Goal: Task Accomplishment & Management: Use online tool/utility

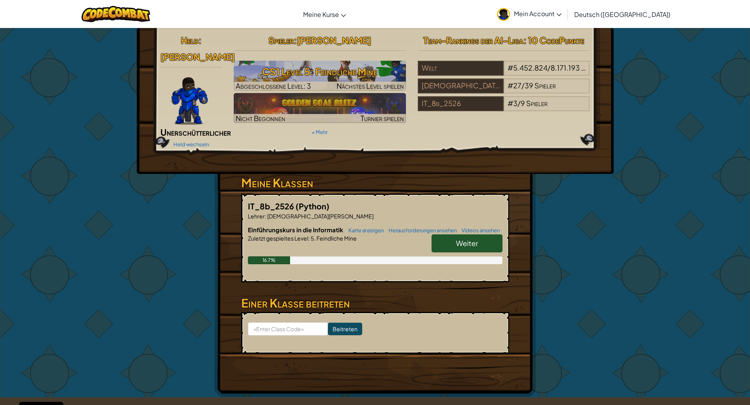
click at [599, 208] on div "Held : [PERSON_NAME] Held wechseln Spieler : [PERSON_NAME] n CS1 Level 5: Feind…" at bounding box center [375, 212] width 461 height 369
drag, startPoint x: 599, startPoint y: 208, endPoint x: 613, endPoint y: 258, distance: 52.4
click at [613, 258] on div "Held : [PERSON_NAME] Held wechseln Spieler : [PERSON_NAME] n CS1 Level 5: Feind…" at bounding box center [375, 213] width 750 height 370
click at [617, 249] on div "Held : [PERSON_NAME] Held wechseln Spieler : [PERSON_NAME] n CS1 Level 5: Feind…" at bounding box center [375, 213] width 750 height 370
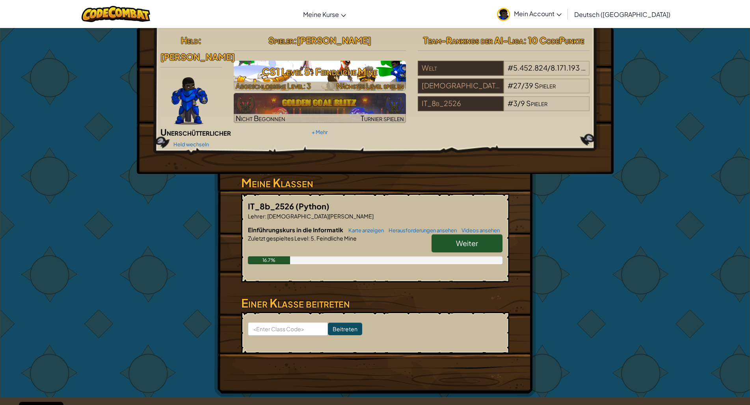
click at [327, 85] on div at bounding box center [320, 86] width 172 height 9
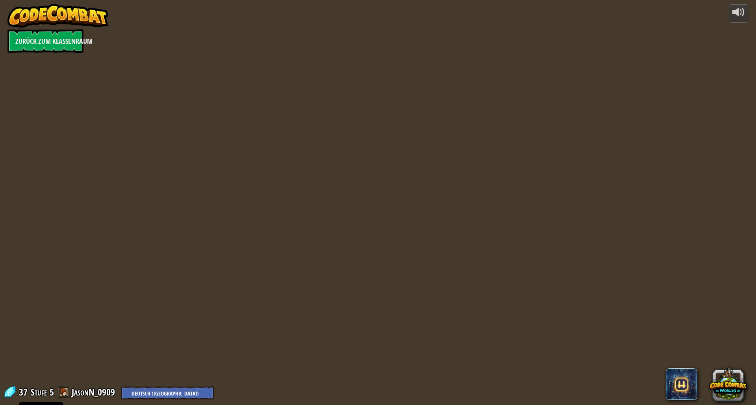
select select "de-DE"
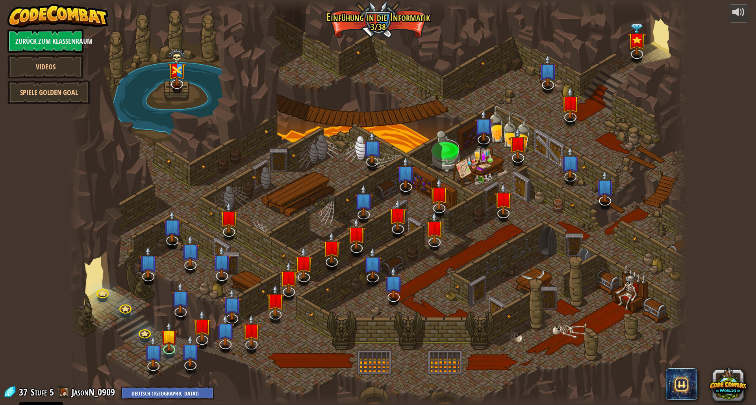
select select "de-DE"
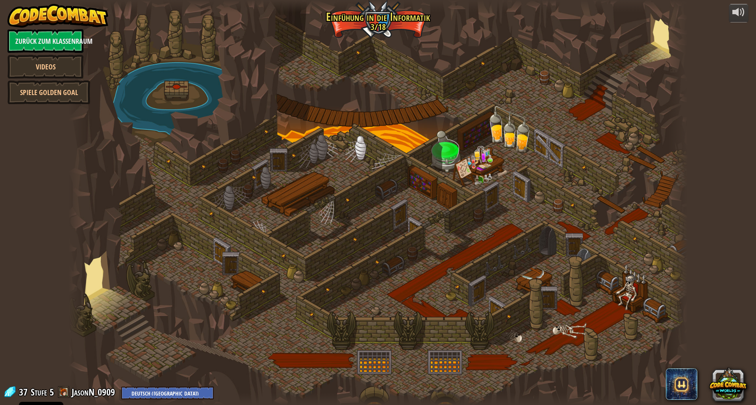
select select "de-DE"
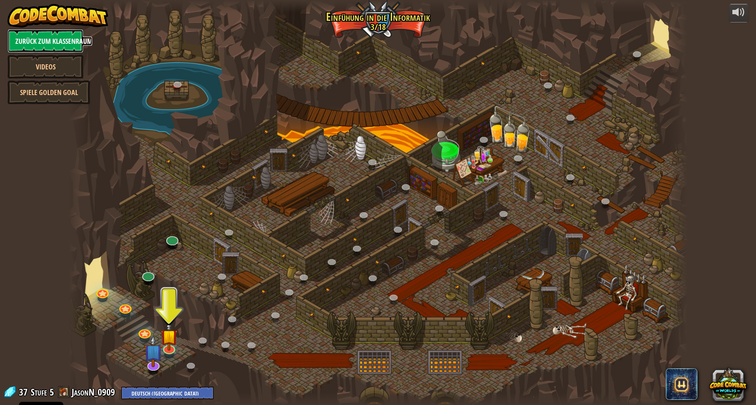
click at [49, 38] on link "Zurück zum Klassenraum" at bounding box center [45, 41] width 76 height 24
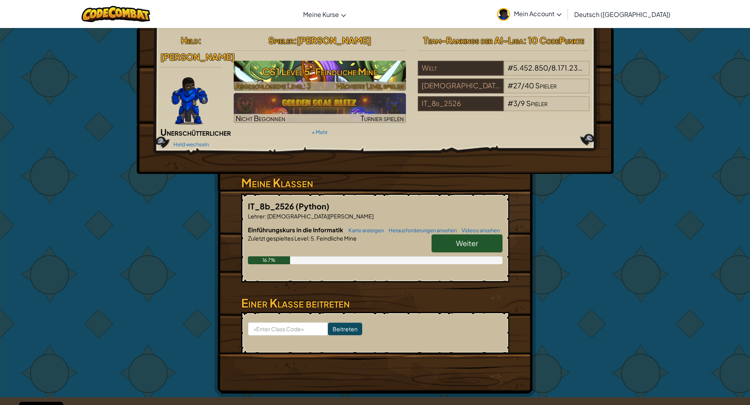
click at [385, 64] on h3 "CS1 Level 5: Feindliche Mine" at bounding box center [320, 72] width 172 height 18
select select "de-DE"
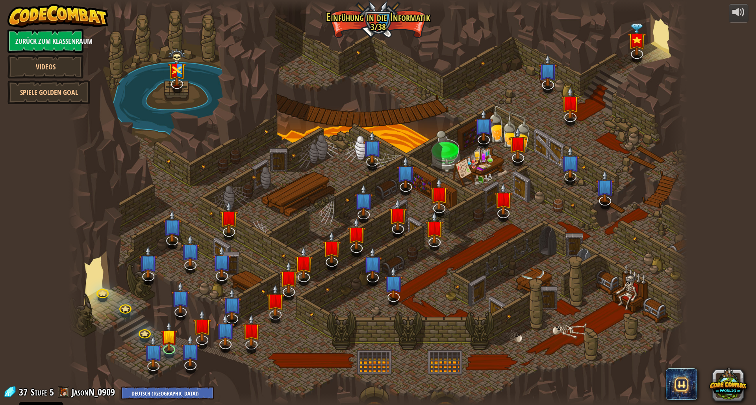
select select "de-DE"
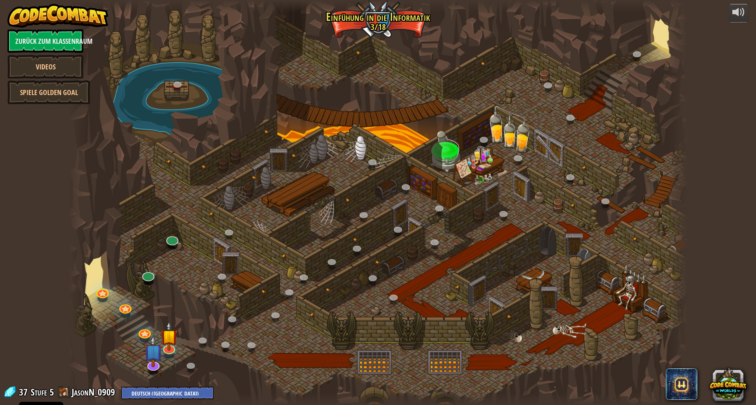
select select "de-DE"
click at [165, 347] on img at bounding box center [169, 328] width 17 height 39
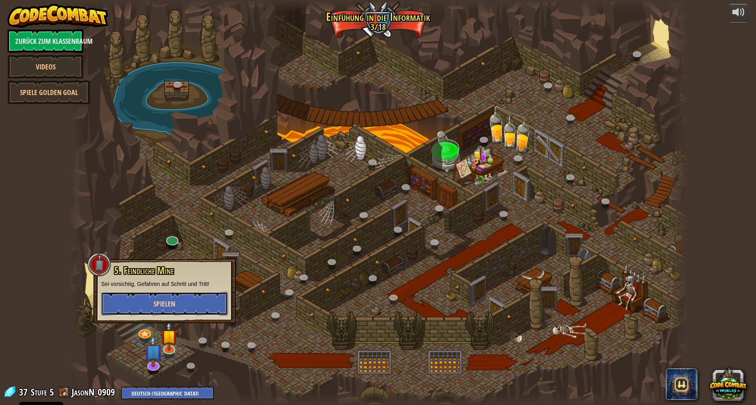
click at [195, 312] on button "Spielen" at bounding box center [164, 304] width 127 height 24
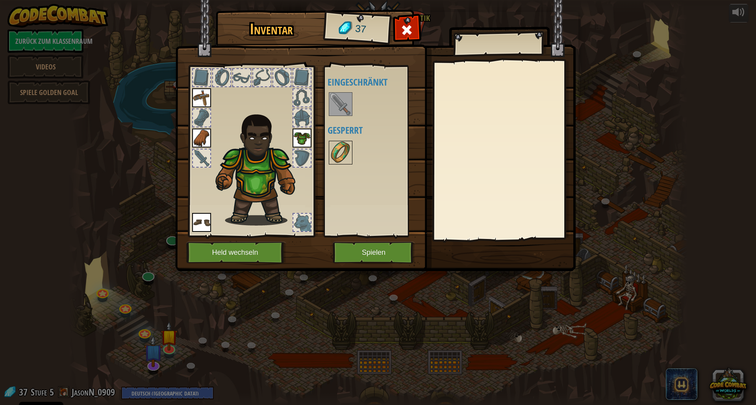
click at [342, 150] on img at bounding box center [341, 152] width 22 height 22
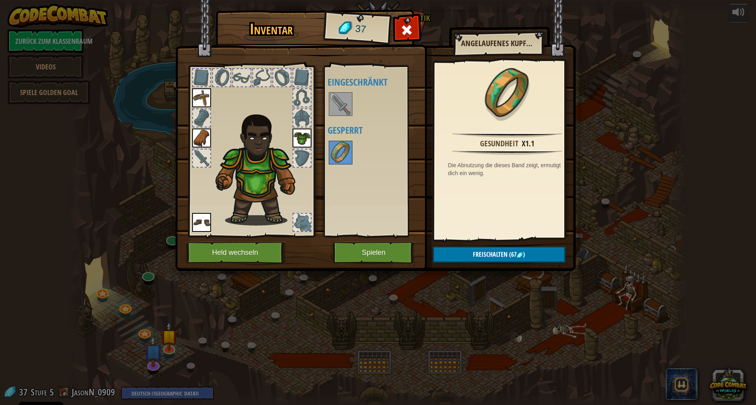
click at [336, 111] on img at bounding box center [341, 104] width 22 height 22
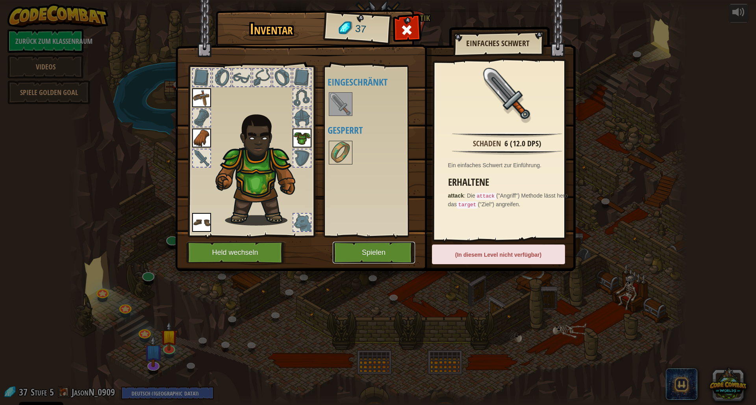
click at [344, 258] on button "Spielen" at bounding box center [374, 252] width 82 height 22
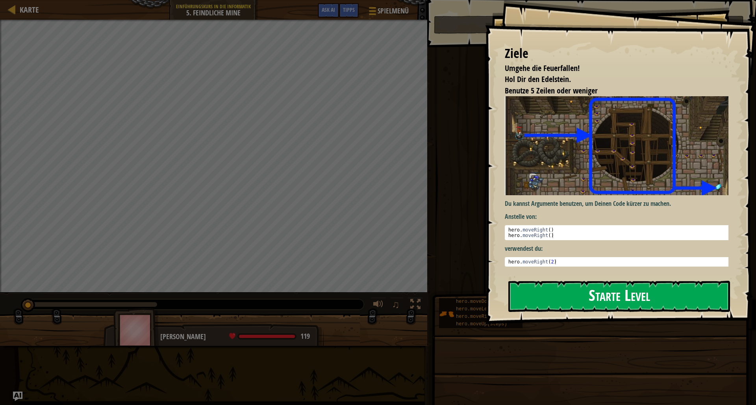
click at [568, 288] on button "Starte Level" at bounding box center [620, 295] width 222 height 31
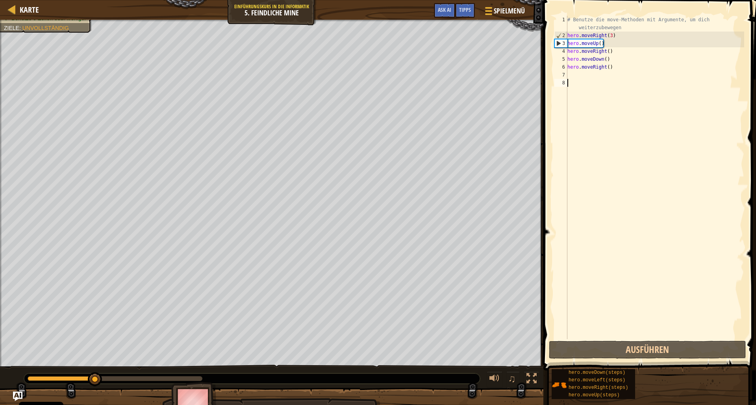
click at [589, 80] on div "# Benutze die move-Methoden mit Argumente, um dich weiterzubewegen hero . moveR…" at bounding box center [655, 189] width 178 height 347
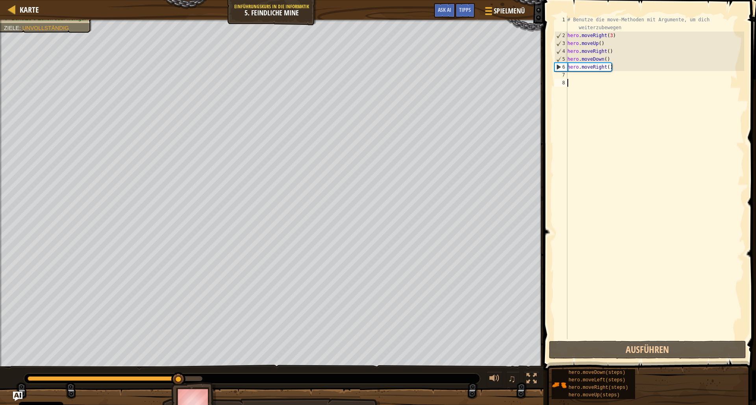
drag, startPoint x: 631, startPoint y: 67, endPoint x: 624, endPoint y: 67, distance: 7.1
click at [628, 67] on div "# Benutze die move-Methoden mit Argumente, um dich weiterzubewegen hero . moveR…" at bounding box center [655, 189] width 178 height 347
click at [612, 67] on div "# Benutze die move-Methoden mit Argumente, um dich weiterzubewegen hero . moveR…" at bounding box center [655, 189] width 178 height 347
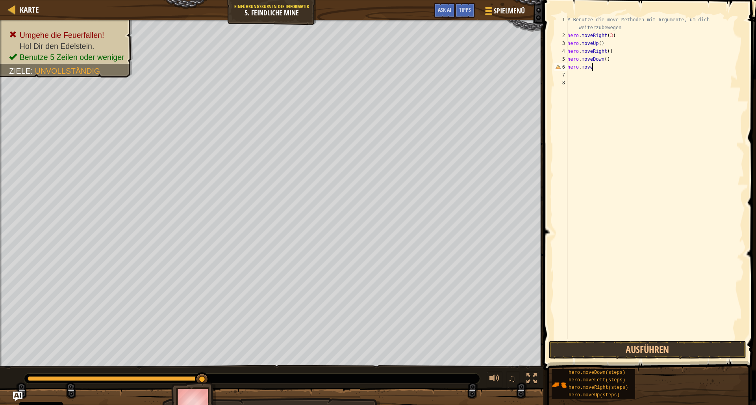
type textarea "hero.movedo"
click at [687, 80] on div "hero.moveDo wn Drück die Eingabetaste" at bounding box center [640, 89] width 149 height 35
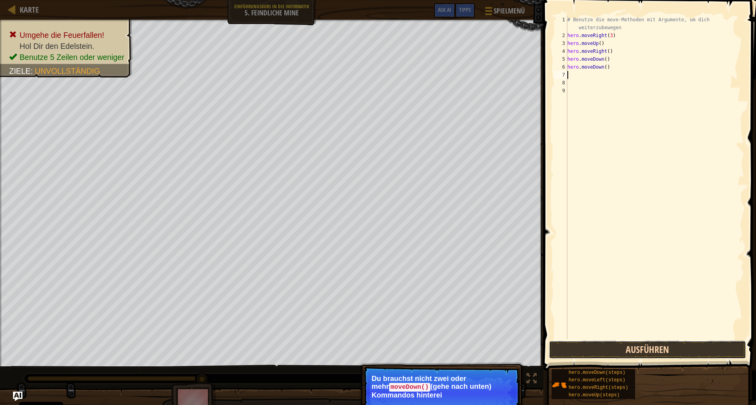
click at [633, 349] on button "Ausführen" at bounding box center [647, 349] width 197 height 18
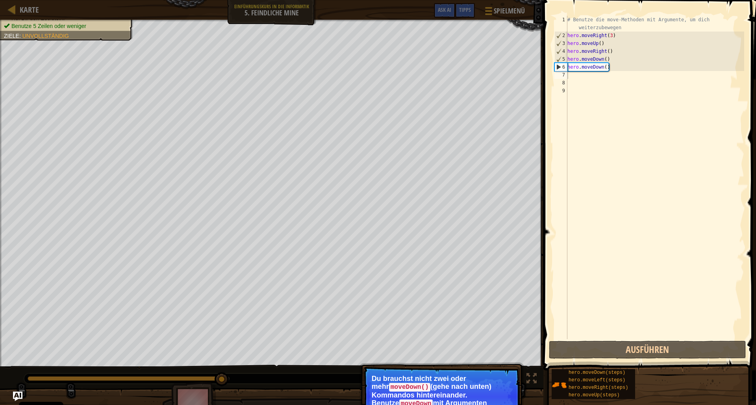
click at [466, 384] on p "Du brauchst nicht zwei oder mehr moveDown() (gehe nach unten) Kommandos hintere…" at bounding box center [442, 390] width 140 height 32
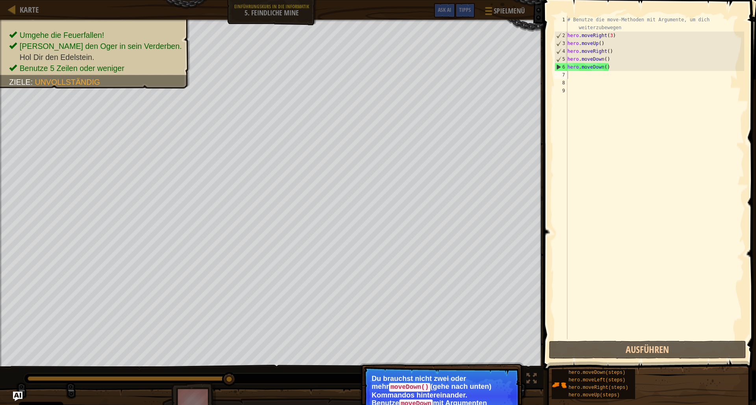
drag, startPoint x: 466, startPoint y: 384, endPoint x: 438, endPoint y: 397, distance: 31.2
click at [449, 394] on p "Du brauchst nicht zwei oder mehr moveDown() (gehe nach unten) Kommandos hintere…" at bounding box center [442, 390] width 140 height 32
click at [399, 403] on code "moveDown" at bounding box center [416, 403] width 34 height 9
click at [630, 69] on div "# Benutze die move-Methoden mit Argumente, um dich weiterzubewegen hero . moveR…" at bounding box center [655, 189] width 178 height 347
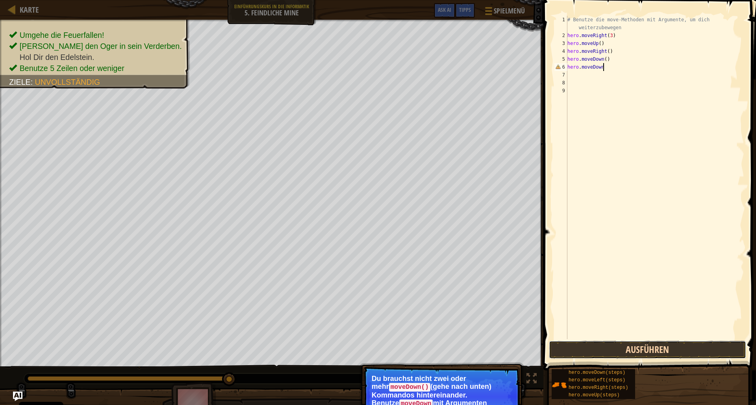
click at [670, 351] on button "Ausführen" at bounding box center [647, 349] width 197 height 18
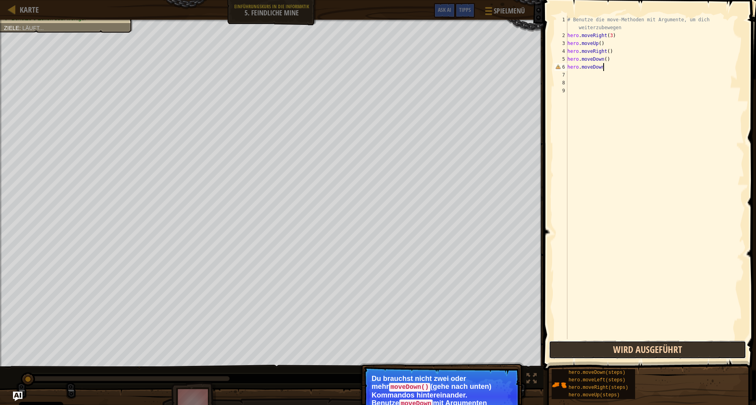
click at [667, 351] on button "Wird ausgeführt" at bounding box center [647, 349] width 197 height 18
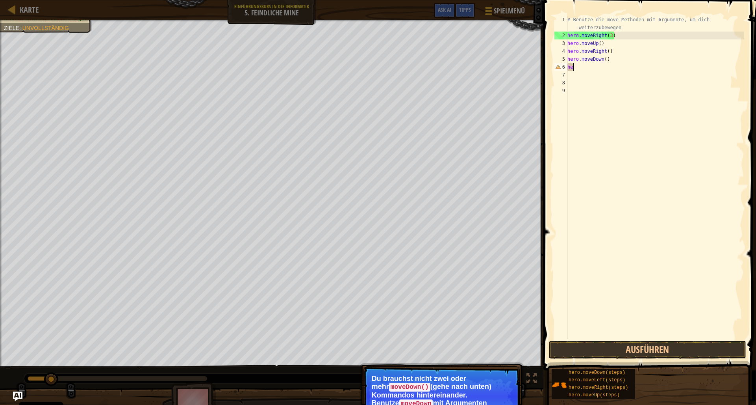
type textarea "h"
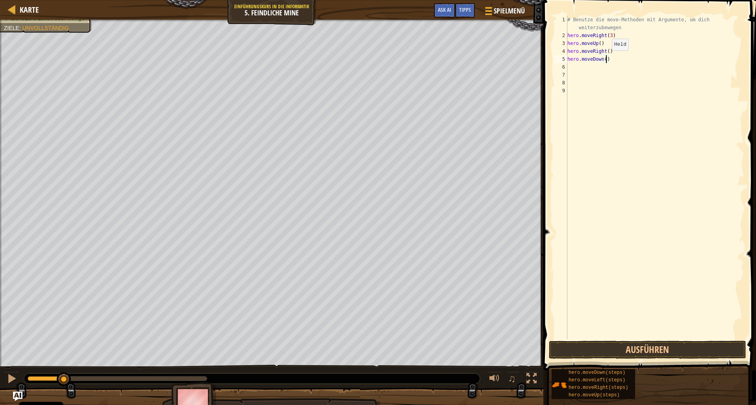
click at [605, 58] on div "# Benutze die move-Methoden mit Argumente, um dich weiterzubewegen hero . moveR…" at bounding box center [655, 189] width 178 height 347
type textarea "hero.moveDown(2)"
click at [648, 343] on button "Ausführen" at bounding box center [647, 349] width 197 height 18
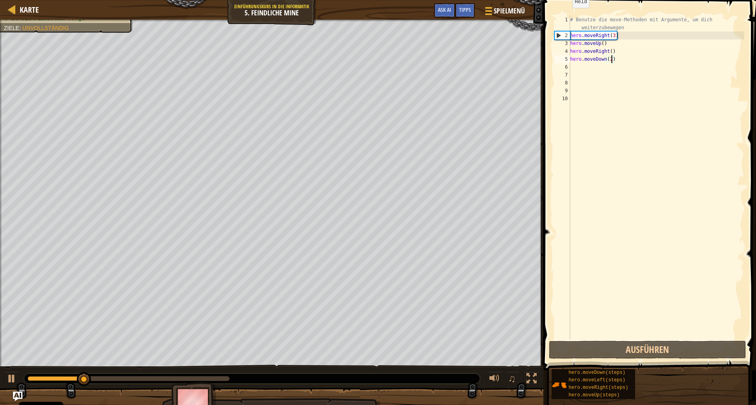
click at [611, 58] on div "# Benutze die move-Methoden mit Argumente, um dich weiterzubewegen hero . moveR…" at bounding box center [657, 189] width 176 height 347
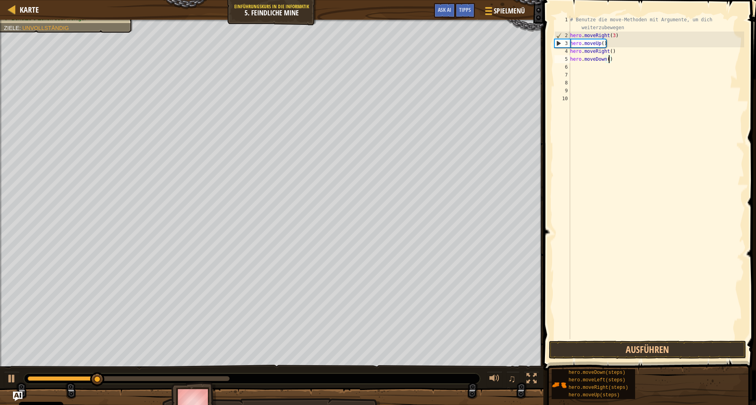
type textarea "hero.moveDown(3)"
click at [567, 348] on button "Ausführen" at bounding box center [647, 349] width 197 height 18
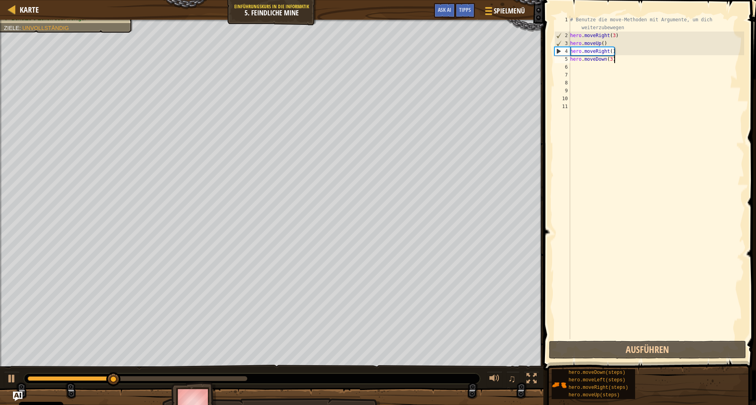
click at [666, 60] on div "# Benutze die move-Methoden mit Argumente, um dich weiterzubewegen hero . moveR…" at bounding box center [657, 189] width 176 height 347
type textarea "hero.moveDown(3)"
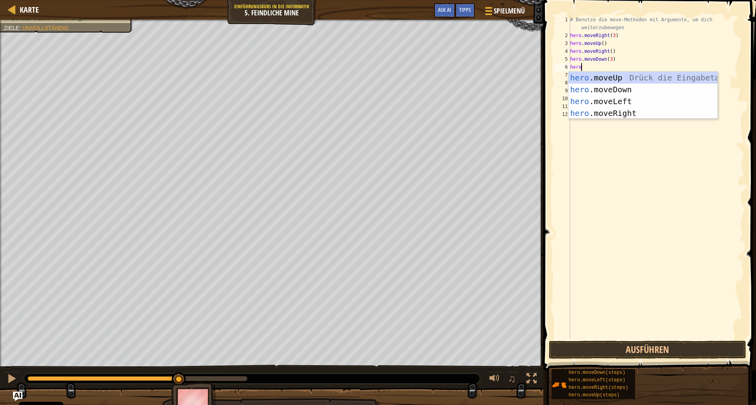
scroll to position [4, 0]
type textarea "herom"
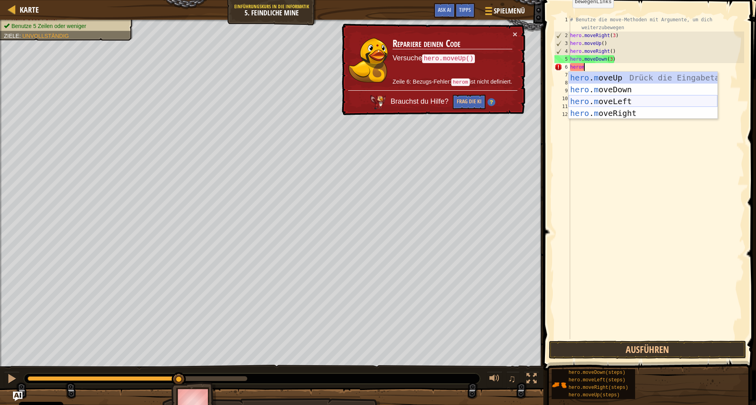
click at [630, 102] on div "hero . m oveUp Drück die Eingabetaste hero . m oveDown Drück die Eingabetaste h…" at bounding box center [643, 107] width 149 height 71
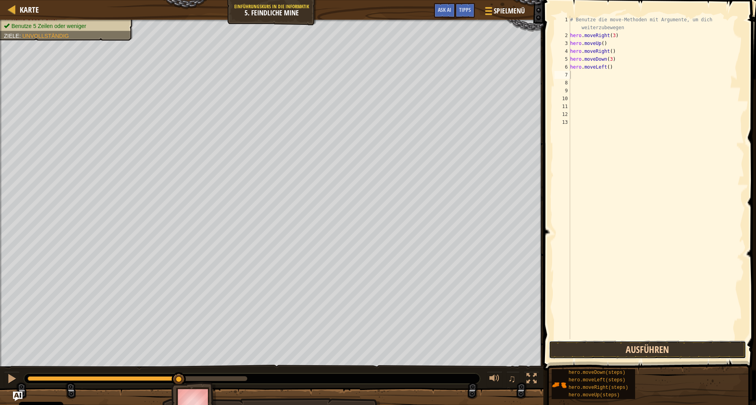
click at [663, 352] on button "Ausführen" at bounding box center [647, 349] width 197 height 18
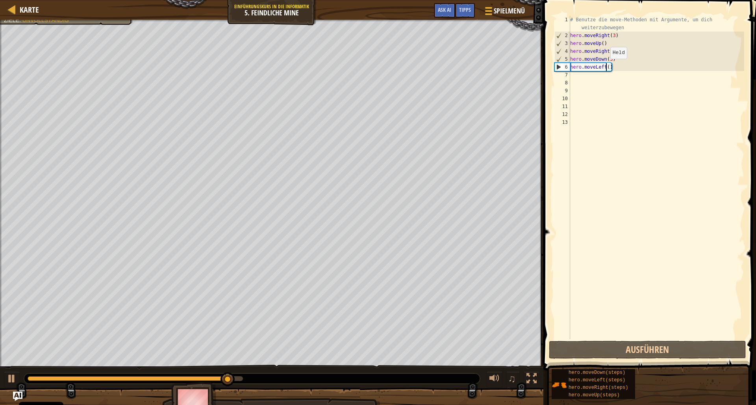
click at [607, 67] on div "# Benutze die move-Methoden mit Argumente, um dich weiterzubewegen hero . moveR…" at bounding box center [657, 189] width 176 height 347
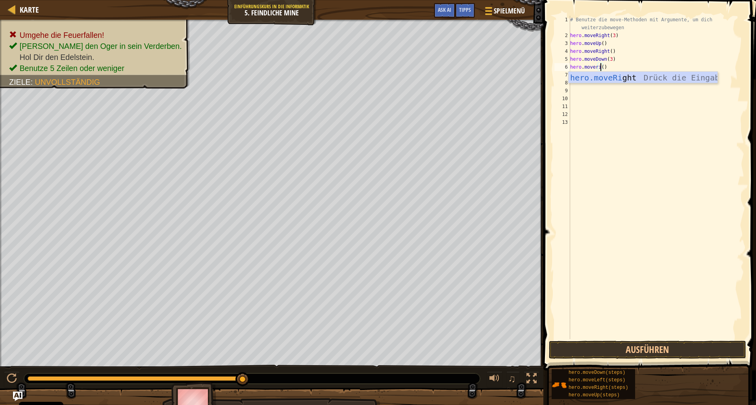
scroll to position [4, 2]
click at [683, 78] on div "hero.moveRi ght Drück die Eingabetaste" at bounding box center [643, 89] width 149 height 35
click at [634, 344] on button "Ausführen" at bounding box center [647, 349] width 197 height 18
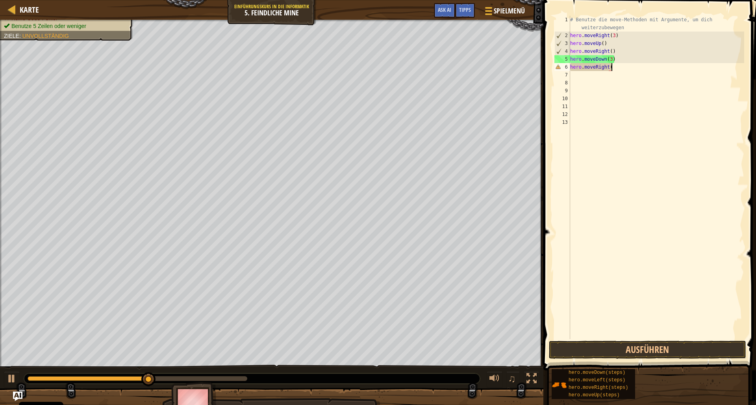
scroll to position [4, 3]
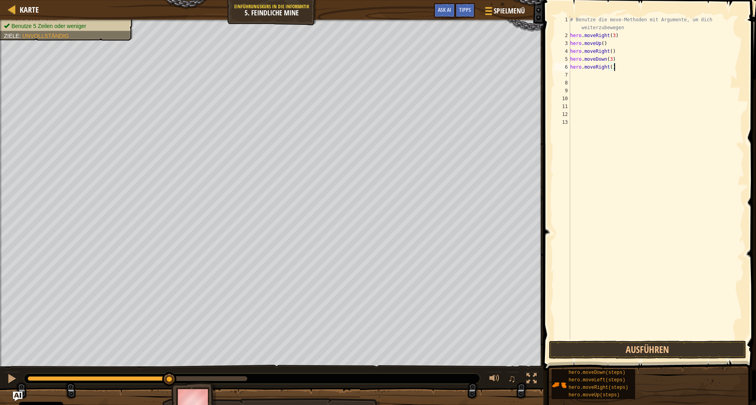
type textarea "hero.moveRight()"
click at [712, 358] on span at bounding box center [650, 173] width 219 height 393
click at [716, 351] on button "Ausführen" at bounding box center [647, 349] width 197 height 18
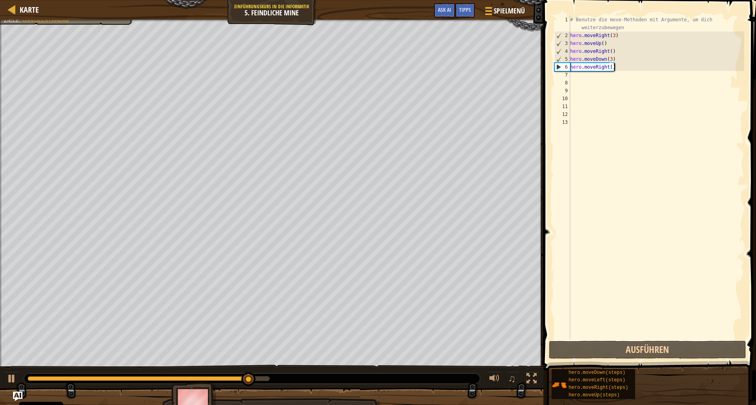
click at [626, 67] on div "# Benutze die move-Methoden mit Argumente, um dich weiterzubewegen hero . moveR…" at bounding box center [657, 189] width 176 height 347
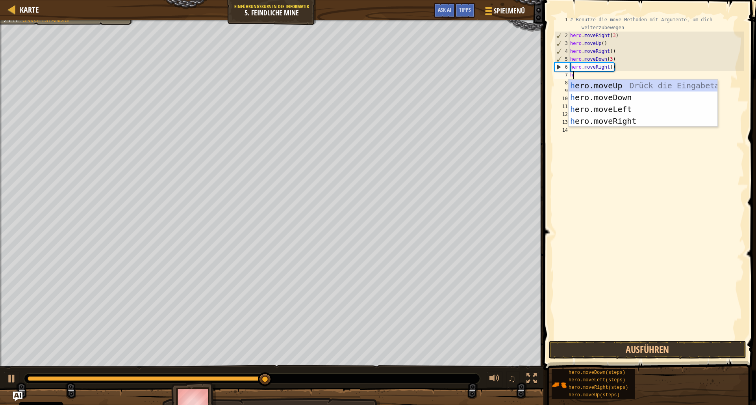
scroll to position [4, 0]
type textarea "her"
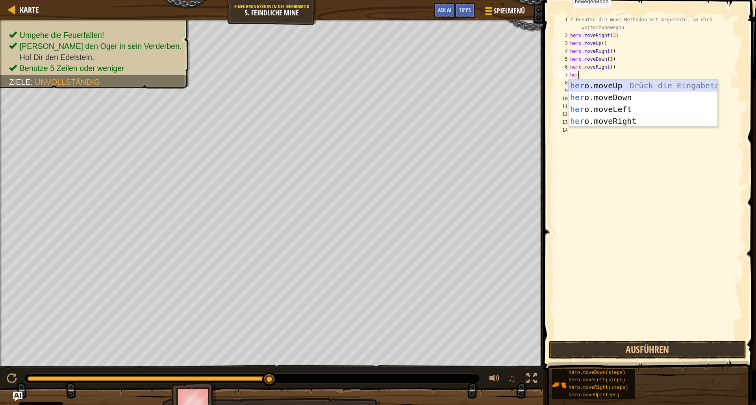
click at [621, 87] on div "her o.moveUp Drück die Eingabetaste her o.moveDown Drück die Eingabetaste her o…" at bounding box center [643, 115] width 149 height 71
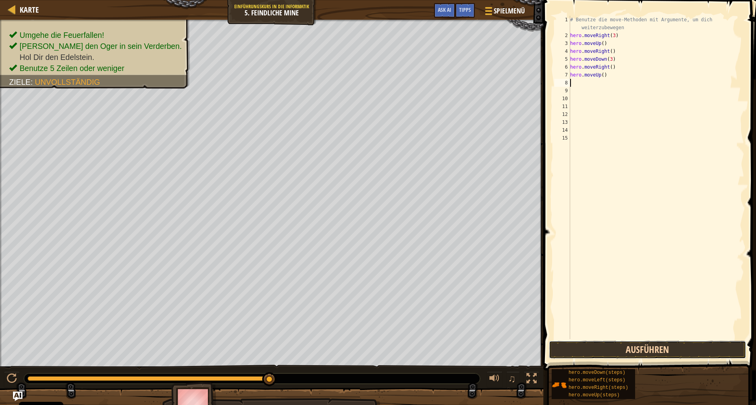
click at [637, 347] on button "Ausführen" at bounding box center [647, 349] width 197 height 18
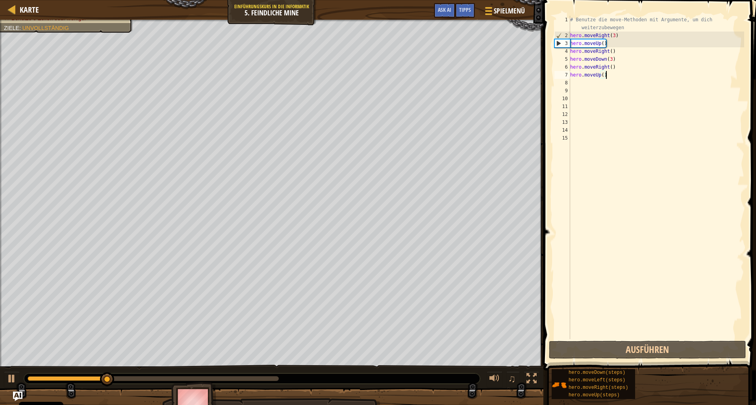
click at [609, 72] on div "# Benutze die move-Methoden mit Argumente, um dich weiterzubewegen hero . moveR…" at bounding box center [657, 189] width 176 height 347
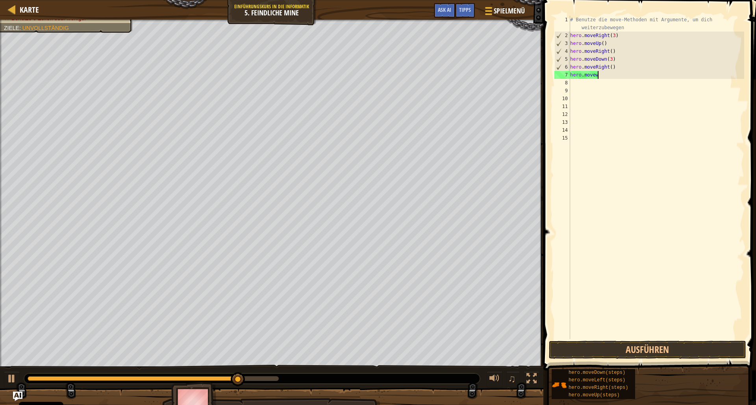
scroll to position [4, 2]
type textarea "hero.moveR"
click at [677, 85] on div "hero.moveR ight Drück die Eingabetaste" at bounding box center [643, 97] width 149 height 35
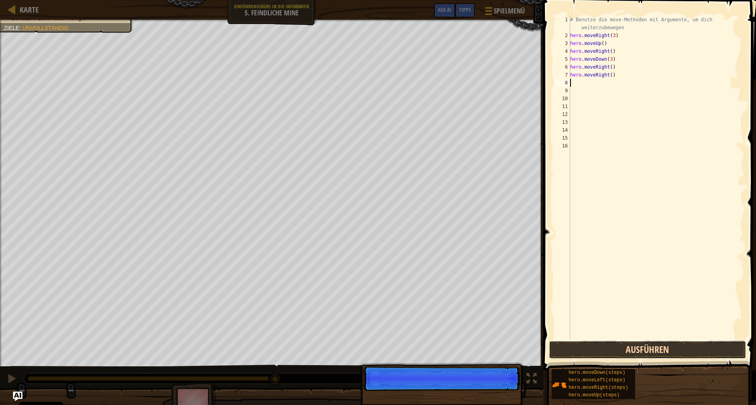
click at [611, 345] on button "Ausführen" at bounding box center [647, 349] width 197 height 18
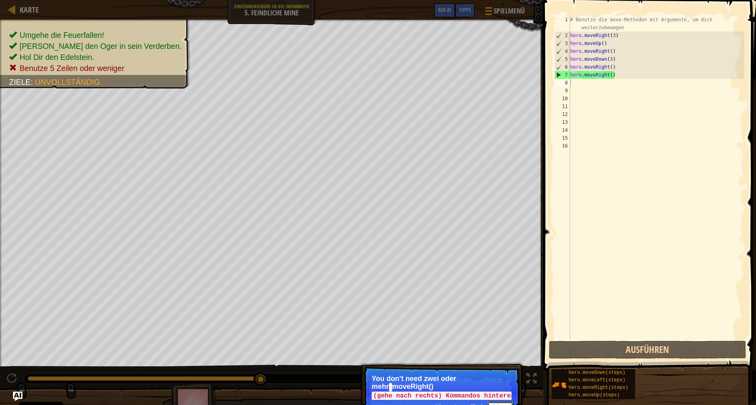
click at [495, 404] on button "Weiter" at bounding box center [500, 406] width 26 height 10
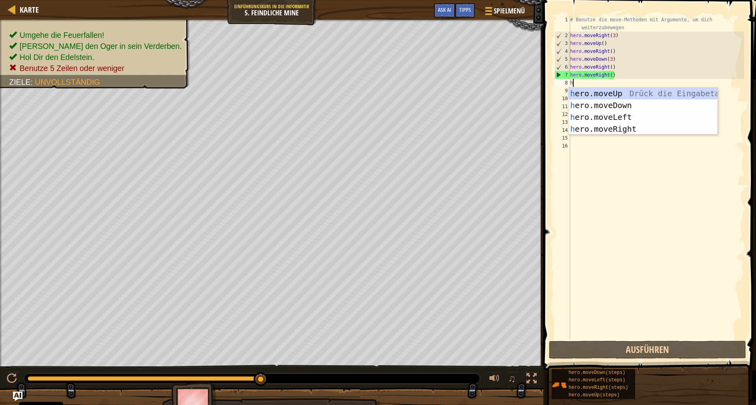
scroll to position [4, 0]
type textarea "her"
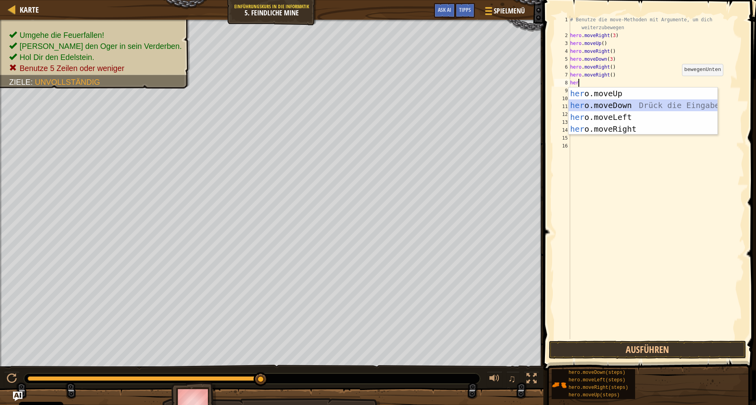
click at [676, 106] on div "her o.moveUp Drück die Eingabetaste her o.moveDown Drück die Eingabetaste her o…" at bounding box center [643, 122] width 149 height 71
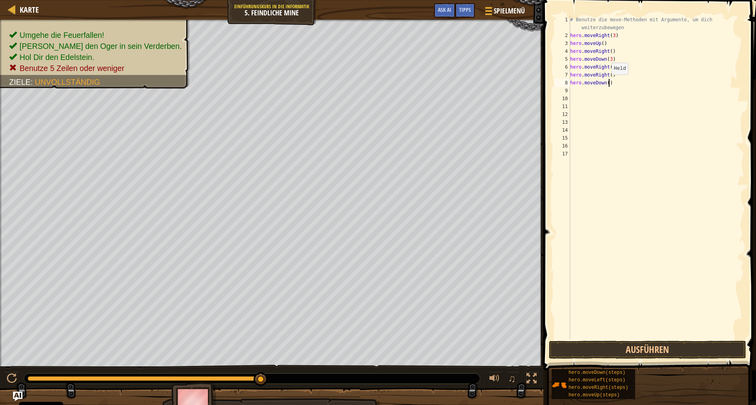
click at [608, 82] on div "# Benutze die move-Methoden mit Argumente, um dich weiterzubewegen hero . moveR…" at bounding box center [657, 189] width 176 height 347
type textarea "hero.moveDown(1)"
click at [628, 87] on div "# Benutze die move-Methoden mit Argumente, um dich weiterzubewegen hero . moveR…" at bounding box center [657, 189] width 176 height 347
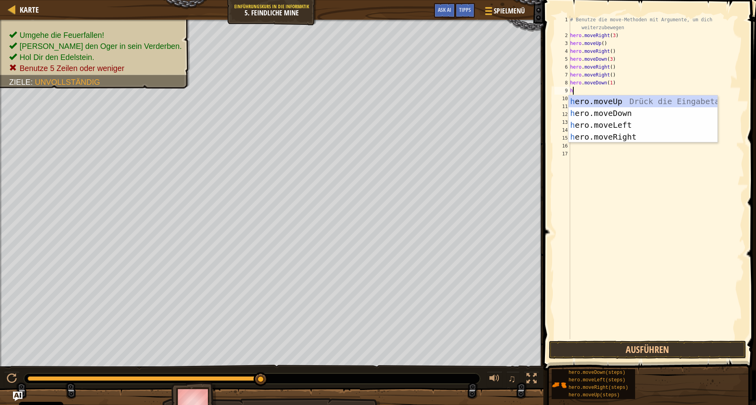
scroll to position [4, 0]
type textarea "hero"
click at [643, 101] on div "hero .moveUp Drück die Eingabetaste hero .moveDown Drück die Eingabetaste hero …" at bounding box center [643, 130] width 149 height 71
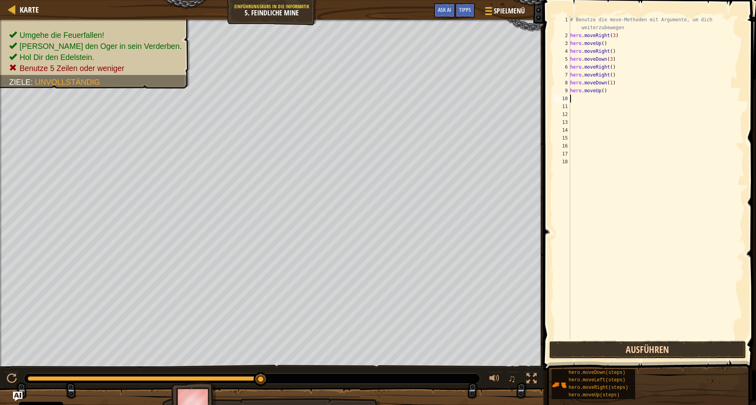
click at [641, 340] on button "Ausführen" at bounding box center [647, 349] width 197 height 18
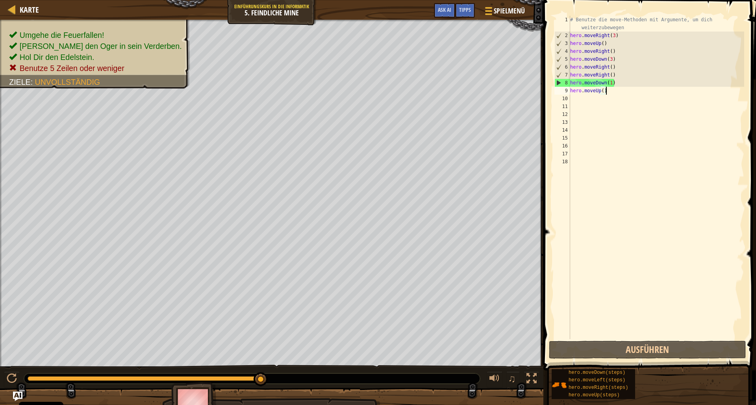
click at [619, 89] on div "# Benutze die move-Methoden mit Argumente, um dich weiterzubewegen hero . moveR…" at bounding box center [657, 189] width 176 height 347
type textarea "hero.moveUp()"
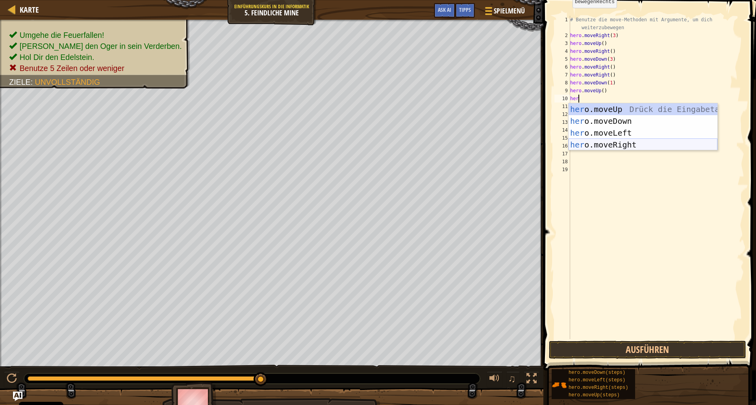
click at [613, 0] on body "Cookie Policy CodeCombat nutzt essentielle und einige nicht-essentielle Cookies…" at bounding box center [378, 0] width 756 height 0
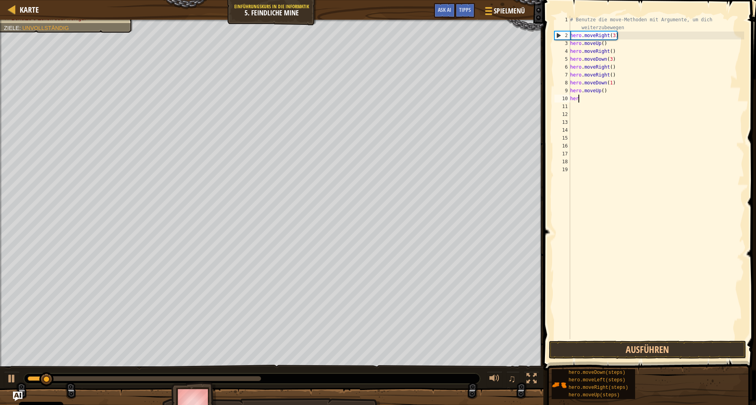
click at [609, 96] on div "# Benutze die move-Methoden mit Argumente, um dich weiterzubewegen hero . moveR…" at bounding box center [657, 189] width 176 height 347
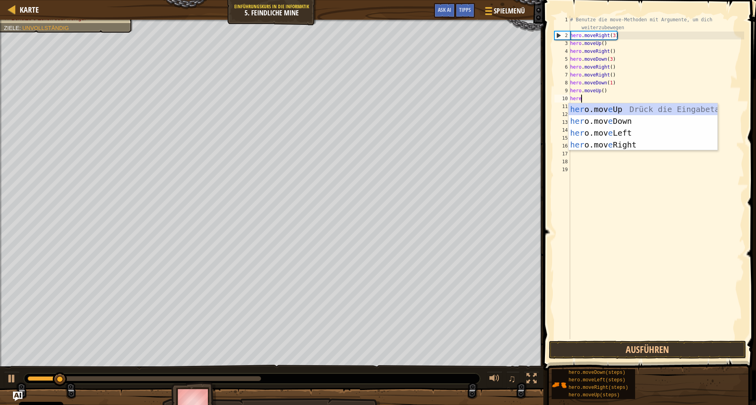
scroll to position [4, 0]
type textarea "hero"
drag, startPoint x: 695, startPoint y: 154, endPoint x: 698, endPoint y: 148, distance: 6.9
click at [696, 149] on div "# Benutze die move-Methoden mit Argumente, um dich weiterzubewegen hero . moveR…" at bounding box center [657, 189] width 176 height 347
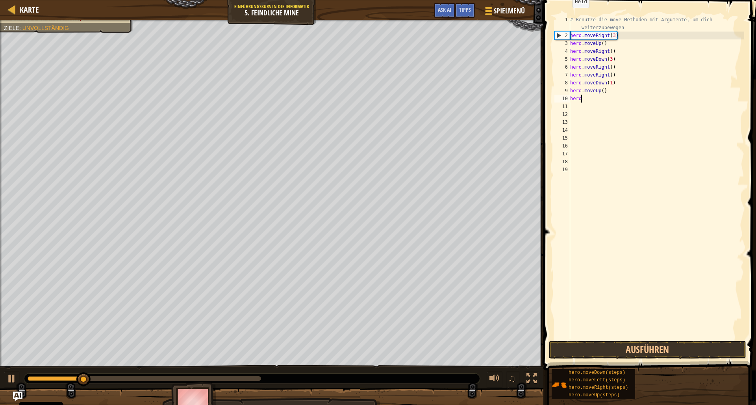
click at [610, 96] on div "# Benutze die move-Methoden mit Argumente, um dich weiterzubewegen hero . moveR…" at bounding box center [657, 189] width 176 height 347
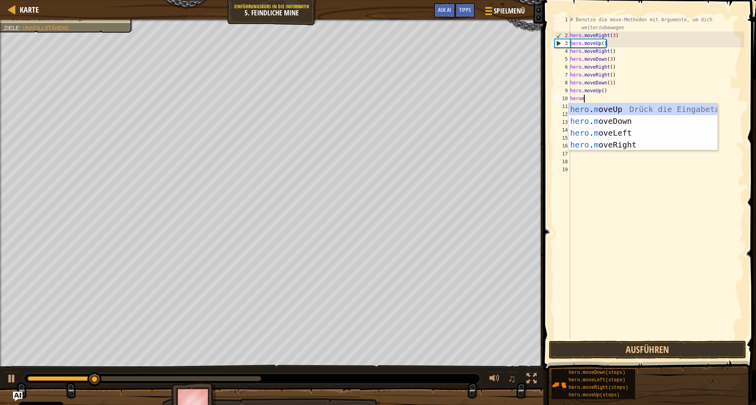
type textarea "heromov"
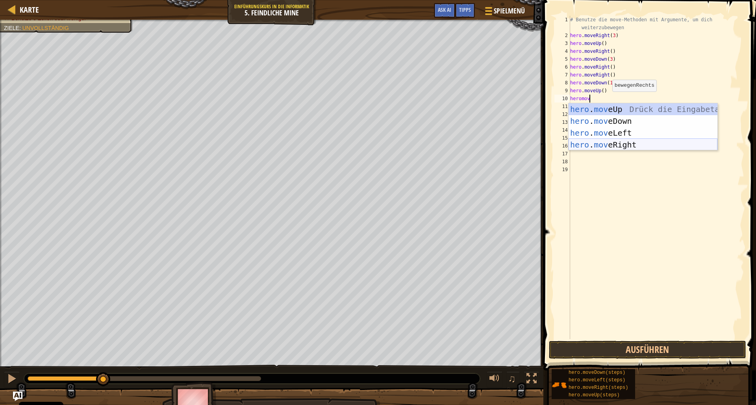
click at [693, 145] on div "hero . mov eUp Drück die Eingabetaste hero . mov eDown Drück die Eingabetaste h…" at bounding box center [643, 138] width 149 height 71
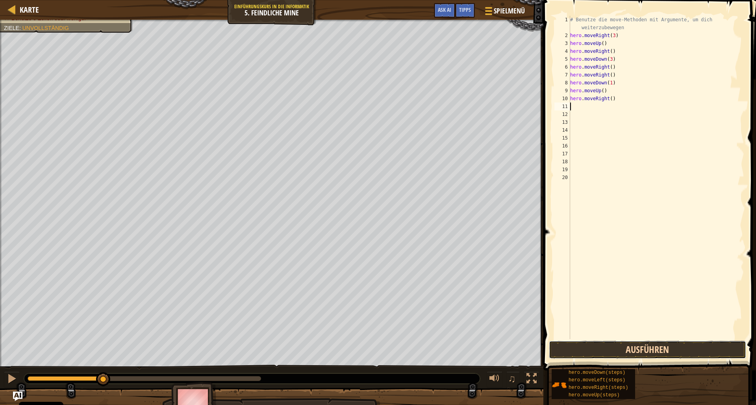
click at [632, 344] on button "Ausführen" at bounding box center [647, 349] width 197 height 18
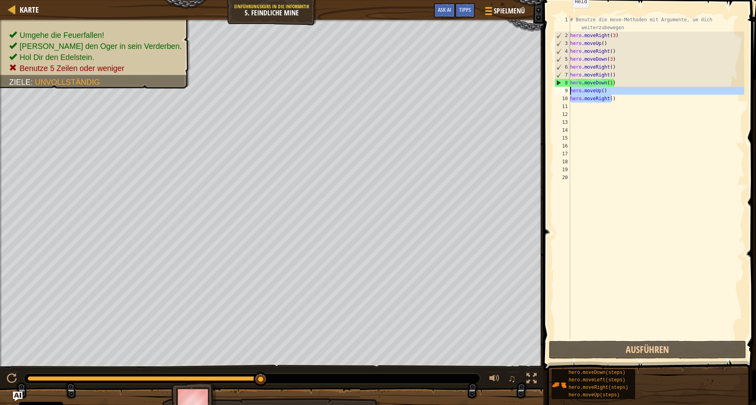
drag, startPoint x: 609, startPoint y: 100, endPoint x: 565, endPoint y: 90, distance: 44.5
click at [569, 90] on div "# Benutze die move-Methoden mit Argumente, um dich weiterzubewegen hero . moveR…" at bounding box center [657, 177] width 176 height 323
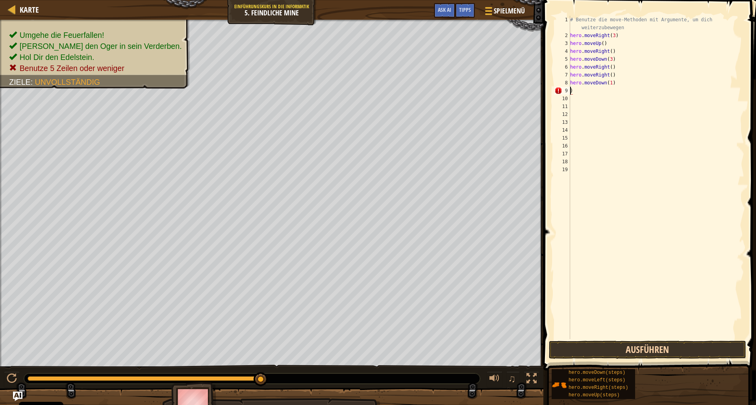
type textarea "hero.moveDown(1))"
click at [618, 336] on div "# Benutze die move-Methoden mit Argumente, um dich weiterzubewegen hero . moveR…" at bounding box center [657, 189] width 176 height 347
click at [618, 84] on div "# Benutze die move-Methoden mit Argumente, um dich weiterzubewegen hero . moveR…" at bounding box center [657, 189] width 176 height 347
type textarea "hero.moveDown(1)"
click at [617, 349] on button "Ausführen" at bounding box center [647, 349] width 197 height 18
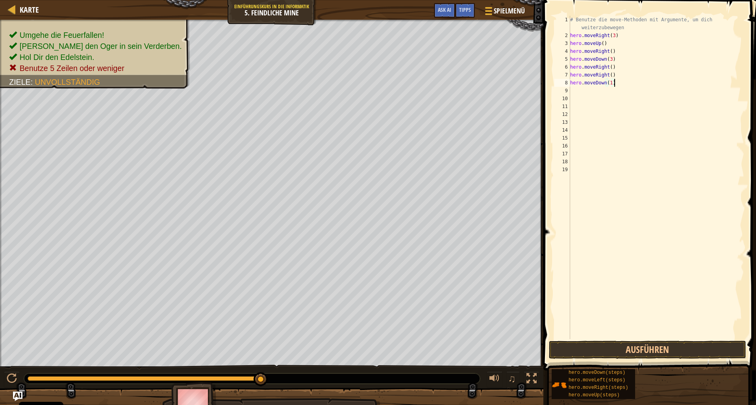
click at [614, 82] on div "# Benutze die move-Methoden mit Argumente, um dich weiterzubewegen hero . moveR…" at bounding box center [657, 189] width 176 height 347
type textarea "h"
click at [647, 349] on button "Ausführen" at bounding box center [647, 349] width 197 height 18
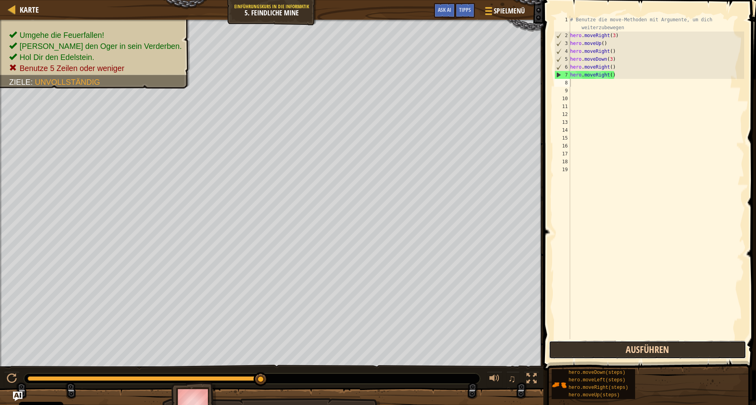
click at [624, 347] on button "Ausführen" at bounding box center [647, 349] width 197 height 18
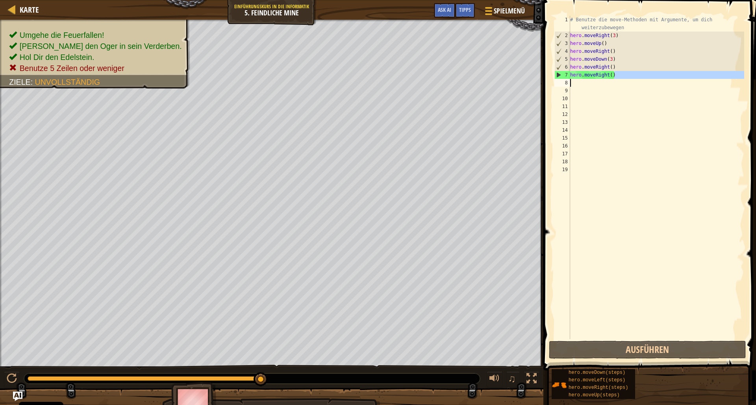
drag, startPoint x: 623, startPoint y: 74, endPoint x: 542, endPoint y: 82, distance: 81.2
click at [569, 82] on div "# Benutze die move-Methoden mit Argumente, um dich weiterzubewegen hero . moveR…" at bounding box center [657, 177] width 176 height 323
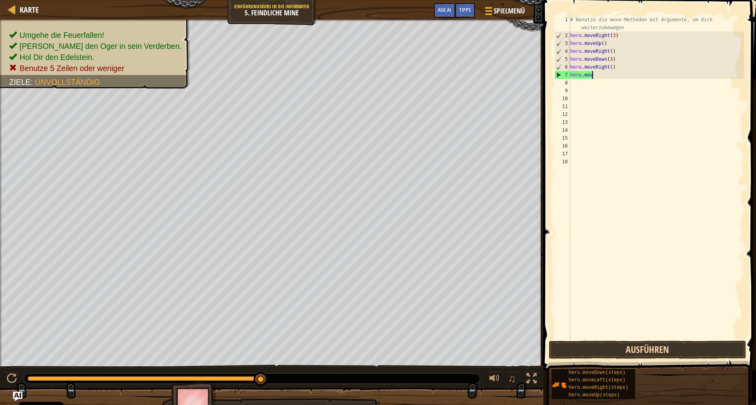
type textarea "h"
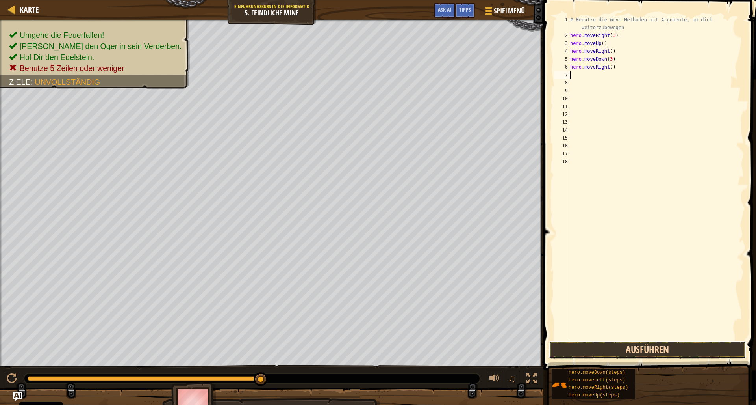
drag, startPoint x: 630, startPoint y: 351, endPoint x: 633, endPoint y: 353, distance: 4.5
click at [631, 351] on button "Ausführen" at bounding box center [647, 349] width 197 height 18
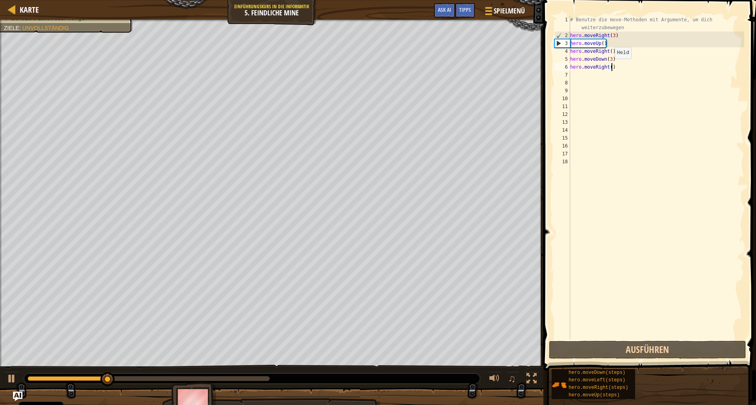
click at [611, 68] on div "# Benutze die move-Methoden mit Argumente, um dich weiterzubewegen hero . moveR…" at bounding box center [657, 189] width 176 height 347
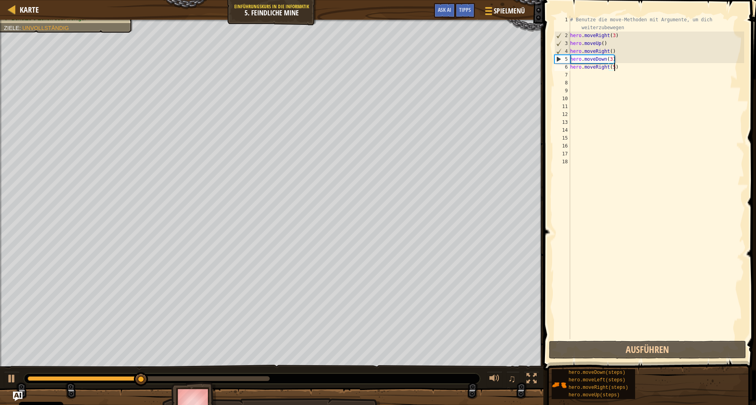
type textarea "hero.moveRight(5)"
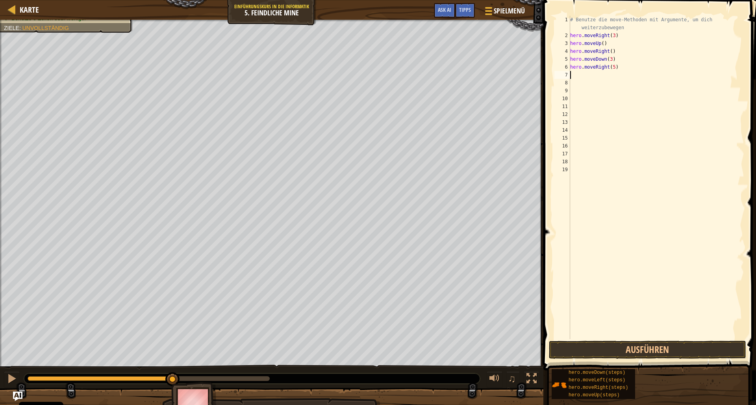
click at [622, 324] on div "# Benutze die move-Methoden mit Argumente, um dich weiterzubewegen hero . moveR…" at bounding box center [657, 189] width 176 height 347
click at [621, 346] on button "Ausführen" at bounding box center [647, 349] width 197 height 18
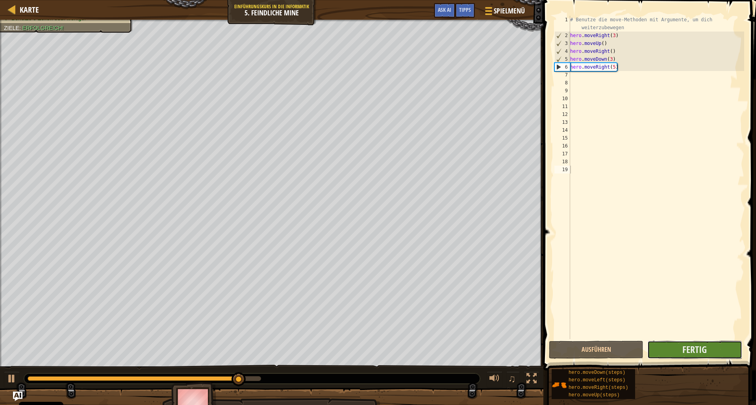
click at [723, 353] on button "Fertig" at bounding box center [695, 349] width 95 height 18
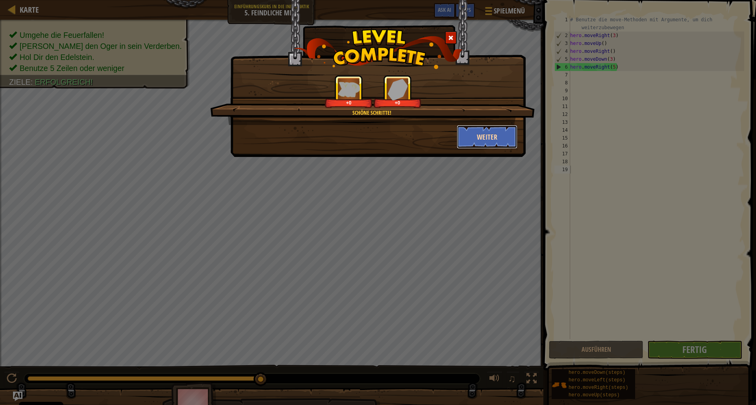
click at [501, 134] on button "Weiter" at bounding box center [487, 137] width 61 height 24
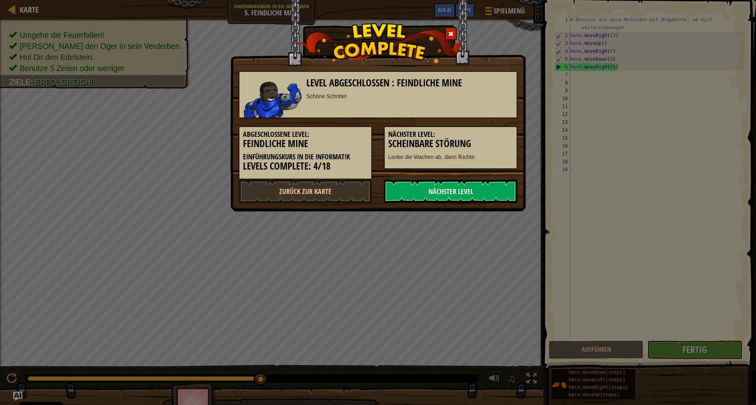
click at [511, 132] on h5 "Nächster Level:" at bounding box center [450, 134] width 125 height 8
click at [453, 192] on link "Nächster Level" at bounding box center [451, 191] width 134 height 24
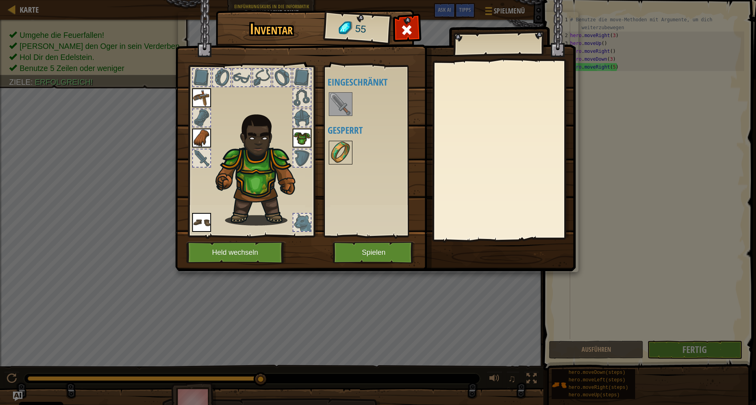
click at [342, 151] on img at bounding box center [341, 152] width 22 height 22
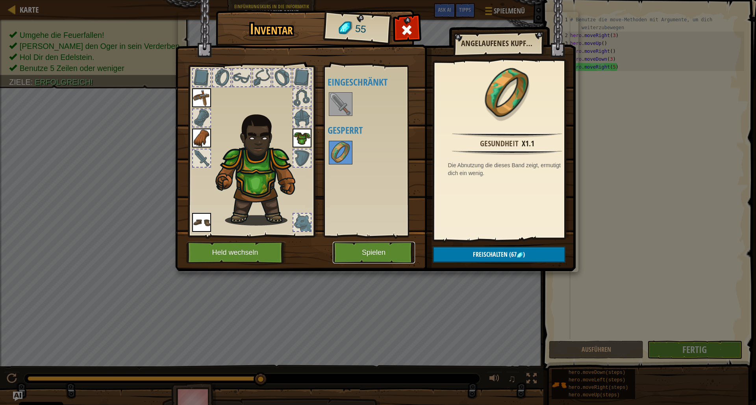
click at [395, 257] on button "Spielen" at bounding box center [374, 252] width 82 height 22
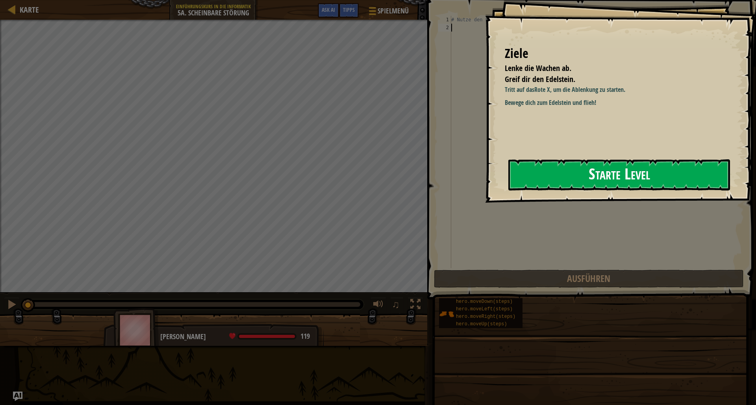
click at [686, 176] on button "Starte Level" at bounding box center [620, 174] width 222 height 31
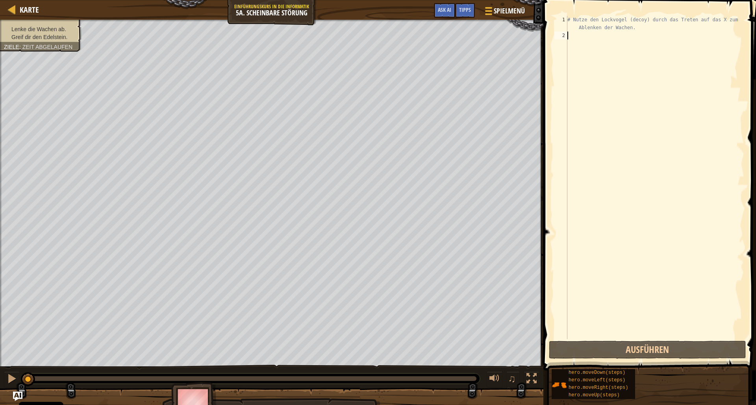
drag, startPoint x: 610, startPoint y: 97, endPoint x: 604, endPoint y: 74, distance: 24.1
paste textarea "r"
type textarea "r"
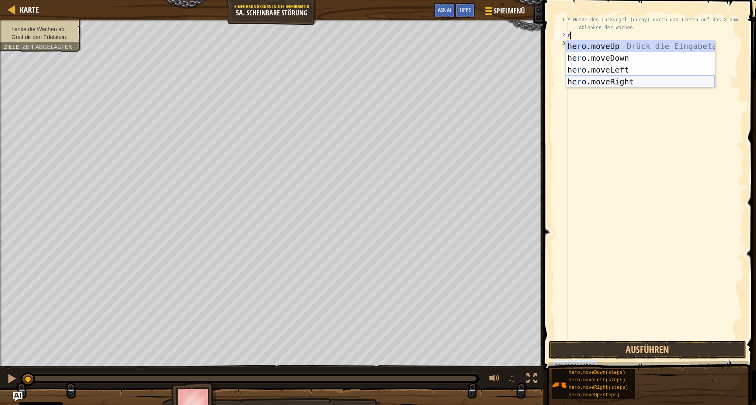
click at [635, 82] on div "he r o.moveUp Drück die Eingabetaste he r o.moveDown Drück die Eingabetaste he …" at bounding box center [640, 75] width 149 height 71
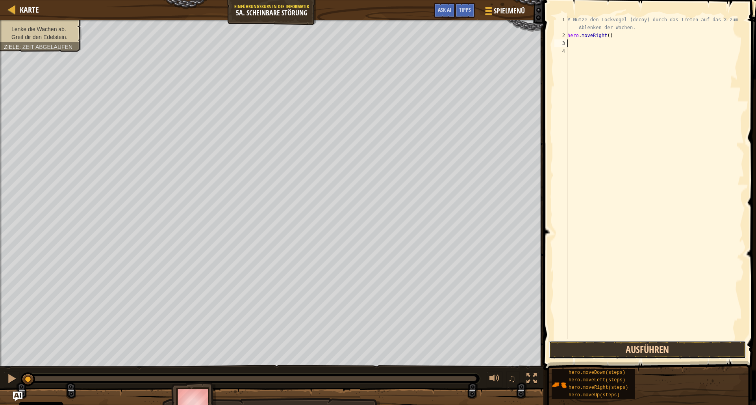
click at [651, 347] on button "Ausführen" at bounding box center [647, 349] width 197 height 18
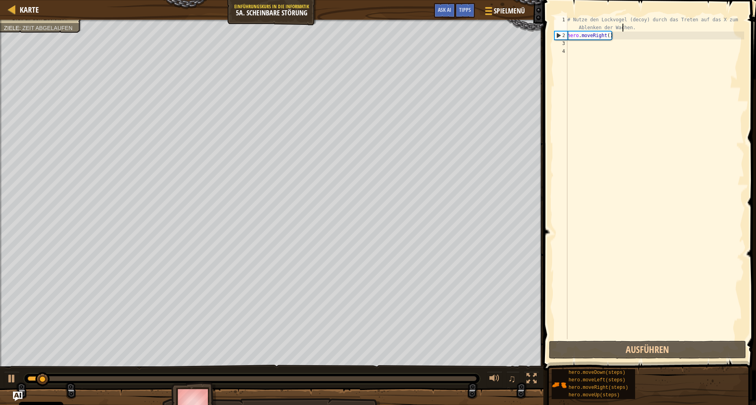
click at [624, 29] on div "# Nutze den Lockvogel (decoy) durch das Treten auf das X zum Ablenken der Wache…" at bounding box center [655, 189] width 178 height 347
click at [624, 35] on div "# Nutze den Lockvogel (decoy) durch das Treten auf das X zum Ablenken der Wache…" at bounding box center [655, 189] width 178 height 347
type textarea "hero.moveRight()"
click at [621, 40] on div "# Nutze den Lockvogel (decoy) durch das Treten auf das X zum Ablenken der Wache…" at bounding box center [655, 189] width 178 height 347
click at [615, 37] on div "# Nutze den Lockvogel (decoy) durch das Treten auf das X zum Ablenken der Wache…" at bounding box center [655, 189] width 178 height 347
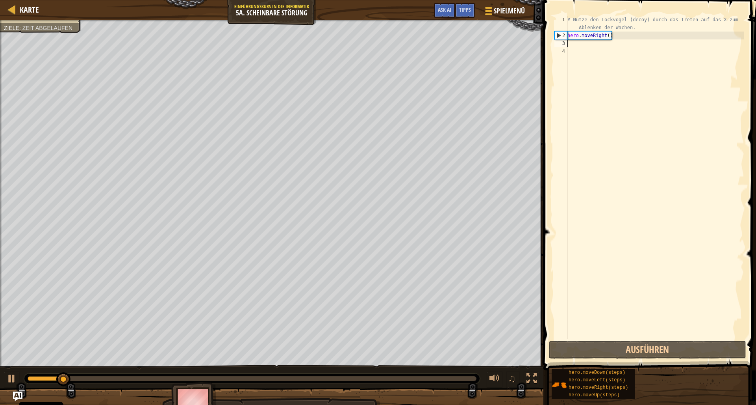
type textarea "hero.moveRight()"
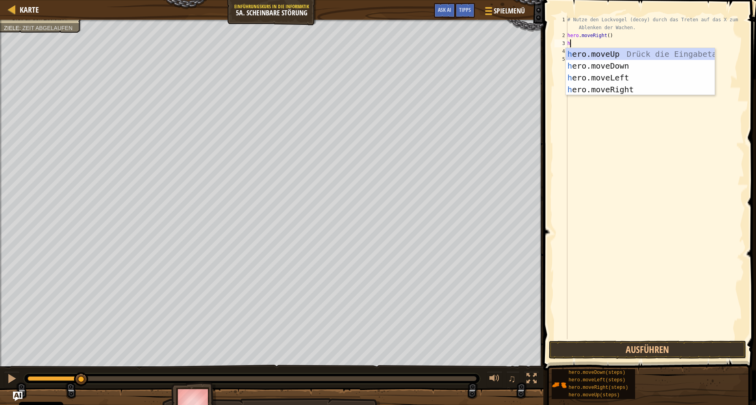
type textarea "hero"
click at [620, 62] on div "hero .moveUp Drück die Eingabetaste hero .moveDown Drück die Eingabetaste hero …" at bounding box center [640, 83] width 149 height 71
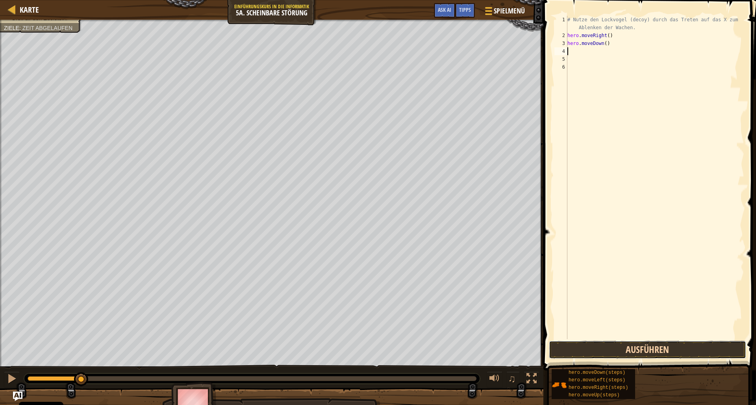
click at [636, 353] on button "Ausführen" at bounding box center [647, 349] width 197 height 18
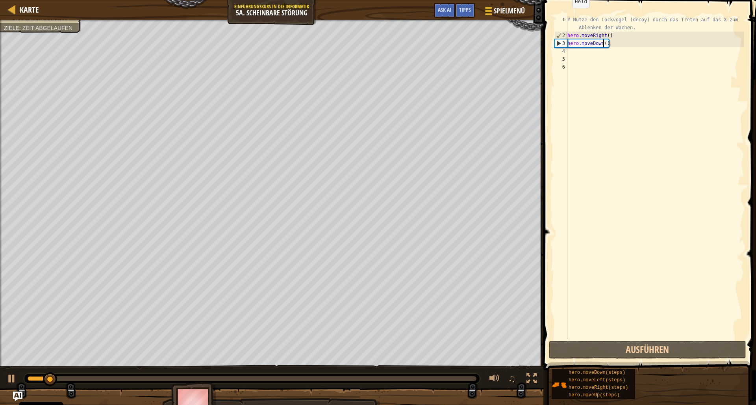
click at [605, 43] on div "# Nutze den Lockvogel (decoy) durch das Treten auf das X zum Ablenken der Wache…" at bounding box center [655, 189] width 178 height 347
click at [609, 45] on div "# Nutze den Lockvogel (decoy) durch das Treten auf das X zum Ablenken der Wache…" at bounding box center [655, 189] width 178 height 347
click at [606, 45] on div "# Nutze den Lockvogel (decoy) durch das Treten auf das X zum Ablenken der Wache…" at bounding box center [655, 189] width 178 height 347
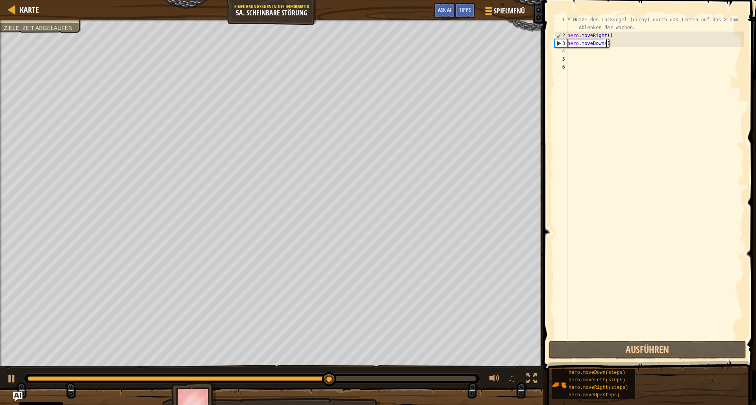
scroll to position [4, 3]
type textarea "hero.moveDown(2)"
click at [632, 354] on button "Ausführen" at bounding box center [647, 349] width 197 height 18
click at [613, 43] on div "# Nutze den Lockvogel (decoy) durch das Treten auf das X zum Ablenken der Wache…" at bounding box center [655, 189] width 178 height 347
click at [616, 43] on div "# Nutze den Lockvogel (decoy) durch das Treten auf das X zum Ablenken der Wache…" at bounding box center [655, 189] width 178 height 347
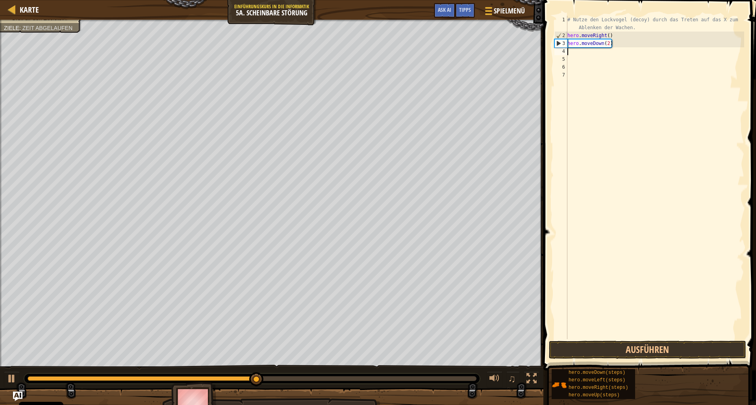
scroll to position [4, 0]
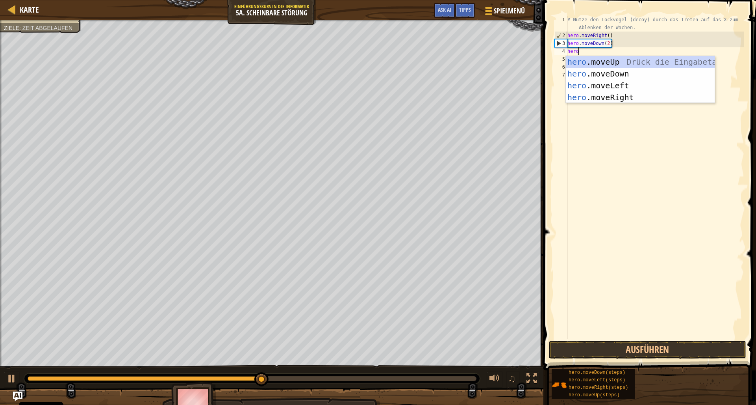
type textarea "hero"
click at [603, 58] on div "hero .moveUp Drück die Eingabetaste hero .moveDown Drück die Eingabetaste hero …" at bounding box center [640, 91] width 149 height 71
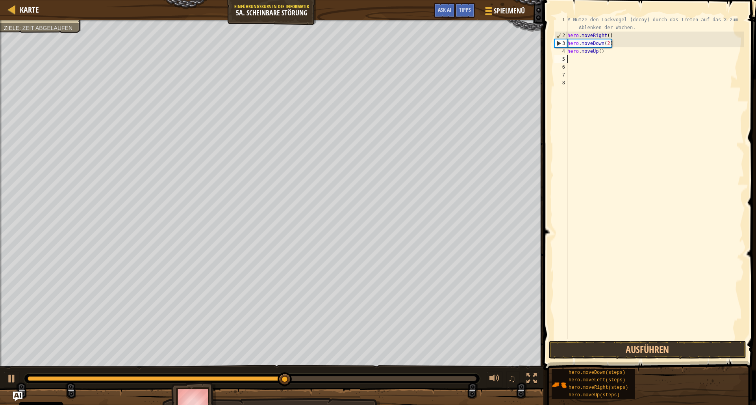
click at [612, 53] on div "# Nutze den Lockvogel (decoy) durch das Treten auf das X zum Ablenken der Wache…" at bounding box center [655, 189] width 178 height 347
type textarea "hero.moveUp()"
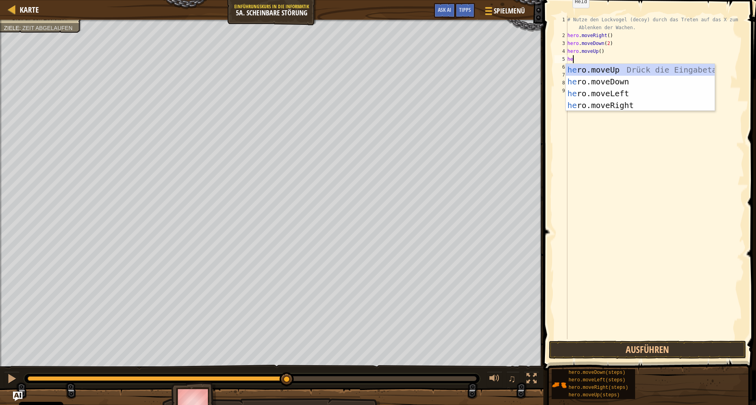
type textarea "hero"
drag, startPoint x: 672, startPoint y: 105, endPoint x: 667, endPoint y: 105, distance: 5.5
click at [669, 105] on div "hero .moveUp Drück die Eingabetaste hero .moveDown Drück die Eingabetaste hero …" at bounding box center [640, 99] width 149 height 71
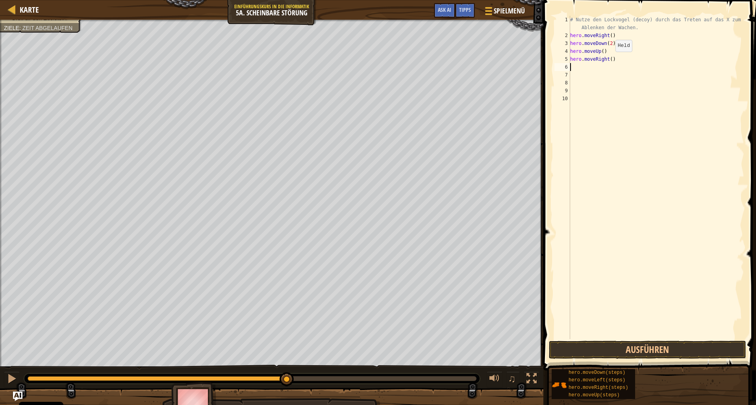
click at [612, 60] on div "# Nutze den Lockvogel (decoy) durch das Treten auf das X zum Ablenken der Wache…" at bounding box center [657, 189] width 176 height 347
type textarea "hero.moveRight(5)"
click at [608, 354] on button "Ausführen" at bounding box center [647, 349] width 197 height 18
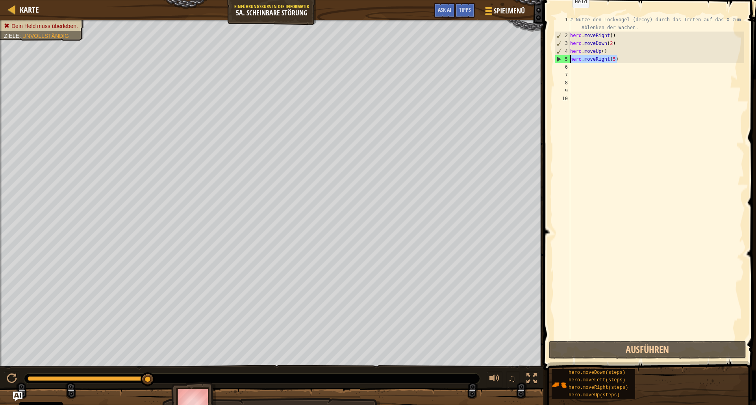
drag, startPoint x: 634, startPoint y: 57, endPoint x: 565, endPoint y: 61, distance: 69.1
click at [569, 61] on div "# Nutze den Lockvogel (decoy) durch das Treten auf das X zum Ablenken der Wache…" at bounding box center [657, 177] width 176 height 323
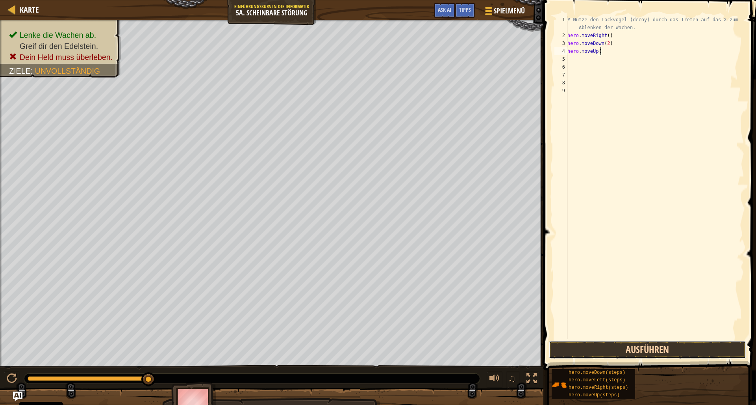
click at [572, 351] on button "Ausführen" at bounding box center [647, 349] width 197 height 18
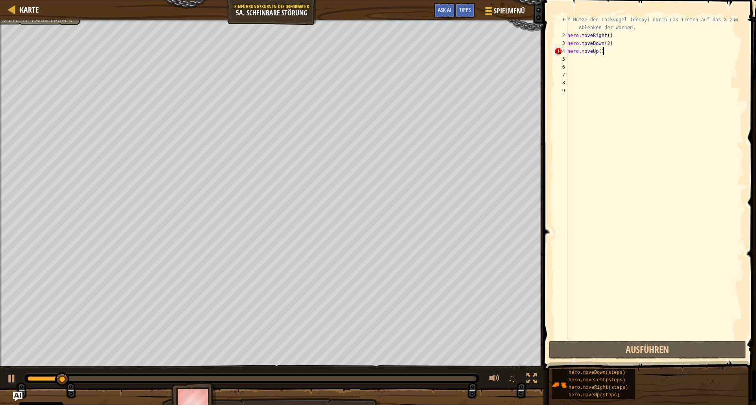
scroll to position [4, 2]
click at [619, 355] on button "Ausführen" at bounding box center [647, 349] width 197 height 18
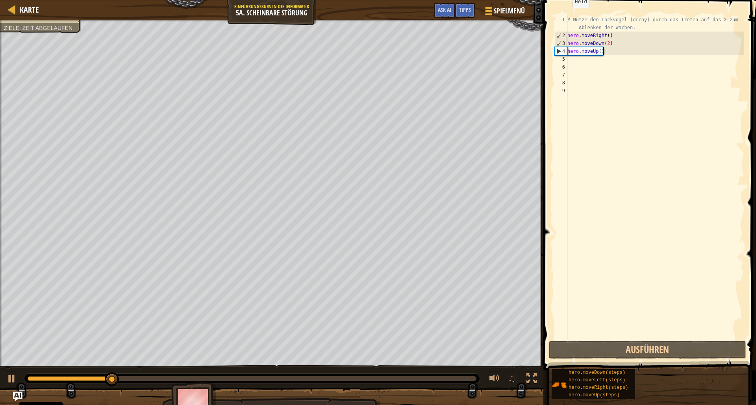
click at [600, 53] on div "# Nutze den Lockvogel (decoy) durch das Treten auf das X zum Ablenken der Wache…" at bounding box center [655, 189] width 178 height 347
type textarea "hero.moveUp(2)"
click at [614, 49] on div "# Nutze den Lockvogel (decoy) durch das Treten auf das X zum Ablenken der Wache…" at bounding box center [655, 189] width 178 height 347
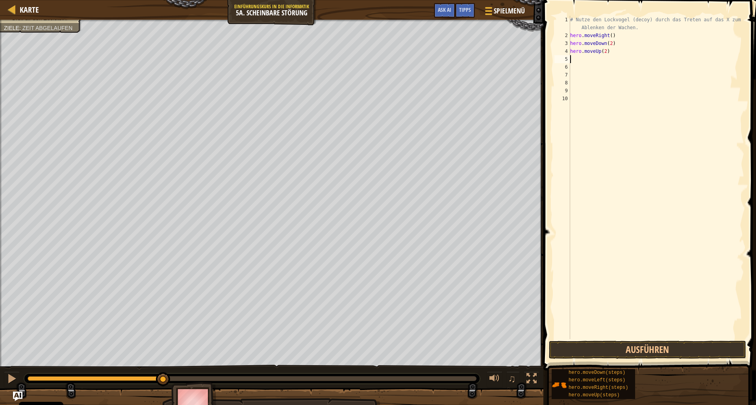
scroll to position [4, 0]
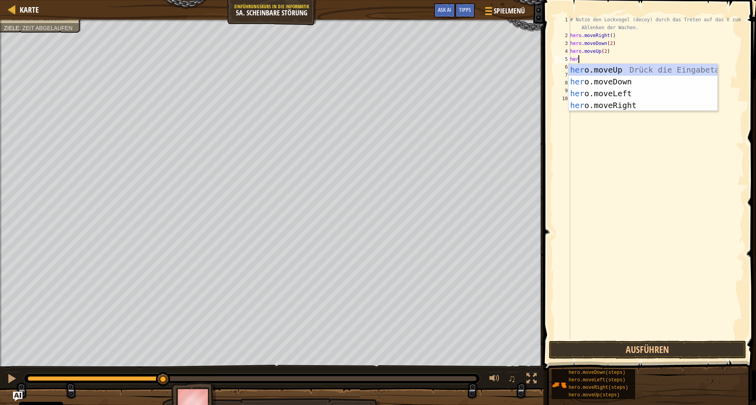
type textarea "hero"
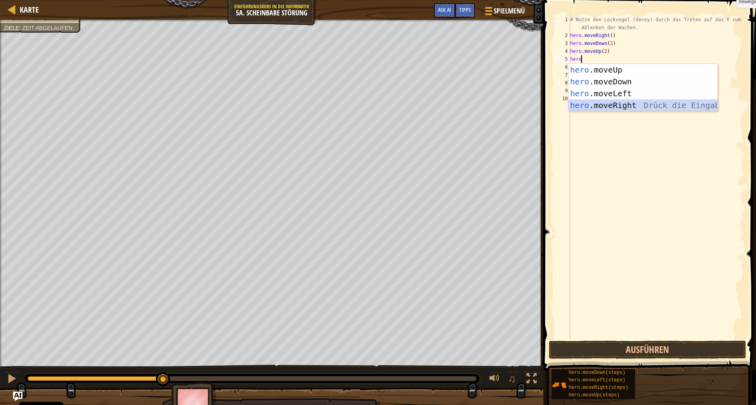
drag, startPoint x: 683, startPoint y: 106, endPoint x: 587, endPoint y: 49, distance: 111.5
click at [680, 105] on div "hero .moveUp Drück die Eingabetaste hero .moveDown Drück die Eingabetaste hero …" at bounding box center [643, 99] width 149 height 71
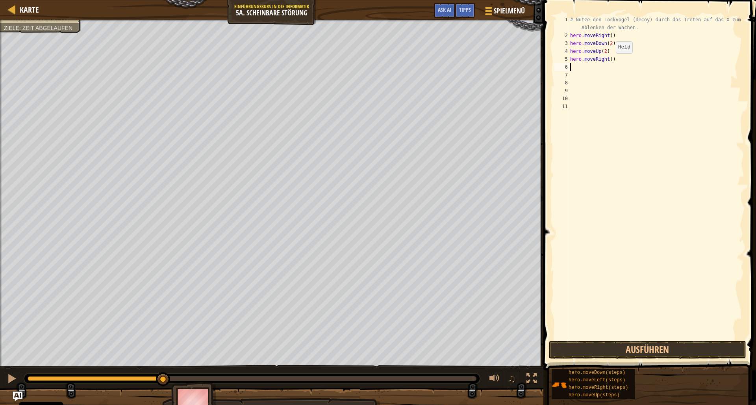
click at [612, 60] on div "# Nutze den Lockvogel (decoy) durch das Treten auf das X zum Ablenken der Wache…" at bounding box center [657, 189] width 176 height 347
type textarea "hero.moveRight(3)"
click at [586, 346] on button "Ausführen" at bounding box center [647, 349] width 197 height 18
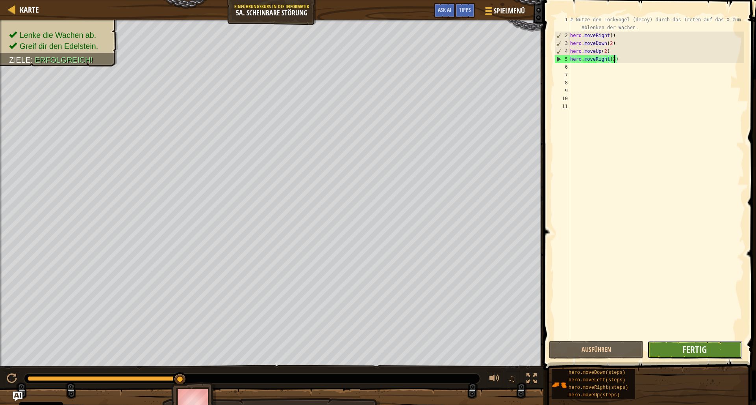
click at [657, 344] on button "Fertig" at bounding box center [695, 349] width 95 height 18
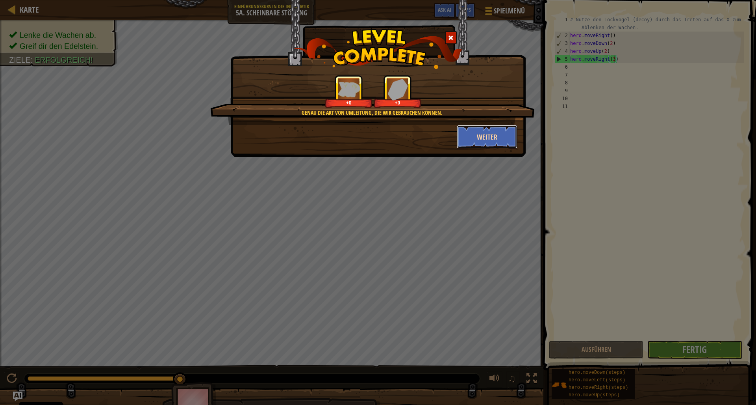
click at [498, 137] on button "Weiter" at bounding box center [487, 137] width 61 height 24
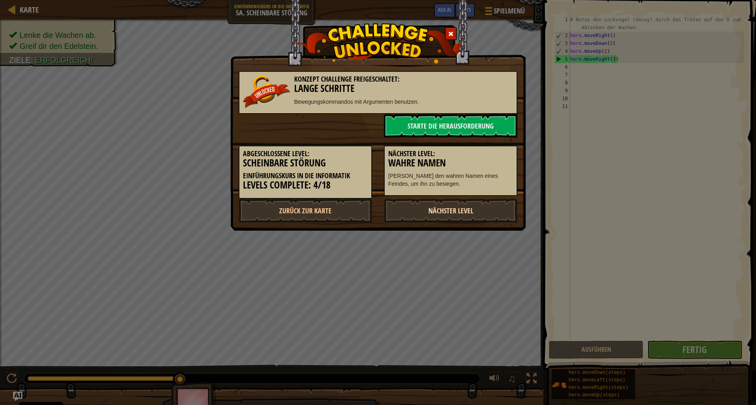
click at [441, 208] on link "Nächster Level" at bounding box center [451, 211] width 134 height 24
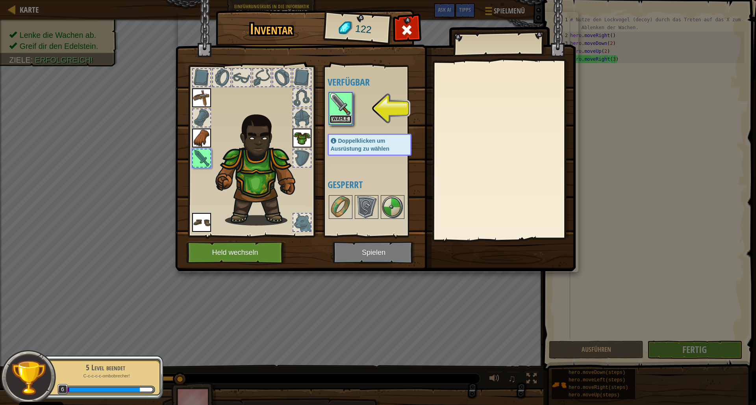
click at [336, 117] on button "Wähle" at bounding box center [341, 119] width 22 height 8
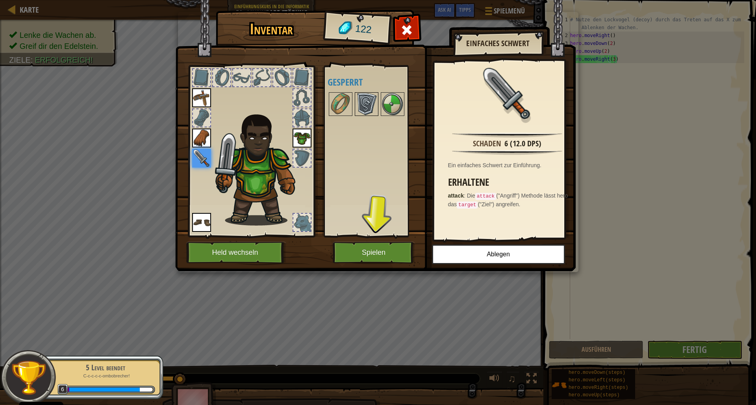
drag, startPoint x: 343, startPoint y: 104, endPoint x: 374, endPoint y: 106, distance: 31.2
click at [345, 103] on img at bounding box center [341, 104] width 22 height 22
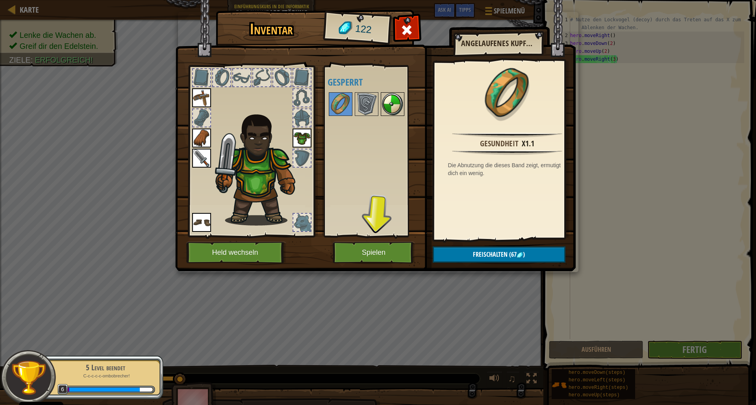
click at [381, 106] on div at bounding box center [393, 104] width 24 height 24
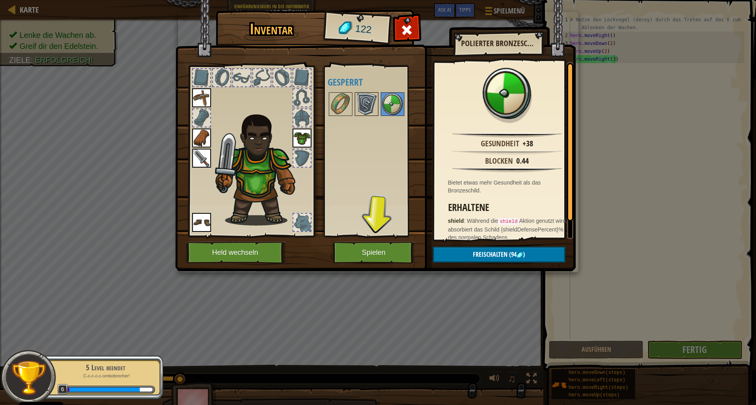
click at [368, 106] on img at bounding box center [367, 104] width 22 height 22
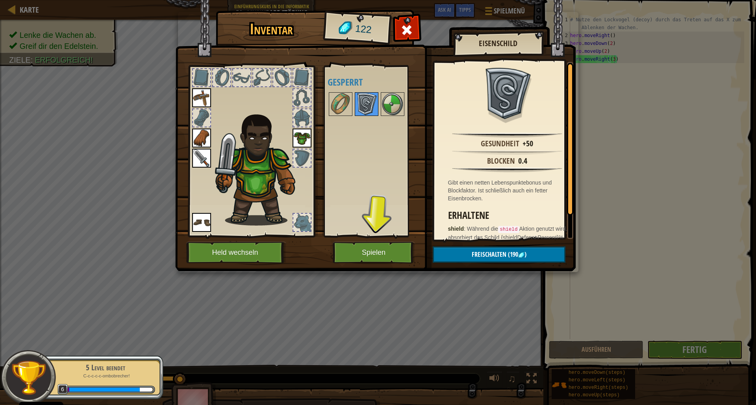
click at [362, 107] on img at bounding box center [367, 104] width 22 height 22
click at [399, 107] on img at bounding box center [393, 104] width 22 height 22
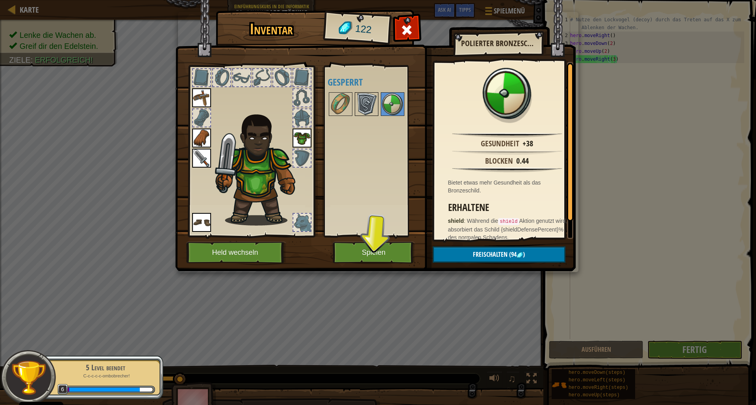
click at [376, 106] on img at bounding box center [367, 104] width 22 height 22
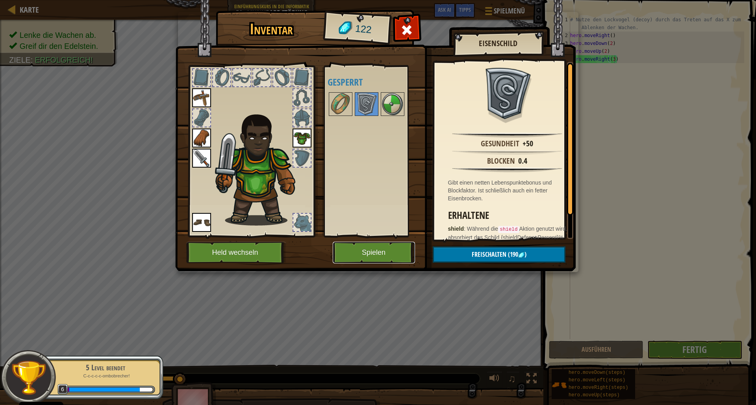
click at [377, 249] on button "Spielen" at bounding box center [374, 252] width 82 height 22
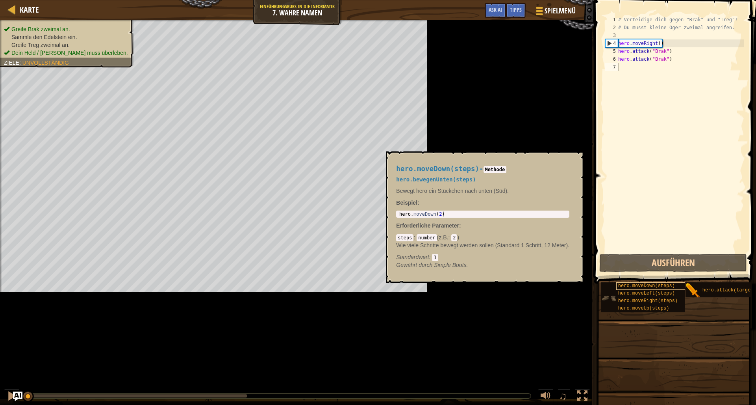
click at [623, 288] on div "hero.moveDown(steps) hero.moveLeft(steps) hero.moveRight(steps) hero.moveUp(ste…" at bounding box center [676, 297] width 150 height 31
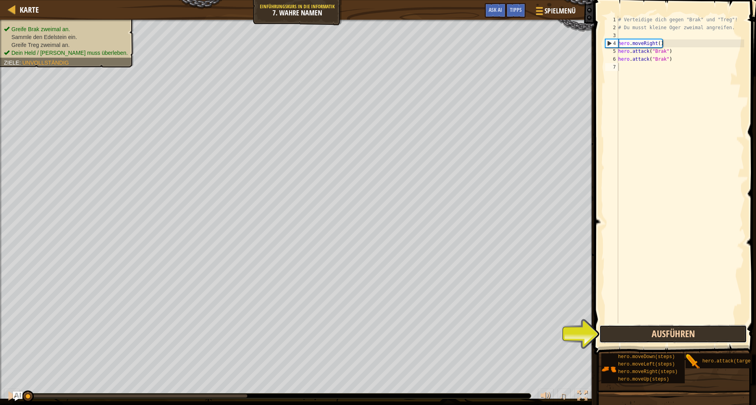
click at [626, 331] on button "Ausführen" at bounding box center [674, 334] width 148 height 18
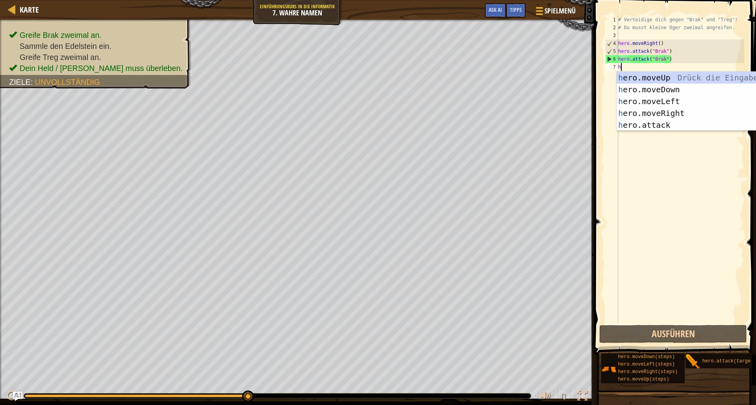
scroll to position [4, 0]
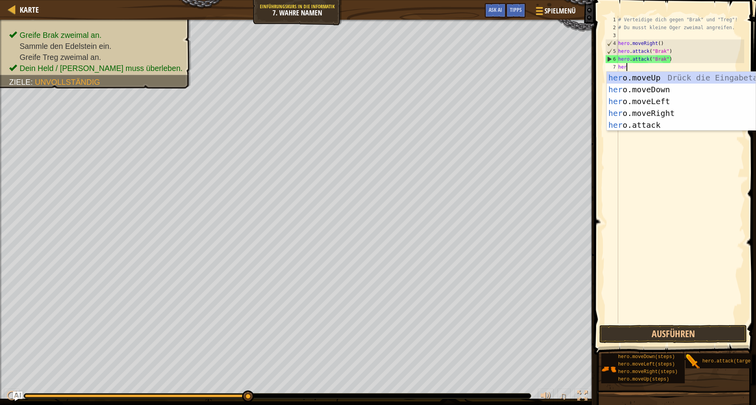
type textarea "hero"
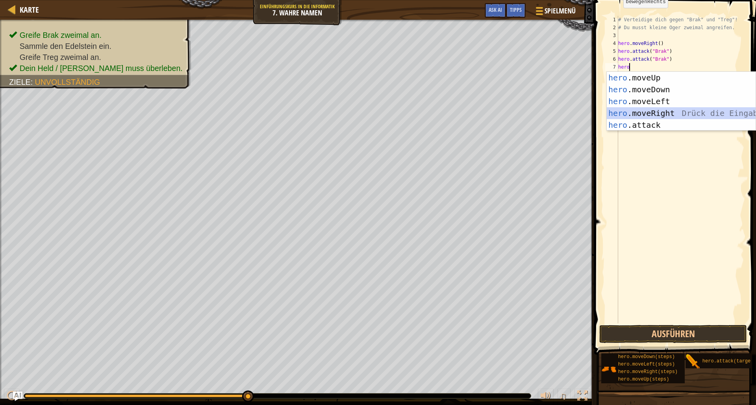
click at [691, 108] on div "hero .moveUp Drück die Eingabetaste hero .moveDown Drück die Eingabetaste hero …" at bounding box center [681, 113] width 149 height 83
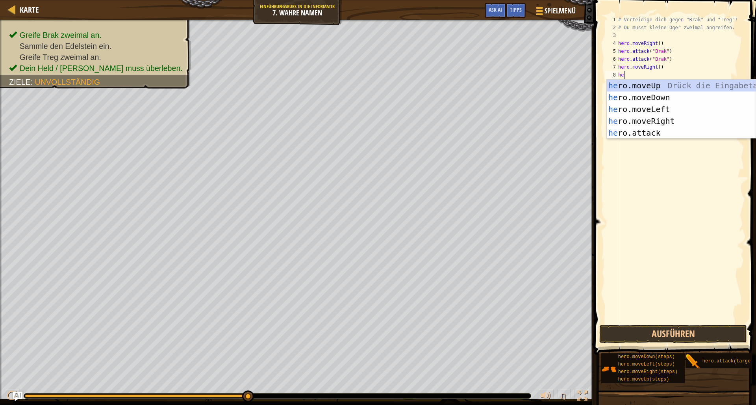
scroll to position [4, 0]
click at [662, 129] on div "her o.moveUp Drück die Eingabetaste her o.moveDown Drück die Eingabetaste her o…" at bounding box center [681, 121] width 149 height 83
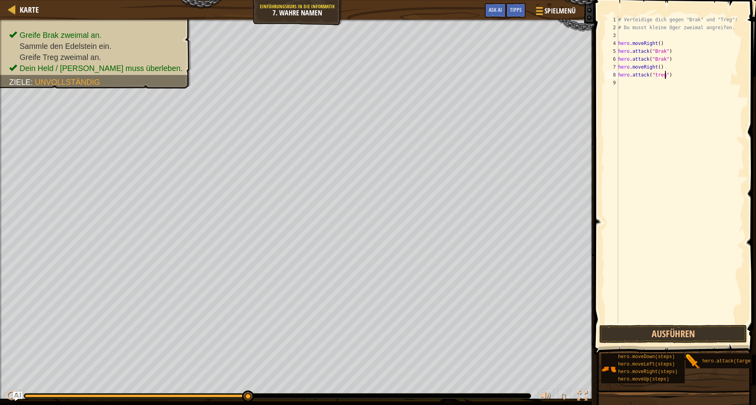
type textarea "hero.attack("treg")"
click at [656, 344] on div "1 2 3 4 5 6 7 8 9 10 # Verteidige dich gegen "Brak" und "Treg"! # Du musst klei…" at bounding box center [674, 192] width 164 height 377
click at [657, 341] on button "Ausführen" at bounding box center [674, 334] width 148 height 18
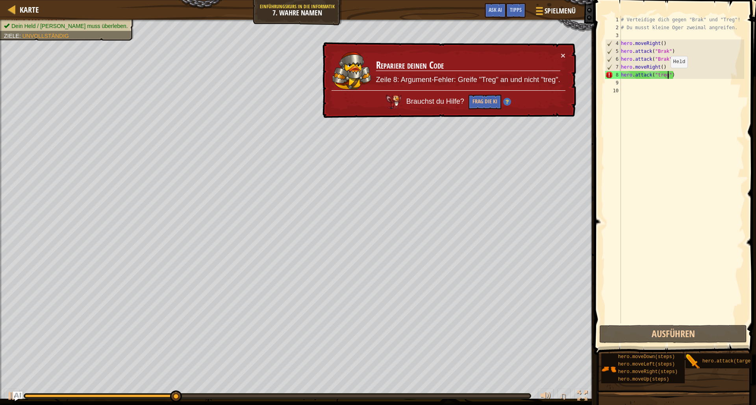
click at [667, 76] on div "# Verteidige dich gegen "Brak" und "Treg"! # Du musst kleine Oger zweimal angre…" at bounding box center [682, 177] width 125 height 323
click at [659, 78] on div "# Verteidige dich gegen "Brak" und "Treg"! # Du musst kleine Oger zweimal angre…" at bounding box center [682, 177] width 125 height 323
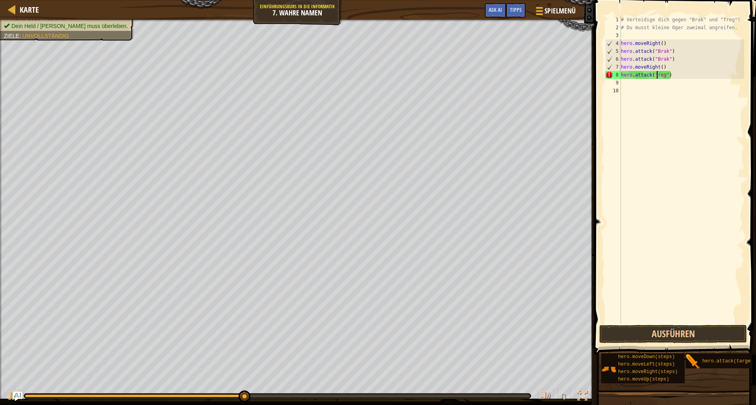
scroll to position [4, 3]
click at [698, 326] on button "Ausführen" at bounding box center [674, 334] width 148 height 18
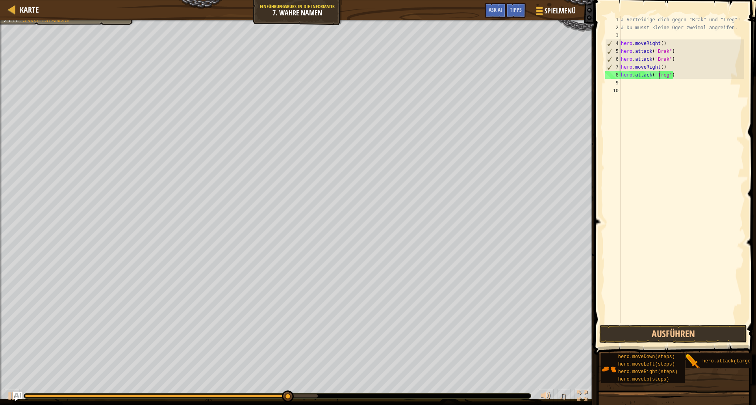
type textarea "hero.attack("Treg")"
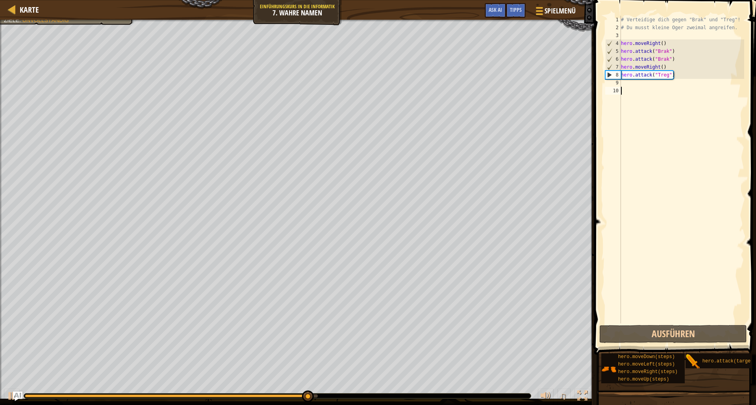
click at [631, 230] on div "# Verteidige dich gegen "Brak" und "Treg"! # Du musst kleine Oger zweimal angre…" at bounding box center [682, 177] width 125 height 323
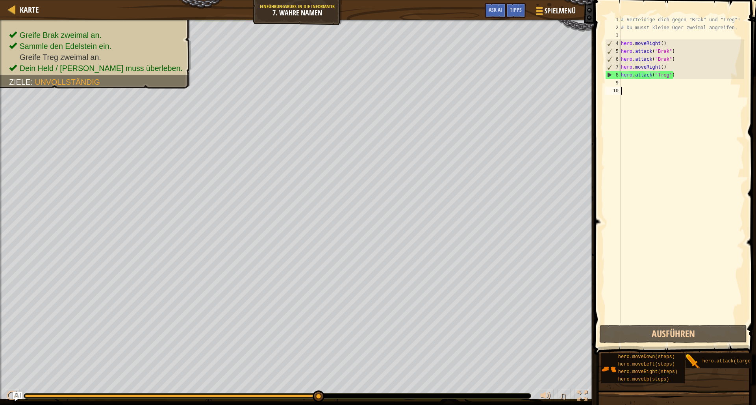
click at [630, 227] on div "# Verteidige dich gegen "Brak" und "Treg"! # Du musst kleine Oger zweimal angre…" at bounding box center [682, 177] width 125 height 323
drag, startPoint x: 630, startPoint y: 227, endPoint x: 623, endPoint y: 232, distance: 9.3
click at [630, 227] on div "# Verteidige dich gegen "Brak" und "Treg"! # Du musst kleine Oger zweimal angre…" at bounding box center [682, 177] width 125 height 323
click at [651, 339] on button "Ausführen" at bounding box center [674, 334] width 148 height 18
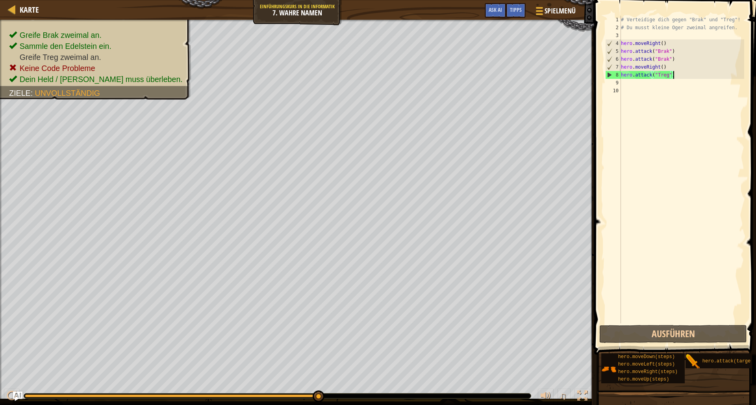
click at [674, 78] on div "# Verteidige dich gegen "Brak" und "Treg"! # Du musst kleine Oger zweimal angre…" at bounding box center [682, 177] width 125 height 323
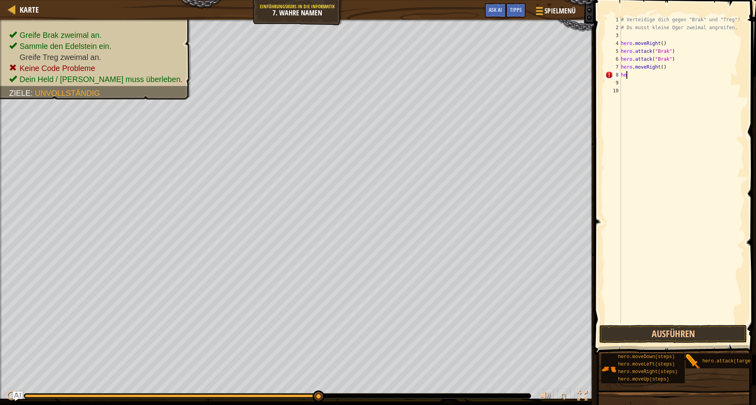
scroll to position [4, 0]
type textarea "h"
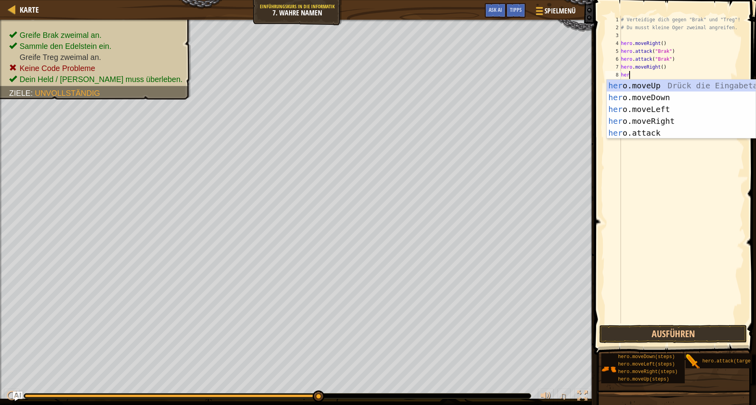
scroll to position [4, 1]
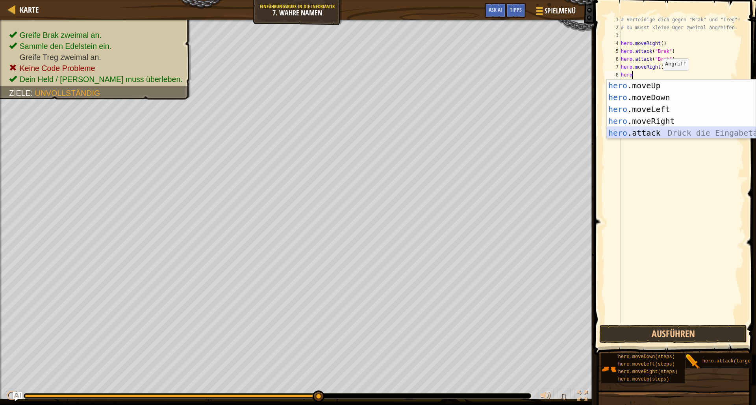
click at [625, 137] on div "hero .moveUp Drück die Eingabetaste hero .moveDown Drück die Eingabetaste hero …" at bounding box center [681, 121] width 149 height 83
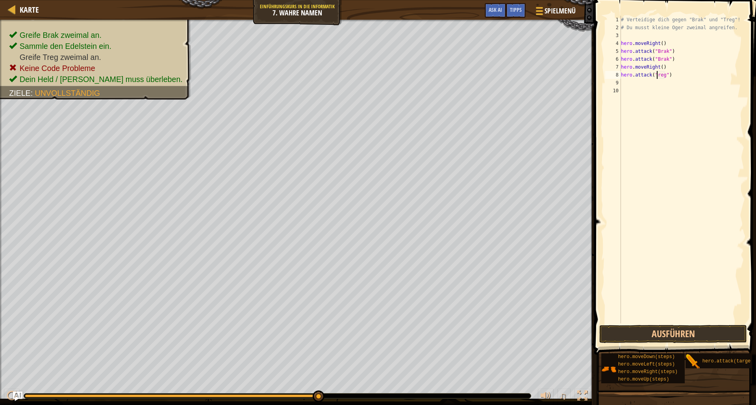
scroll to position [4, 3]
type textarea "hero.attack("Treg")"
click at [674, 338] on button "Ausführen" at bounding box center [674, 334] width 148 height 18
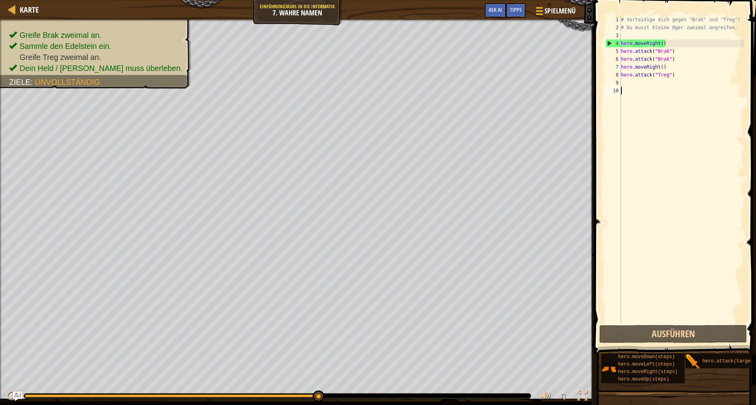
click at [693, 106] on div "# Verteidige dich gegen "Brak" und "Treg"! # Du musst kleine Oger zweimal angre…" at bounding box center [682, 177] width 125 height 323
click at [680, 78] on div "# Verteidige dich gegen "Brak" und "Treg"! # Du musst kleine Oger zweimal angre…" at bounding box center [682, 177] width 125 height 323
type textarea "hero.attack("Treg")"
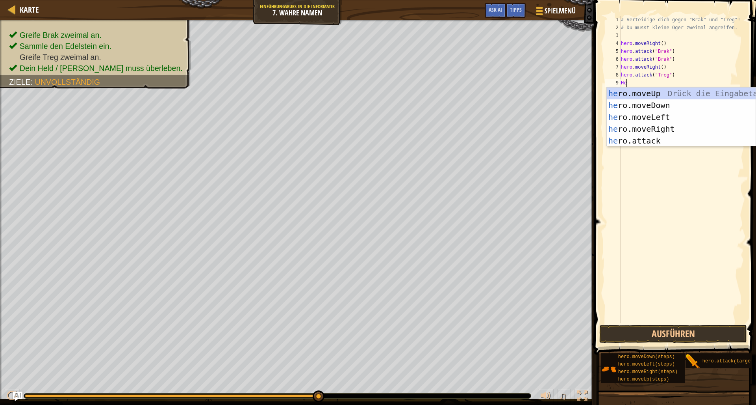
scroll to position [4, 0]
click at [631, 141] on div "her o.moveUp Drück die Eingabetaste her o.moveDown Drück die Eingabetaste her o…" at bounding box center [681, 128] width 149 height 83
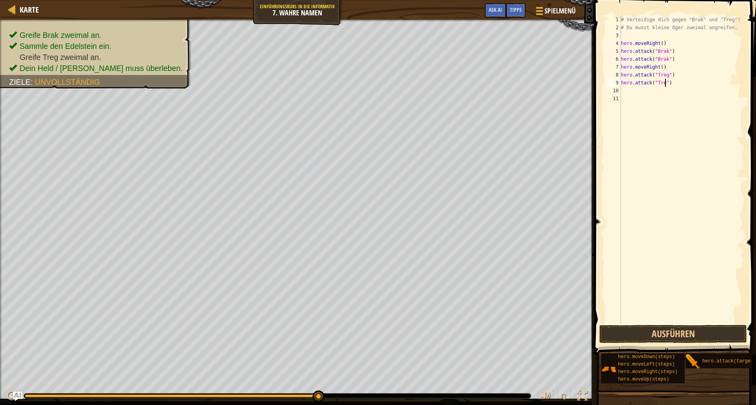
scroll to position [4, 4]
type textarea "hero.attack("Treg")"
click at [672, 335] on button "Ausführen" at bounding box center [674, 334] width 148 height 18
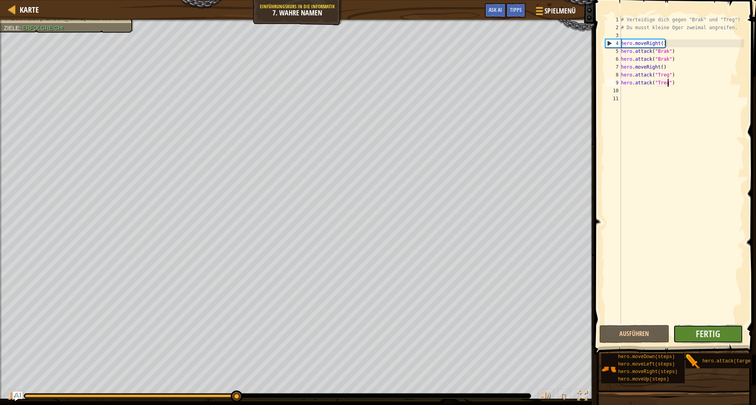
click at [729, 331] on button "Fertig" at bounding box center [709, 334] width 70 height 18
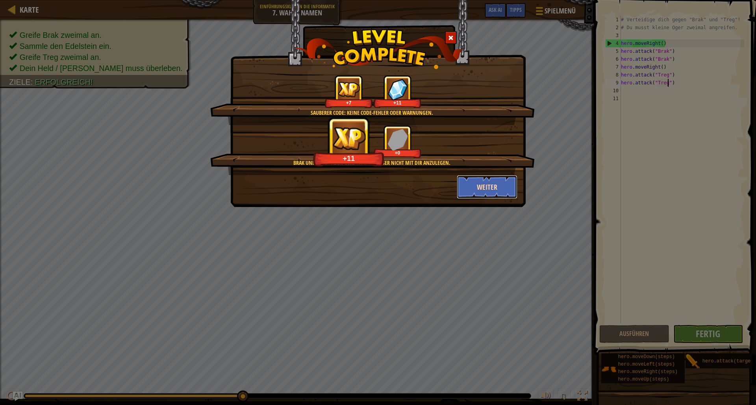
click at [489, 188] on button "Weiter" at bounding box center [487, 187] width 61 height 24
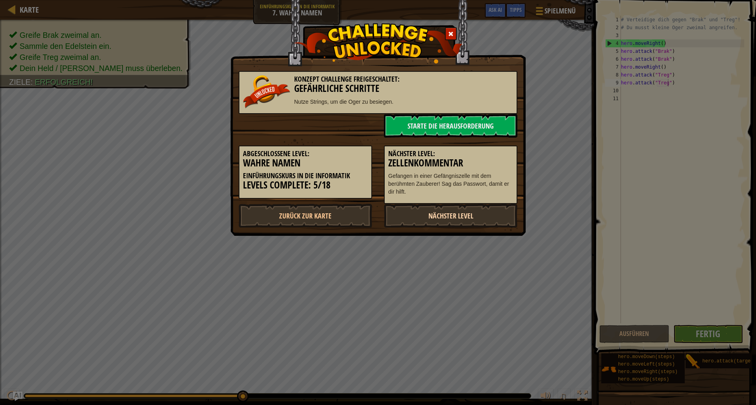
click at [464, 211] on link "Nächster Level" at bounding box center [451, 216] width 134 height 24
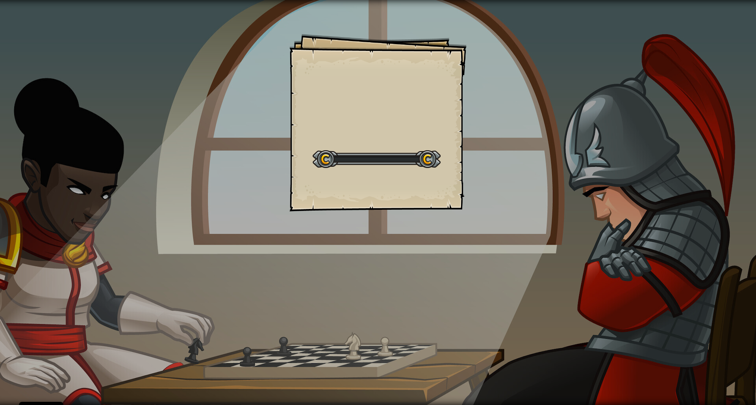
click at [463, 214] on div "Goals Start Level Fehler beim Laden vom Server Leider musst du ein Abo haben, u…" at bounding box center [378, 202] width 756 height 405
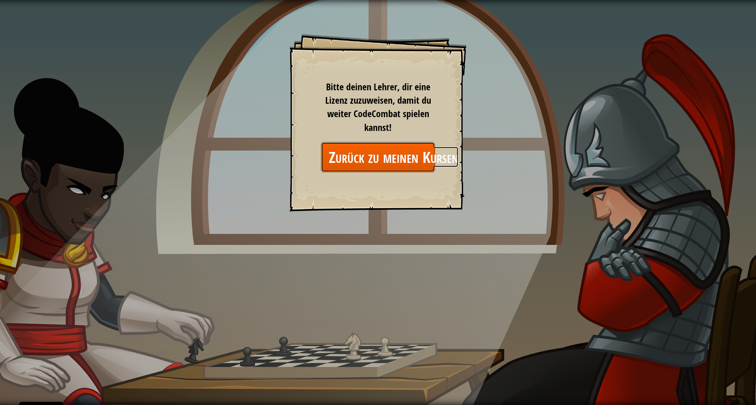
click at [424, 168] on link "Zurück zu meinen Kursen" at bounding box center [378, 157] width 114 height 30
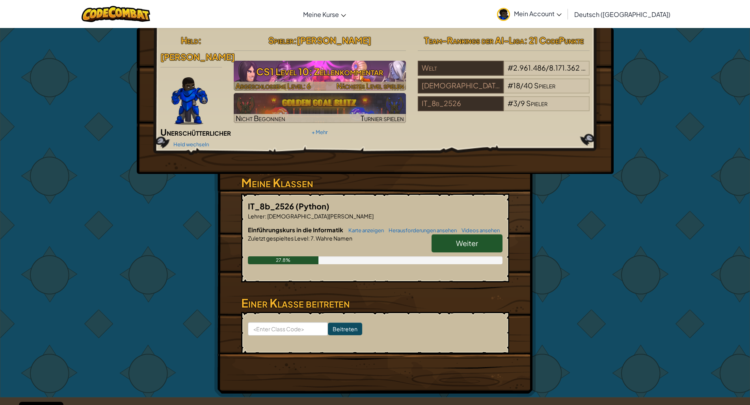
click at [305, 64] on h3 "CS1 Level 10: Zellenkommentar" at bounding box center [320, 72] width 172 height 18
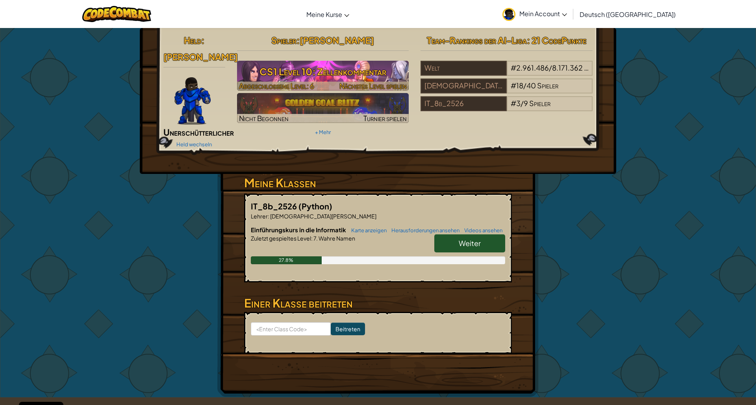
select select "de-DE"
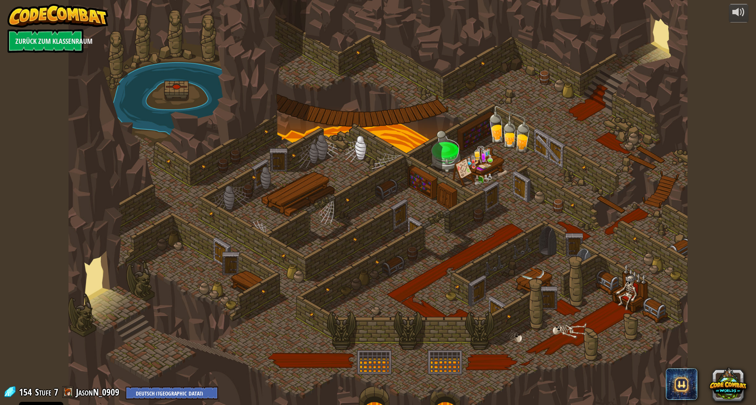
select select "de-DE"
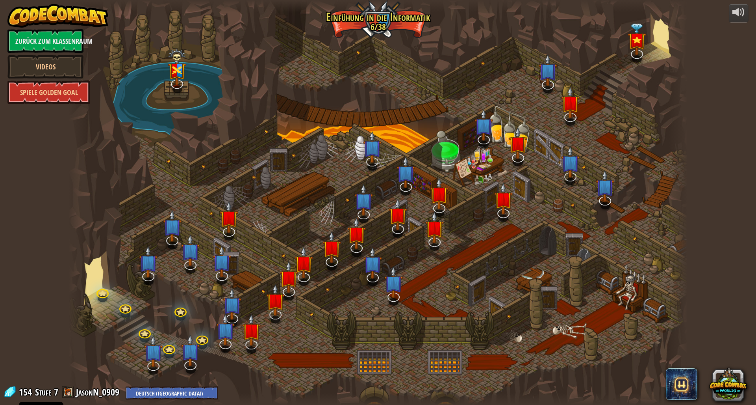
select select "de-DE"
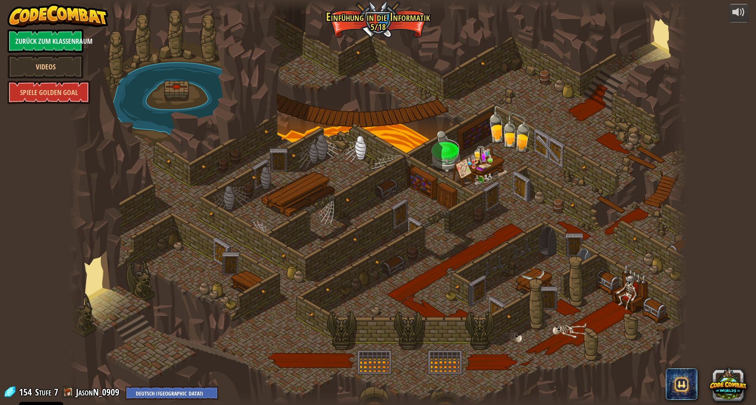
select select "de-DE"
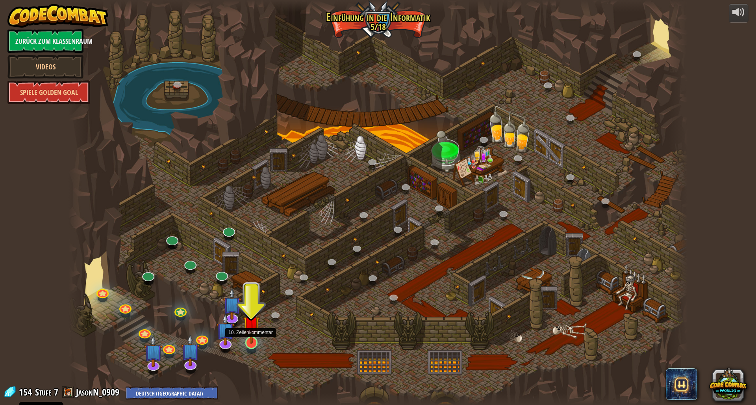
click at [248, 340] on img at bounding box center [251, 324] width 17 height 39
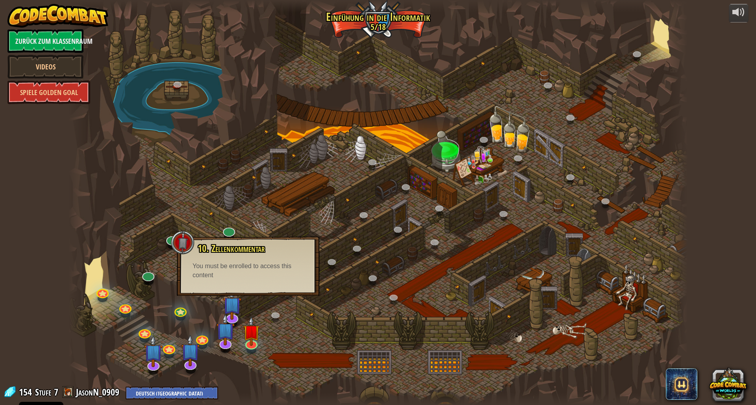
click at [241, 338] on div at bounding box center [378, 202] width 619 height 405
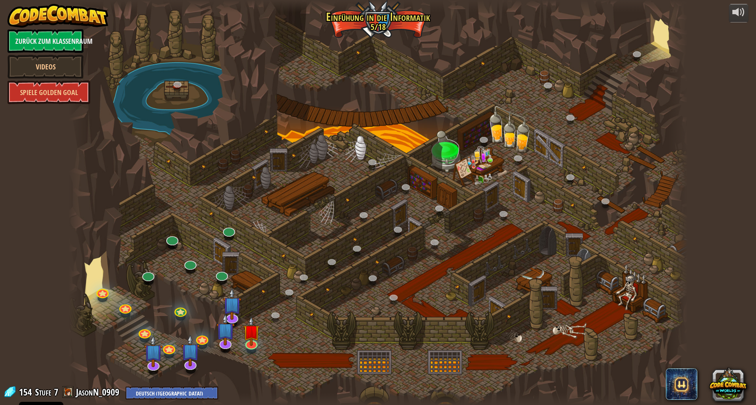
click at [241, 340] on div at bounding box center [378, 202] width 619 height 405
click at [243, 341] on div at bounding box center [378, 202] width 619 height 405
click at [246, 339] on img at bounding box center [251, 324] width 17 height 39
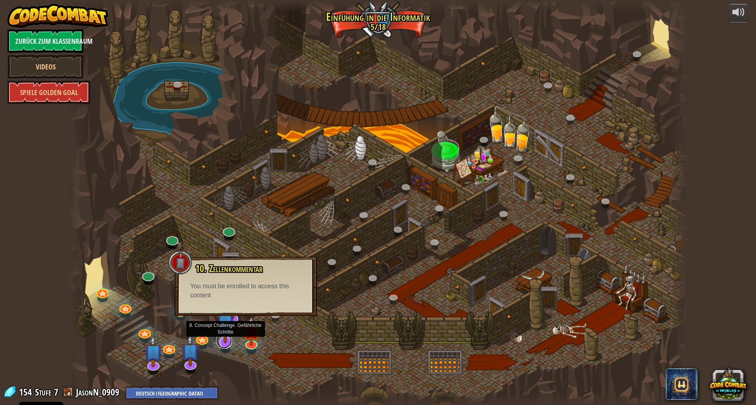
click at [225, 347] on div "25. Die Tore von [PERSON_NAME] (Gesperrt) Entkomme den Kithgard Verliesen und l…" at bounding box center [378, 202] width 619 height 405
click at [195, 353] on img at bounding box center [191, 343] width 19 height 42
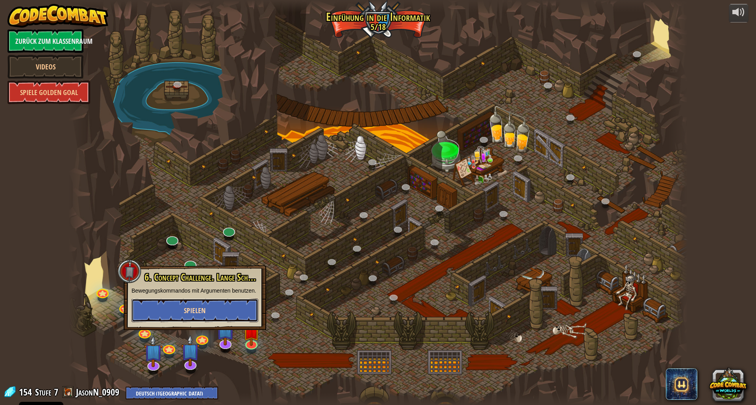
click at [210, 316] on button "Spielen" at bounding box center [195, 310] width 127 height 24
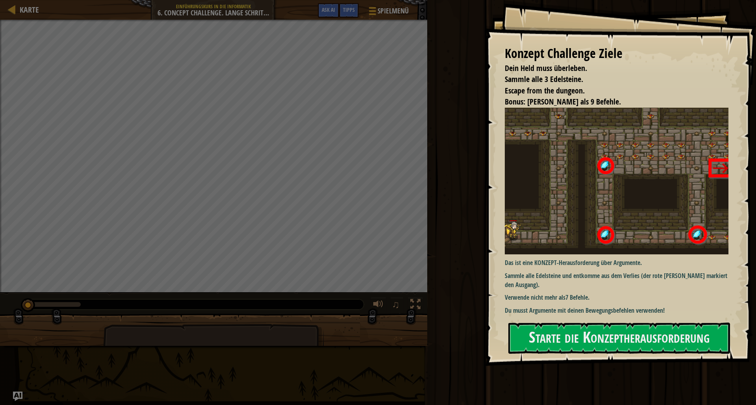
drag, startPoint x: 544, startPoint y: 306, endPoint x: 536, endPoint y: 306, distance: 7.9
click at [542, 306] on p "Du musst Argumente mit deinen Bewegungsbefehlen verwenden!" at bounding box center [620, 310] width 230 height 9
click at [524, 308] on p "Du musst Argumente mit deinen Bewegungsbefehlen verwenden!" at bounding box center [620, 310] width 230 height 9
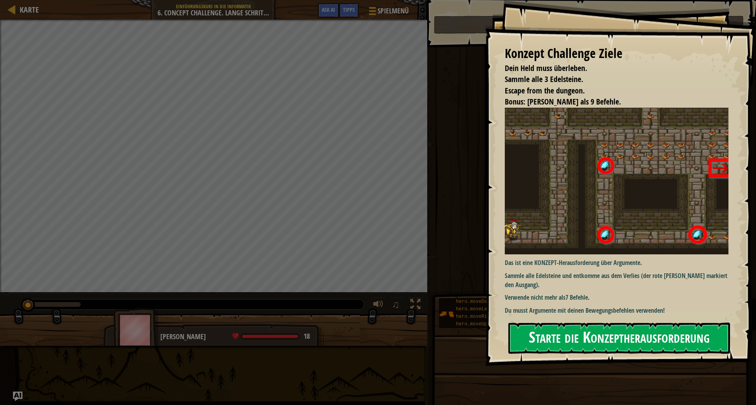
click at [546, 334] on button "Starte die Konzeptherausforderung" at bounding box center [620, 337] width 222 height 31
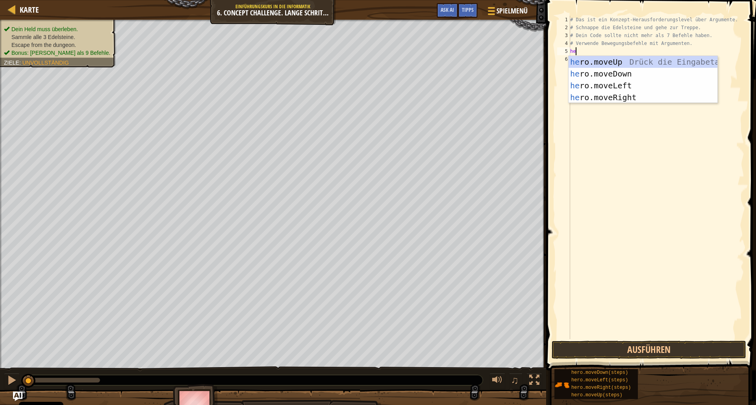
scroll to position [4, 0]
type textarea "hero"
click at [634, 89] on div "hero .moveUp Drück die Eingabetaste hero .moveDown Drück die Eingabetaste hero …" at bounding box center [643, 91] width 149 height 71
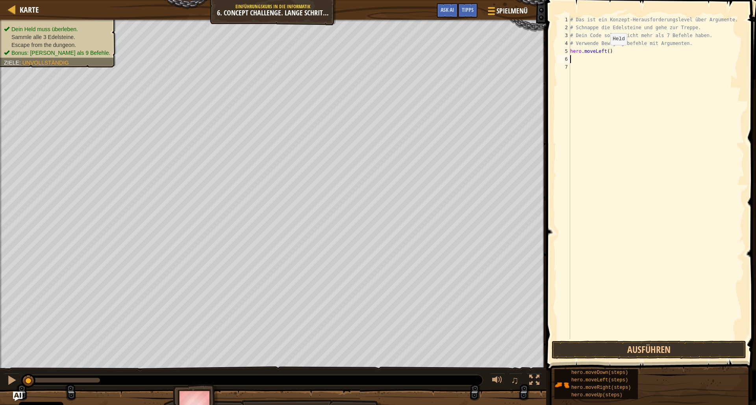
click at [605, 53] on div "# Das ist ein Konzept-Herausforderungslevel über Argumente. # Schnappe die Edel…" at bounding box center [657, 185] width 176 height 339
click at [607, 54] on div "# Das ist ein Konzept-Herausforderungslevel über Argumente. # Schnappe die Edel…" at bounding box center [657, 185] width 176 height 339
click at [657, 66] on div "hero.moveRi ght Drück die Eingabetaste" at bounding box center [643, 73] width 149 height 35
type textarea "hero.moveRight"
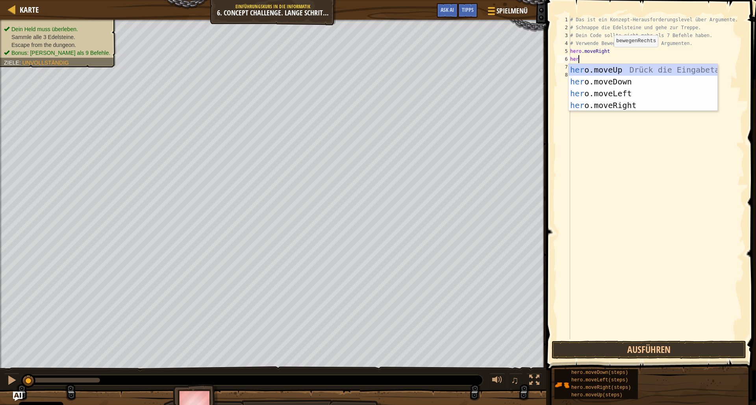
scroll to position [4, 0]
type textarea "hero"
click at [676, 69] on div "hero .moveUp Drück die Eingabetaste hero .moveDown Drück die Eingabetaste hero …" at bounding box center [643, 99] width 149 height 71
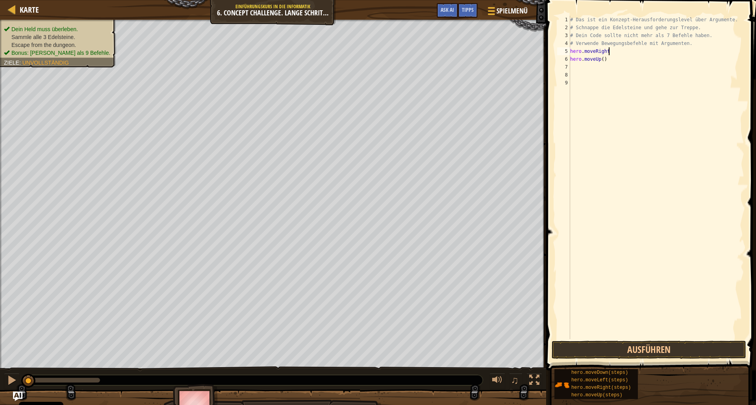
click at [620, 48] on div "# Das ist ein Konzept-Herausforderungslevel über Argumente. # Schnappe die Edel…" at bounding box center [657, 185] width 176 height 339
drag, startPoint x: 604, startPoint y: 58, endPoint x: 613, endPoint y: 63, distance: 10.4
click at [606, 58] on div "# Das ist ein Konzept-Herausforderungslevel über Argumente. # Schnappe die Edel…" at bounding box center [657, 185] width 176 height 339
type textarea "hero.moveUp()"
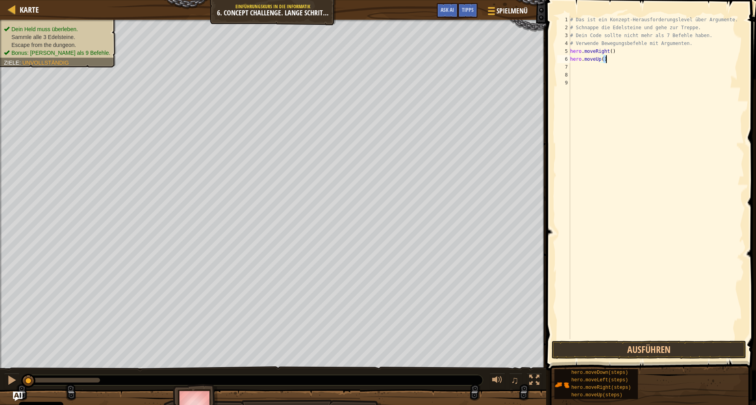
click at [605, 64] on div "# Das ist ein Konzept-Herausforderungslevel über Argumente. # Schnappe die Edel…" at bounding box center [657, 185] width 176 height 339
click at [602, 62] on div "# Das ist ein Konzept-Herausforderungslevel über Argumente. # Schnappe die Edel…" at bounding box center [657, 185] width 176 height 339
click at [609, 59] on div "# Das ist ein Konzept-Herausforderungslevel über Argumente. # Schnappe die Edel…" at bounding box center [657, 185] width 176 height 339
click at [606, 60] on div "# Das ist ein Konzept-Herausforderungslevel über Argumente. # Schnappe die Edel…" at bounding box center [657, 185] width 176 height 339
click at [604, 59] on div "# Das ist ein Konzept-Herausforderungslevel über Argumente. # Schnappe die Edel…" at bounding box center [657, 185] width 176 height 339
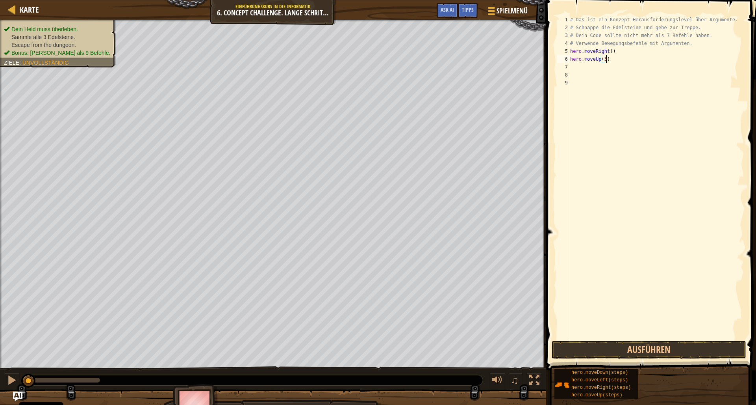
scroll to position [4, 3]
type textarea "hero.moveUp(3)"
click at [566, 346] on button "Ausführen" at bounding box center [649, 349] width 195 height 18
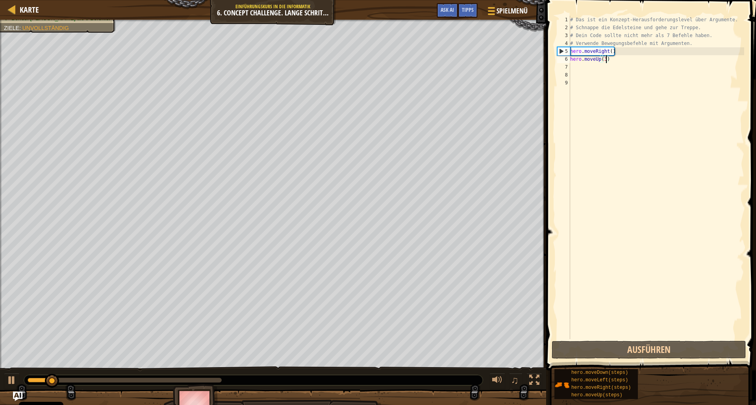
click at [627, 60] on div "# Das ist ein Konzept-Herausforderungslevel über Argumente. # Schnappe die Edel…" at bounding box center [657, 185] width 176 height 339
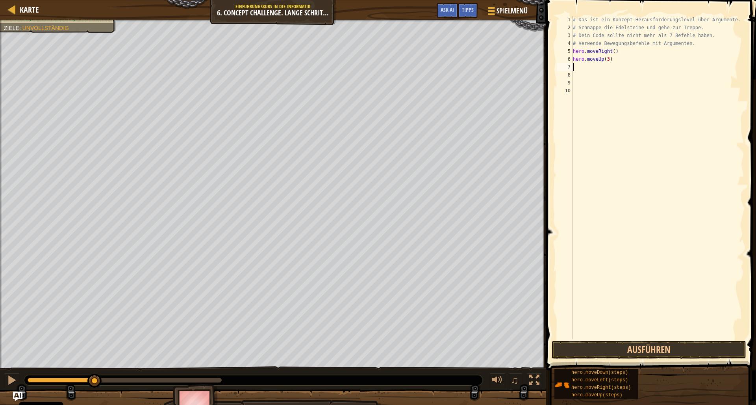
type textarea "g"
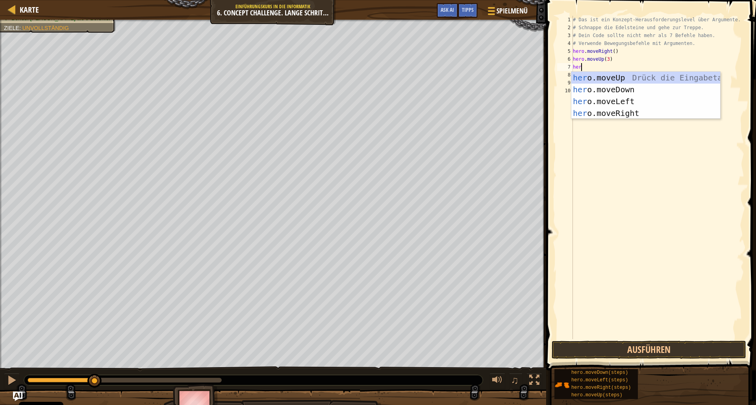
scroll to position [4, 0]
type textarea "hero"
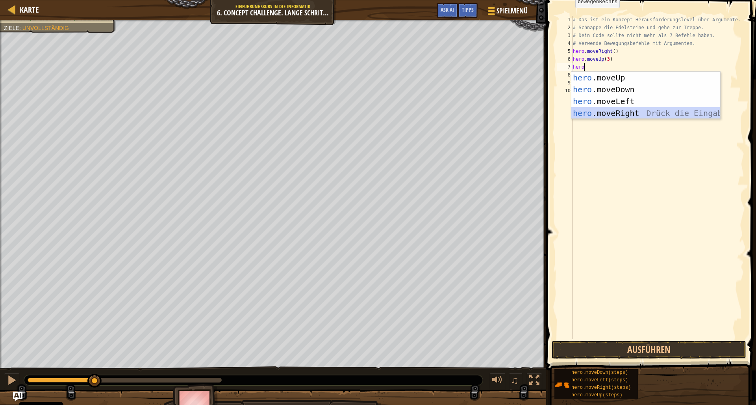
click at [605, 111] on div "hero .moveUp Drück die Eingabetaste hero .moveDown Drück die Eingabetaste hero …" at bounding box center [646, 107] width 149 height 71
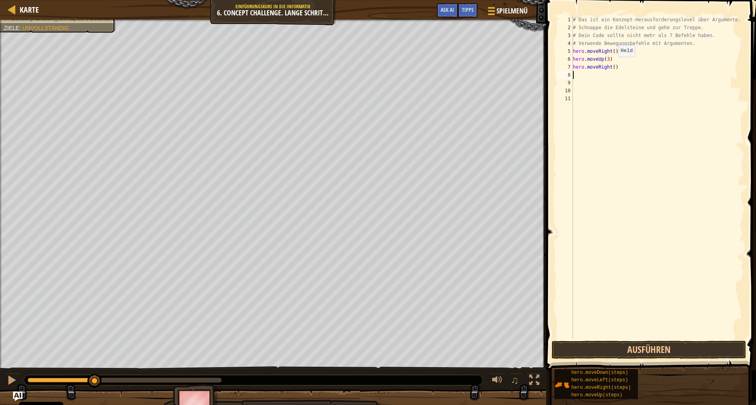
click at [613, 65] on div "# Das ist ein Konzept-Herausforderungslevel über Argumente. # Schnappe die Edel…" at bounding box center [658, 185] width 173 height 339
type textarea "hero.moveRight(2)"
click at [621, 63] on div "# Das ist ein Konzept-Herausforderungslevel über Argumente. # Schnappe die Edel…" at bounding box center [658, 185] width 173 height 339
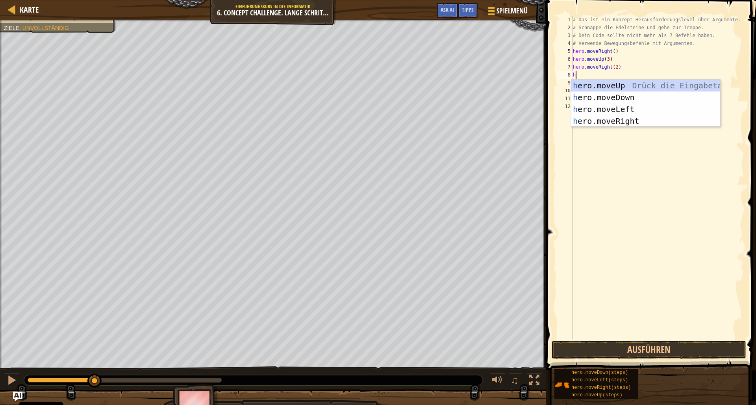
scroll to position [4, 0]
type textarea "hero"
click at [637, 109] on div "hero .moveUp Drück die Eingabetaste hero .moveDown Drück die Eingabetaste hero …" at bounding box center [646, 115] width 149 height 71
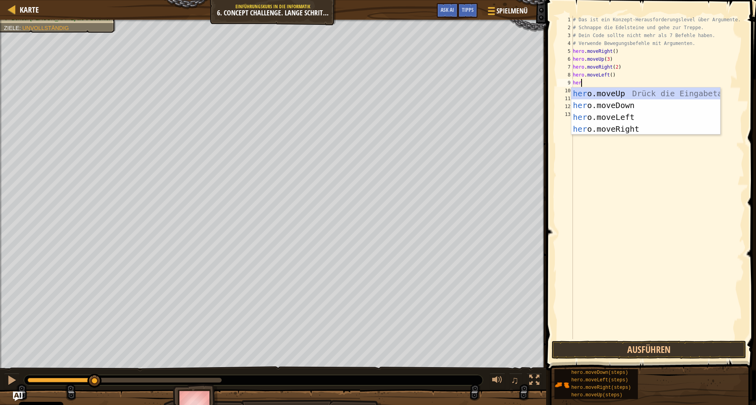
type textarea "hero"
click at [607, 106] on div "hero .moveUp Drück die Eingabetaste hero .moveDown Drück die Eingabetaste hero …" at bounding box center [646, 122] width 149 height 71
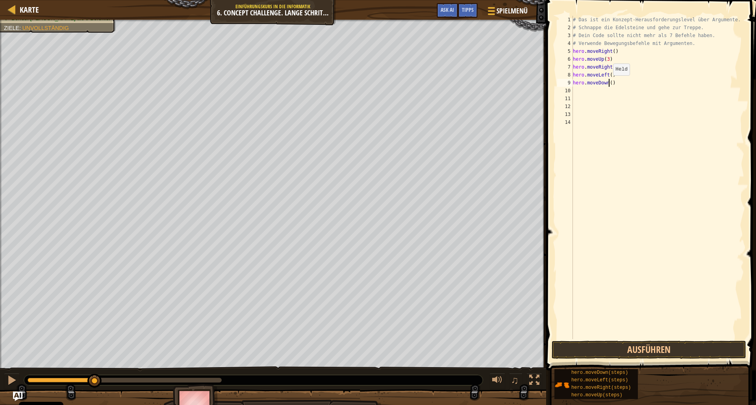
click at [609, 83] on div "# Das ist ein Konzept-Herausforderungslevel über Argumente. # Schnappe die Edel…" at bounding box center [658, 185] width 173 height 339
click at [614, 83] on div "# Das ist ein Konzept-Herausforderungslevel über Argumente. # Schnappe die Edel…" at bounding box center [658, 185] width 173 height 339
click at [614, 83] on div "# Das ist ein Konzept-Herausforderungslevel über Argumente. # Schnappe die Edel…" at bounding box center [658, 177] width 173 height 323
click at [612, 84] on div "# Das ist ein Konzept-Herausforderungslevel über Argumente. # Schnappe die Edel…" at bounding box center [658, 185] width 173 height 339
type textarea "hero.moveDown(2)"
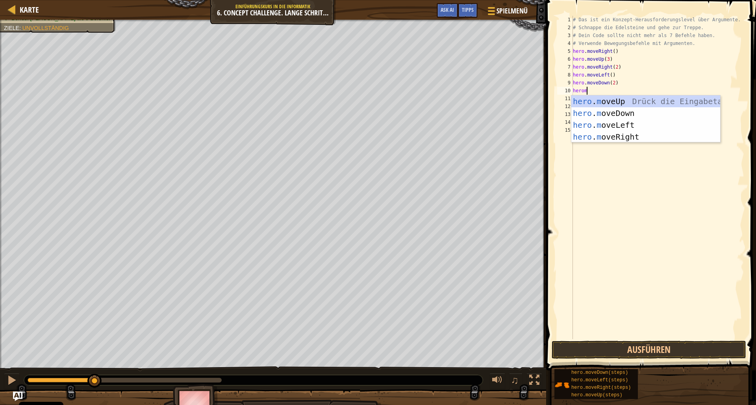
scroll to position [4, 1]
type textarea "heromo"
click at [607, 132] on div "hero . mo veUp Drück die Eingabetaste hero . mo veDown Drück die Eingabetaste h…" at bounding box center [646, 130] width 149 height 71
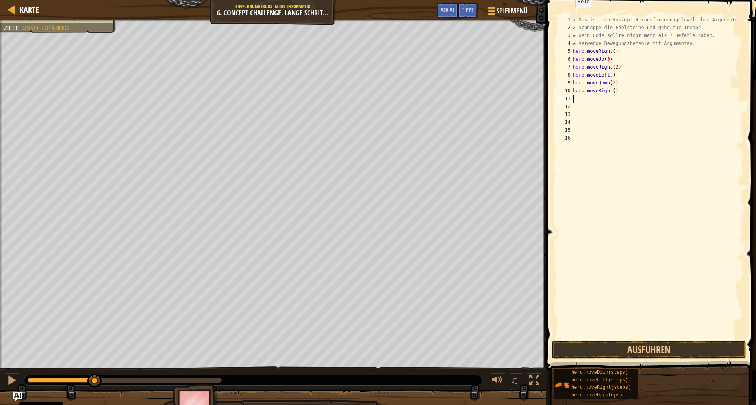
click at [615, 93] on div "# Das ist ein Konzept-Herausforderungslevel über Argumente. # Schnappe die Edel…" at bounding box center [658, 185] width 173 height 339
type textarea "hero.moveRight(2)"
click at [628, 90] on div "# Das ist ein Konzept-Herausforderungslevel über Argumente. # Schnappe die Edel…" at bounding box center [658, 185] width 173 height 339
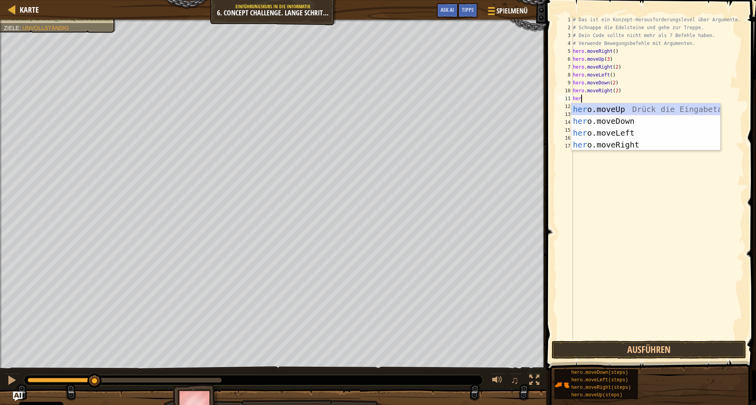
scroll to position [4, 0]
type textarea "hero"
click at [653, 108] on div "hero .moveUp Drück die Eingabetaste hero .moveDown Drück die Eingabetaste hero …" at bounding box center [646, 138] width 149 height 71
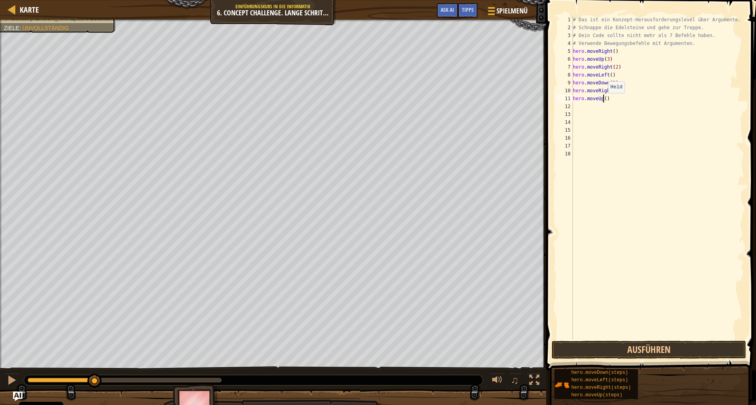
click at [604, 101] on div "# Das ist ein Konzept-Herausforderungslevel über Argumente. # Schnappe die Edel…" at bounding box center [658, 185] width 173 height 339
click at [607, 97] on div "# Das ist ein Konzept-Herausforderungslevel über Argumente. # Schnappe die Edel…" at bounding box center [658, 185] width 173 height 339
type textarea "hero.moveUp(3)"
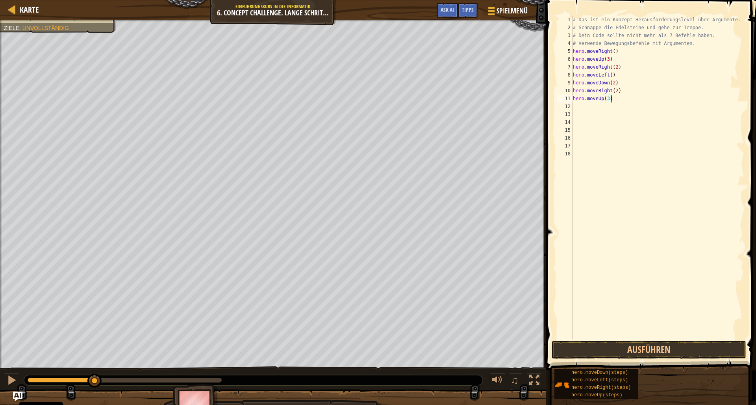
drag, startPoint x: 613, startPoint y: 102, endPoint x: 631, endPoint y: 127, distance: 31.0
click at [613, 102] on div "# Das ist ein Konzept-Herausforderungslevel über Argumente. # Schnappe die Edel…" at bounding box center [658, 185] width 173 height 339
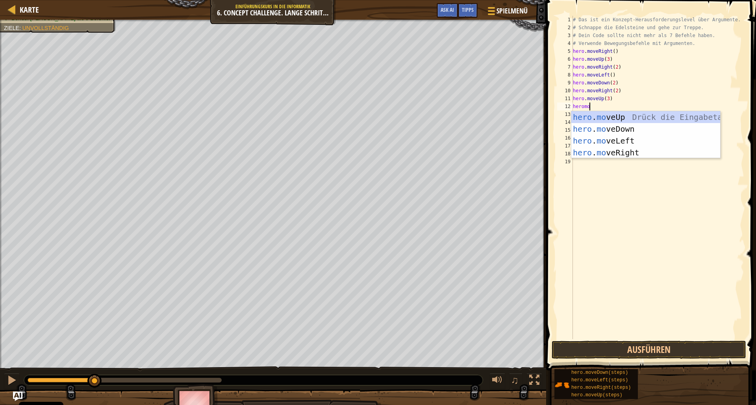
scroll to position [4, 1]
type textarea "heromove"
click at [619, 155] on div "hero . move Up Drück die Eingabetaste hero . move Down Drück die Eingabetaste h…" at bounding box center [646, 146] width 149 height 71
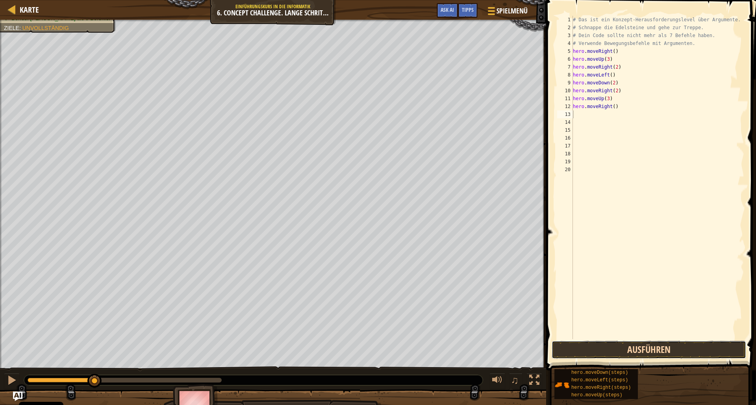
click at [669, 354] on button "Ausführen" at bounding box center [649, 349] width 195 height 18
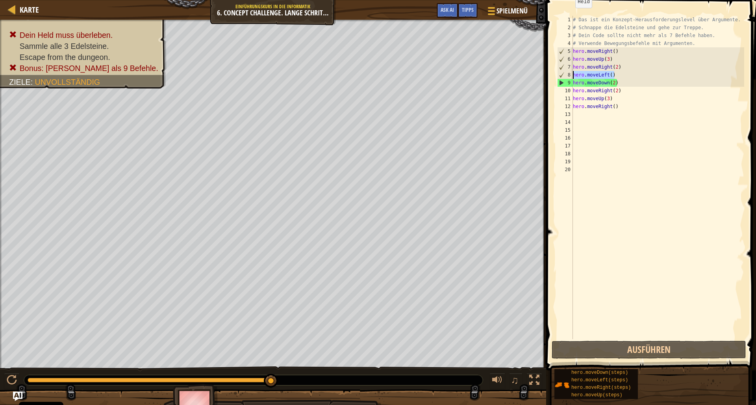
drag, startPoint x: 618, startPoint y: 74, endPoint x: 572, endPoint y: 77, distance: 45.8
click at [572, 77] on div "# Das ist ein Konzept-Herausforderungslevel über Argumente. # Schnappe die Edel…" at bounding box center [658, 185] width 173 height 339
type textarea "hero.moveLeft()"
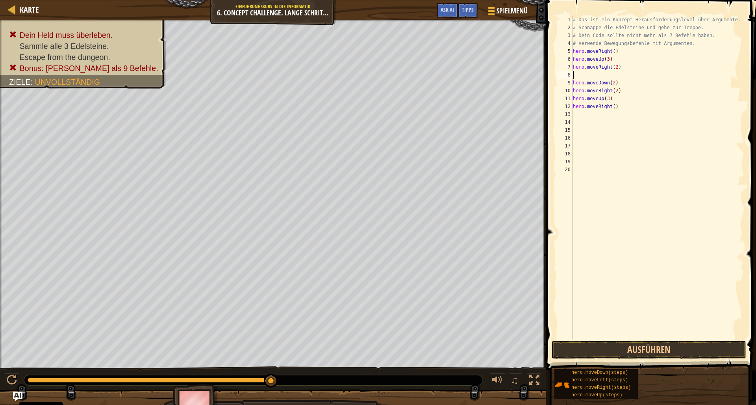
click at [640, 129] on div "# Das ist ein Konzept-Herausforderungslevel über Argumente. # Schnappe die Edel…" at bounding box center [658, 185] width 173 height 339
click at [587, 346] on button "Ausführen" at bounding box center [649, 349] width 195 height 18
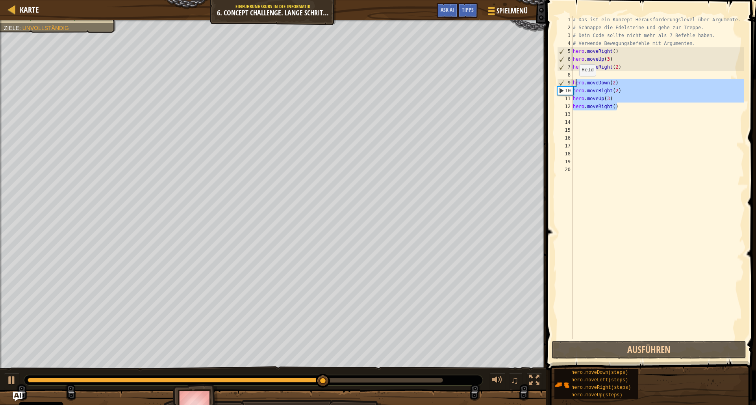
drag, startPoint x: 621, startPoint y: 109, endPoint x: 572, endPoint y: 83, distance: 55.3
click at [572, 83] on div "# Das ist ein Konzept-Herausforderungslevel über Argumente. # Schnappe die Edel…" at bounding box center [658, 185] width 173 height 339
type textarea "hero.moveDown(2) hero.moveRight(2)"
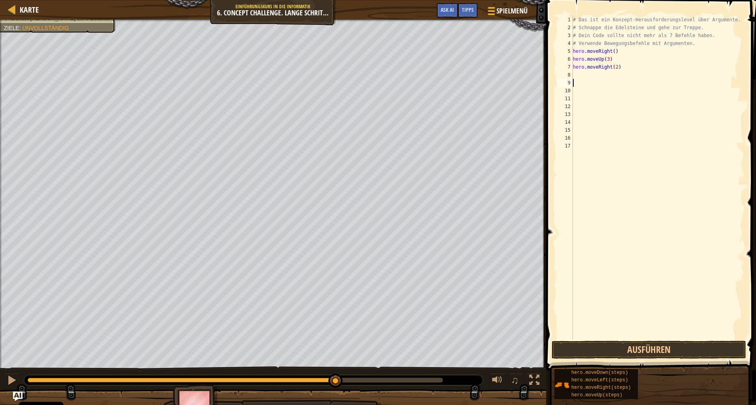
click at [626, 71] on div "# Das ist ein Konzept-Herausforderungslevel über Argumente. # Schnappe die Edel…" at bounding box center [658, 185] width 173 height 339
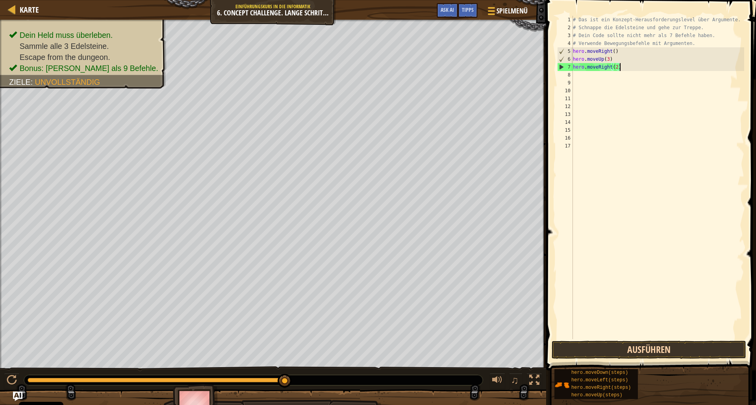
type textarea "hero.moveRight(2)"
click at [578, 351] on button "Ausführen" at bounding box center [649, 349] width 195 height 18
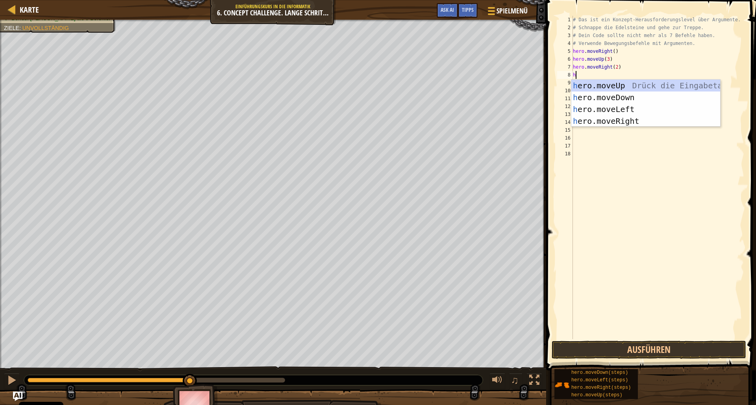
scroll to position [4, 0]
type textarea "hero"
click at [671, 100] on div "hero .moveUp Drück die Eingabetaste hero .moveDown Drück die Eingabetaste hero …" at bounding box center [646, 115] width 149 height 71
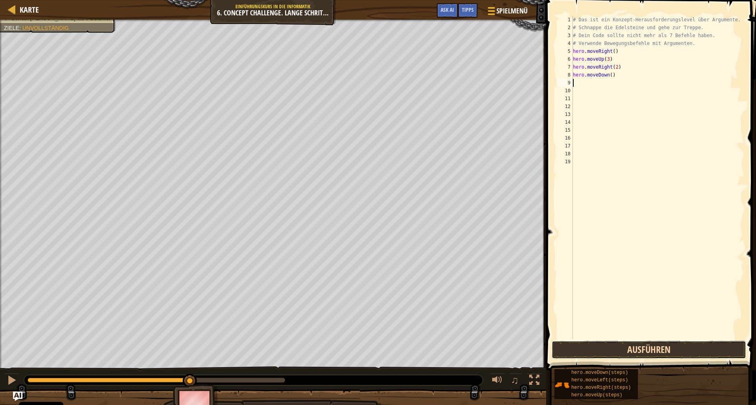
click at [640, 352] on button "Ausführen" at bounding box center [649, 349] width 195 height 18
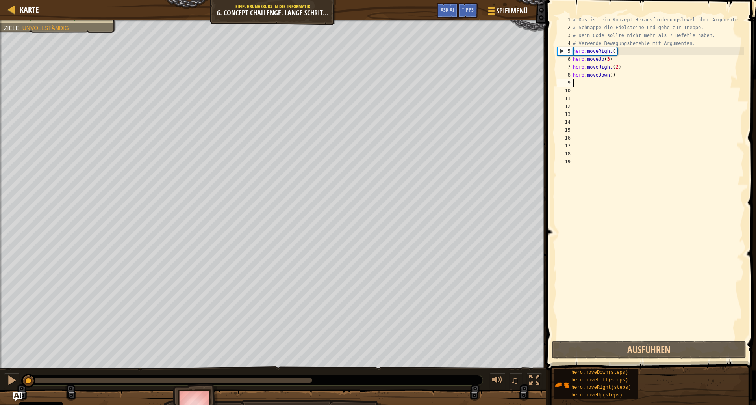
click at [622, 75] on div "# Das ist ein Konzept-Herausforderungslevel über Argumente. # Schnappe die Edel…" at bounding box center [658, 185] width 173 height 339
type textarea "hero.moveDown()"
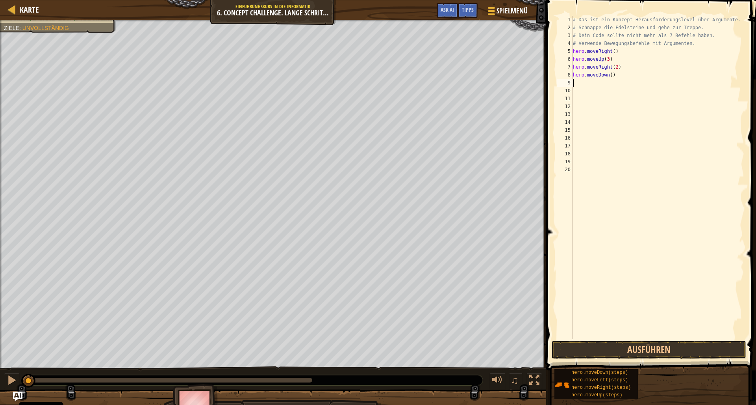
scroll to position [4, 0]
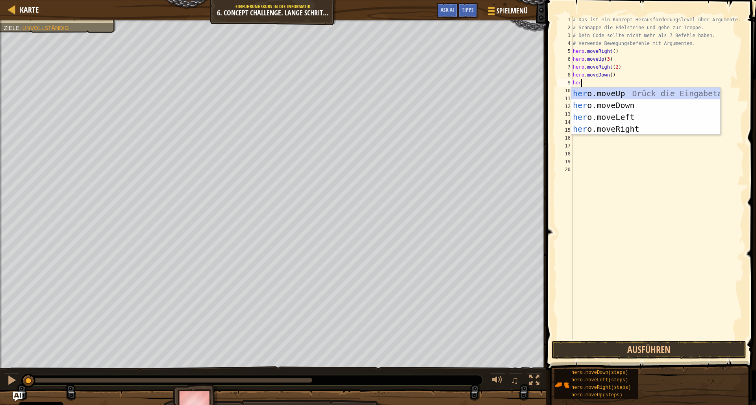
type textarea "hero"
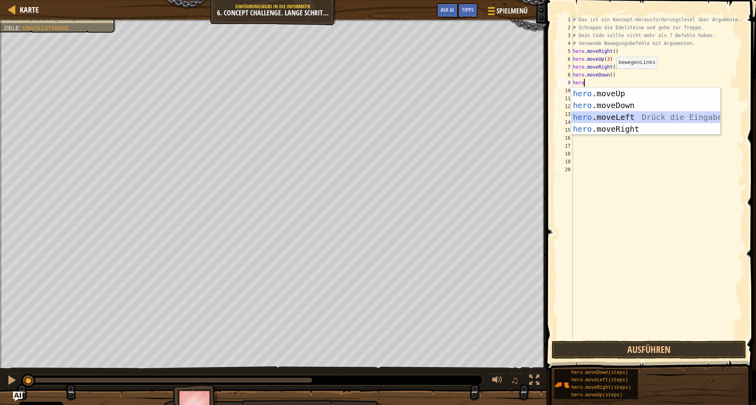
click at [646, 114] on div "hero .moveUp Drück die Eingabetaste hero .moveDown Drück die Eingabetaste hero …" at bounding box center [646, 122] width 149 height 71
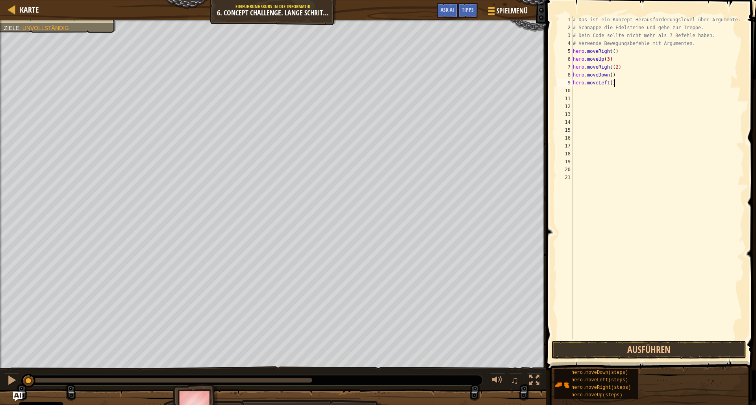
click at [628, 84] on div "# Das ist ein Konzept-Herausforderungslevel über Argumente. # Schnappe die Edel…" at bounding box center [658, 185] width 173 height 339
type textarea "hero.moveLeft()"
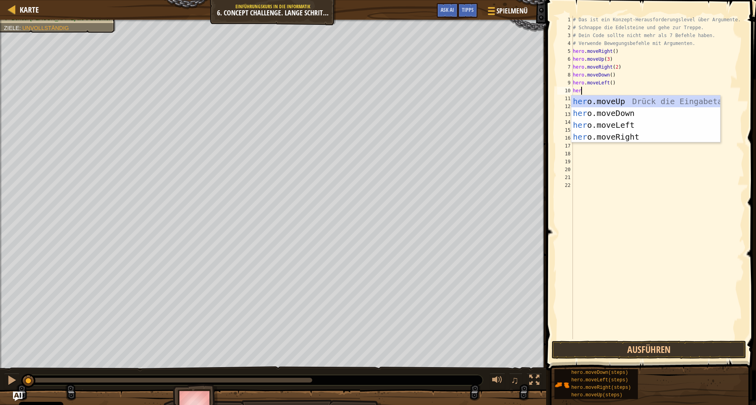
type textarea "hero"
click at [592, 113] on div "hero .moveUp Drück die Eingabetaste hero .moveDown Drück die Eingabetaste hero …" at bounding box center [646, 130] width 149 height 71
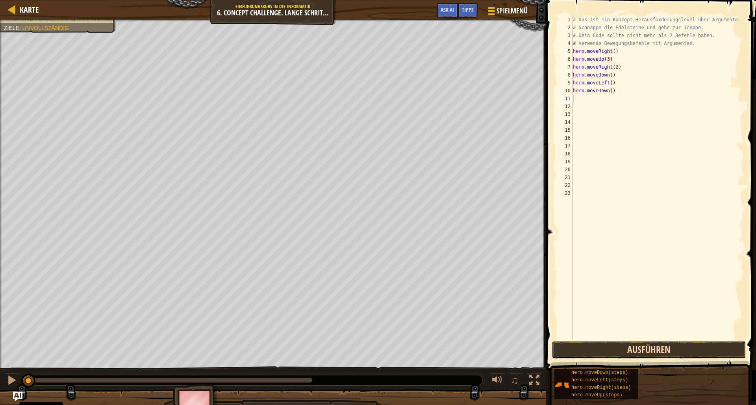
click at [660, 344] on button "Ausführen" at bounding box center [649, 349] width 195 height 18
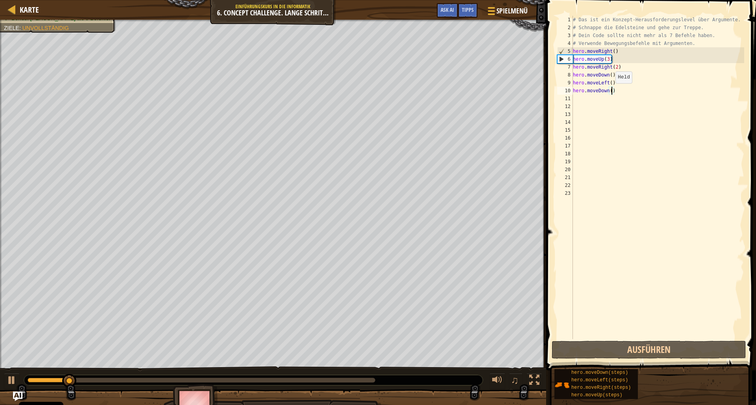
click at [612, 91] on div "# Das ist ein Konzept-Herausforderungslevel über Argumente. # Schnappe die Edel…" at bounding box center [658, 185] width 173 height 339
type textarea "hero.moveDown(2)"
click at [659, 92] on div "# Das ist ein Konzept-Herausforderungslevel über Argumente. # Schnappe die Edel…" at bounding box center [658, 185] width 173 height 339
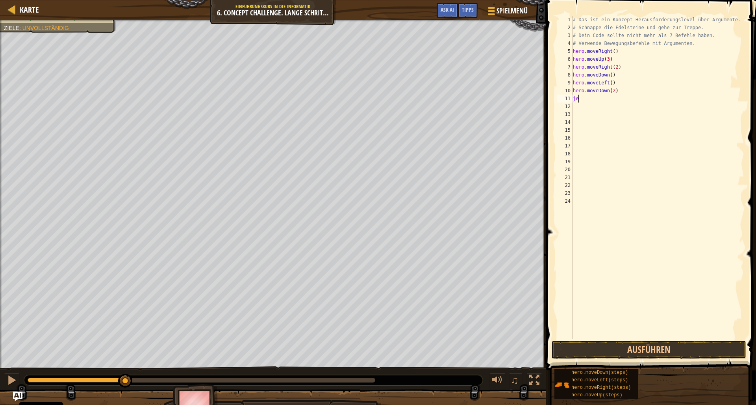
scroll to position [4, 0]
type textarea "j"
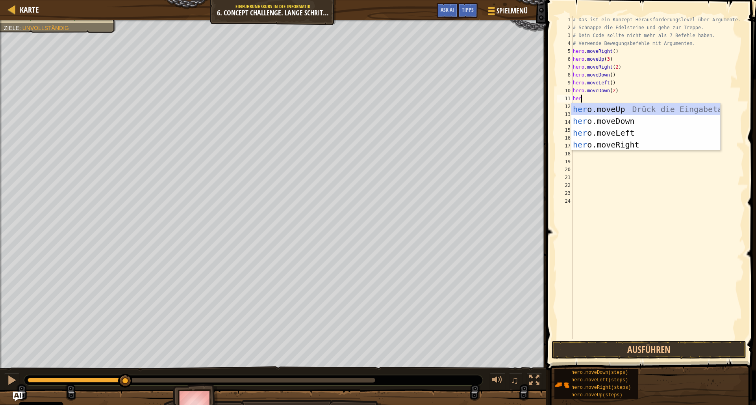
type textarea "hero"
click at [616, 145] on div "hero .moveUp Drück die Eingabetaste hero .moveDown Drück die Eingabetaste hero …" at bounding box center [646, 138] width 149 height 71
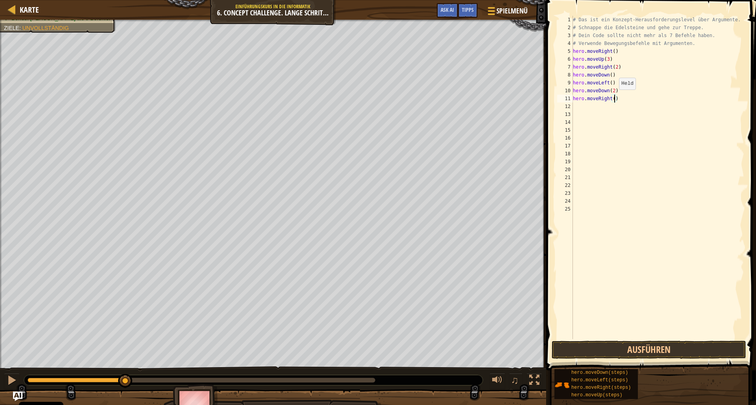
click at [615, 97] on div "# Das ist ein Konzept-Herausforderungslevel über Argumente. # Schnappe die Edel…" at bounding box center [658, 185] width 173 height 339
type textarea "hero.moveRight(2)"
click at [631, 347] on button "Ausführen" at bounding box center [649, 349] width 195 height 18
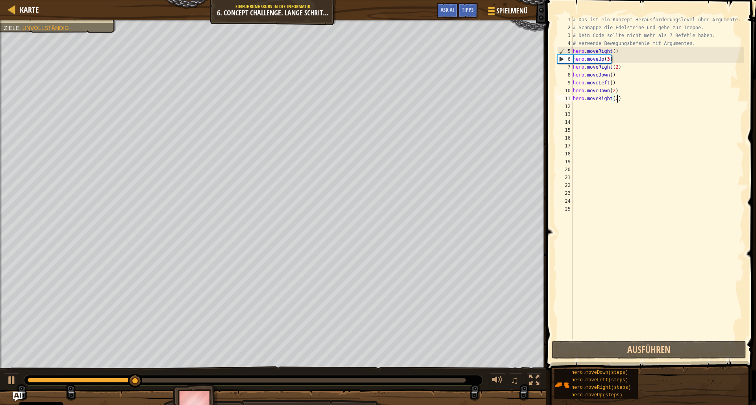
click at [631, 102] on div "# Das ist ein Konzept-Herausforderungslevel über Argumente. # Schnappe die Edel…" at bounding box center [658, 185] width 173 height 339
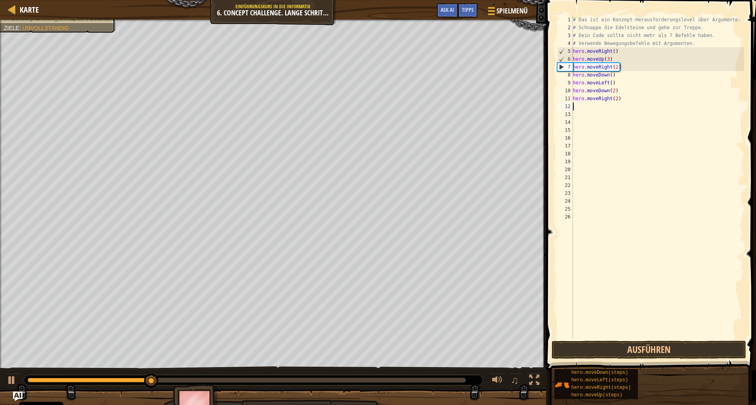
scroll to position [4, 0]
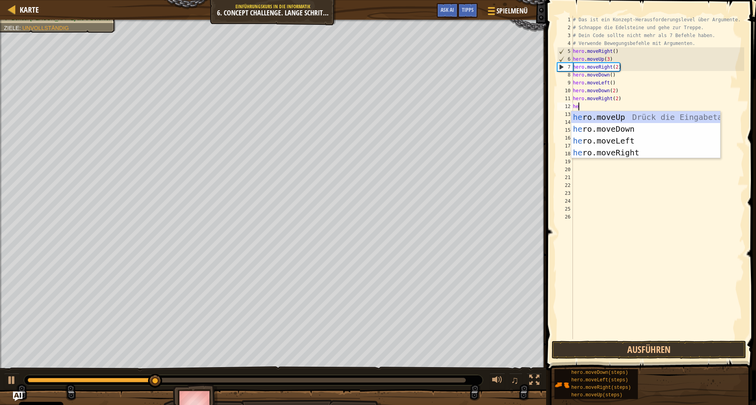
type textarea "hero"
click at [631, 122] on div "hero .moveUp Drück die Eingabetaste hero .moveDown Drück die Eingabetaste hero …" at bounding box center [646, 146] width 149 height 71
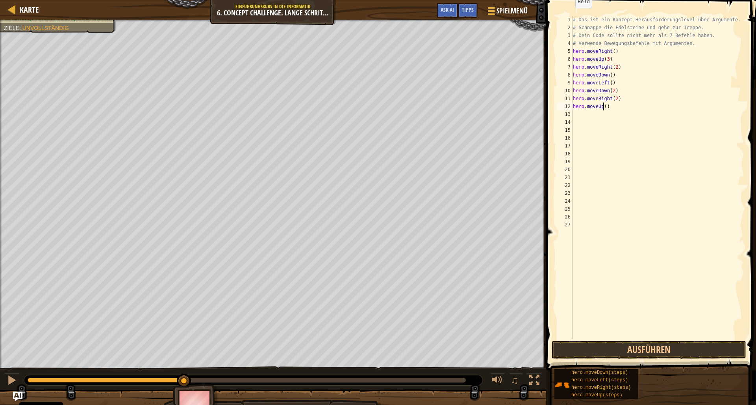
click at [605, 105] on div "# Das ist ein Konzept-Herausforderungslevel über Argumente. # Schnappe die Edel…" at bounding box center [658, 185] width 173 height 339
click at [606, 104] on div "# Das ist ein Konzept-Herausforderungslevel über Argumente. # Schnappe die Edel…" at bounding box center [658, 185] width 173 height 339
click at [606, 342] on button "Ausführen" at bounding box center [649, 349] width 195 height 18
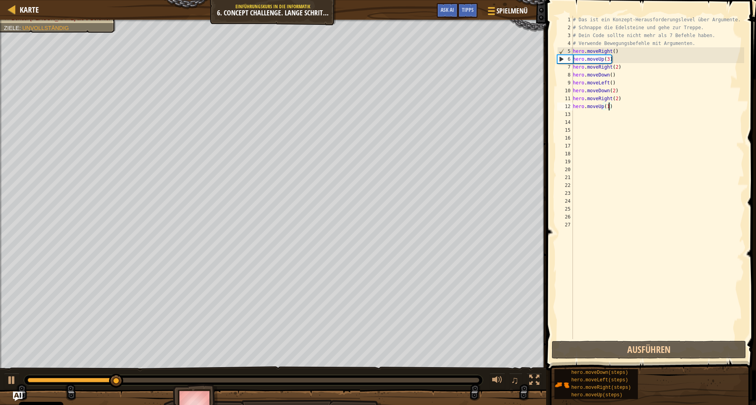
type textarea "hero.moveUp(2)"
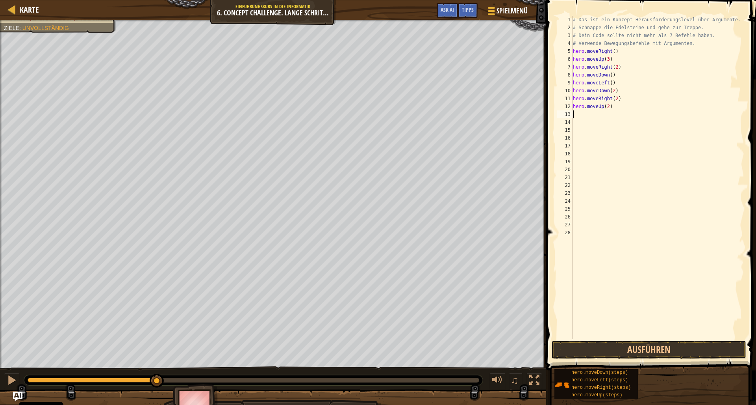
click at [618, 108] on div "# Das ist ein Konzept-Herausforderungslevel über Argumente. # Schnappe die Edel…" at bounding box center [658, 185] width 173 height 339
type textarea "hero.moveUp(2)"
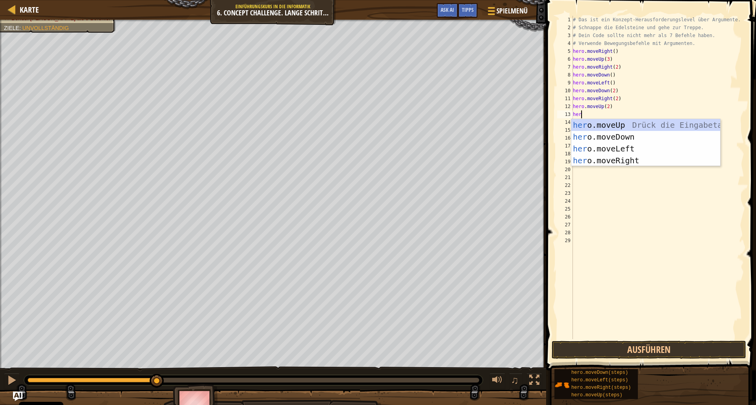
scroll to position [4, 0]
type textarea "hero"
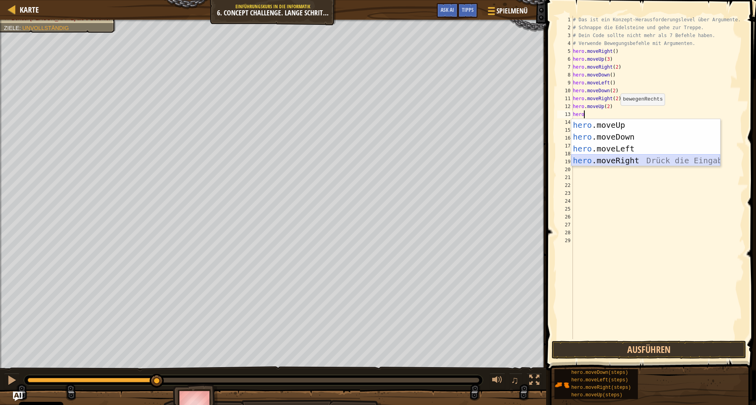
click at [605, 155] on div "hero .moveUp Drück die Eingabetaste hero .moveDown Drück die Eingabetaste hero …" at bounding box center [646, 154] width 149 height 71
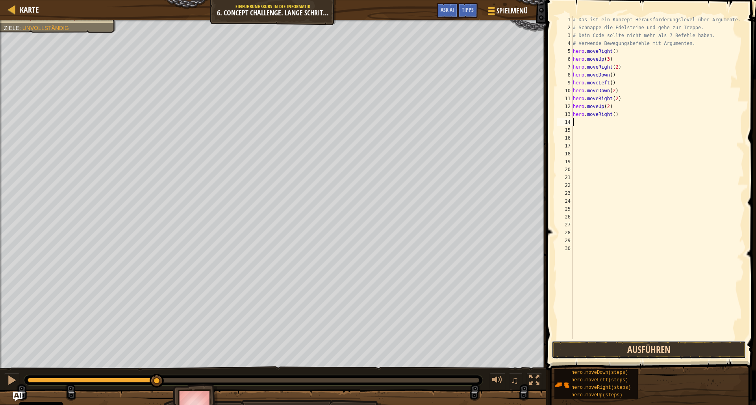
click at [611, 344] on button "Ausführen" at bounding box center [649, 349] width 195 height 18
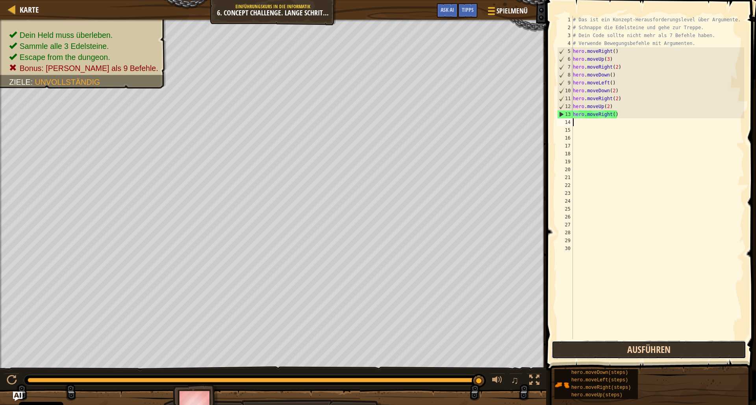
click at [685, 350] on button "Ausführen" at bounding box center [649, 349] width 195 height 18
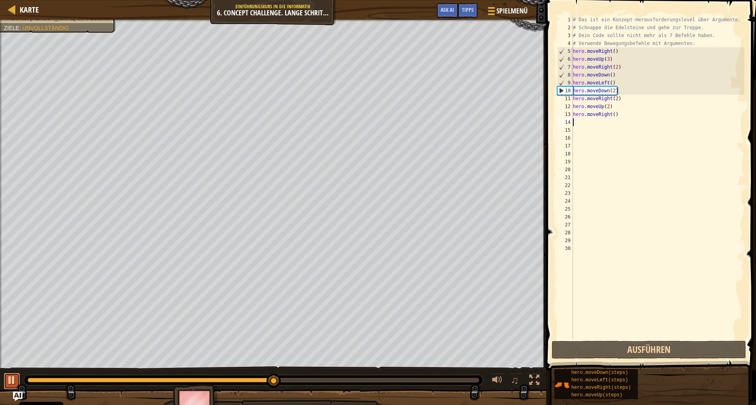
drag, startPoint x: 14, startPoint y: 381, endPoint x: 18, endPoint y: 383, distance: 4.2
click at [17, 383] on button at bounding box center [12, 381] width 16 height 16
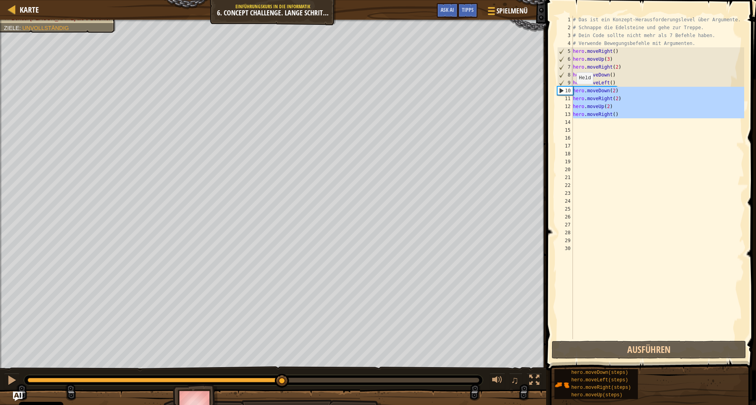
drag, startPoint x: 612, startPoint y: 118, endPoint x: 573, endPoint y: 92, distance: 46.9
click at [573, 92] on div "# Das ist ein Konzept-Herausforderungslevel über Argumente. # Schnappe die Edel…" at bounding box center [658, 185] width 173 height 339
type textarea "hero.moveDown(2) hero.moveRight(2)"
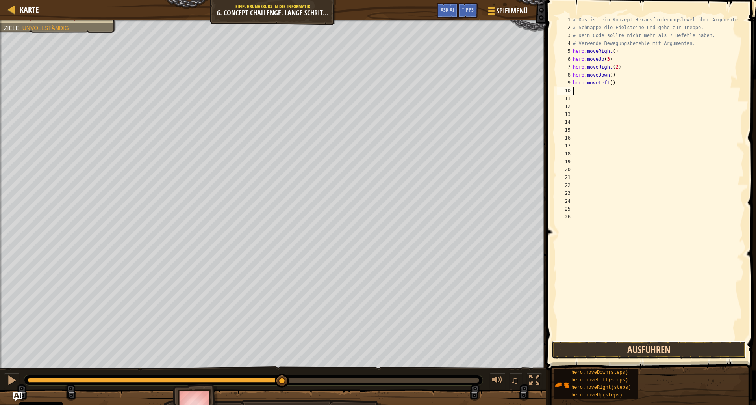
click at [594, 345] on button "Ausführen" at bounding box center [649, 349] width 195 height 18
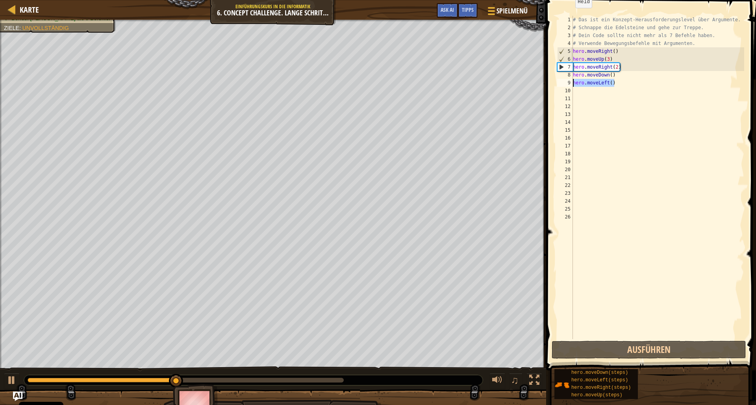
drag, startPoint x: 621, startPoint y: 82, endPoint x: 568, endPoint y: 84, distance: 53.2
click at [572, 84] on div "# Das ist ein Konzept-Herausforderungslevel über Argumente. # Schnappe die Edel…" at bounding box center [658, 177] width 173 height 323
type textarea "hero.moveLeft()"
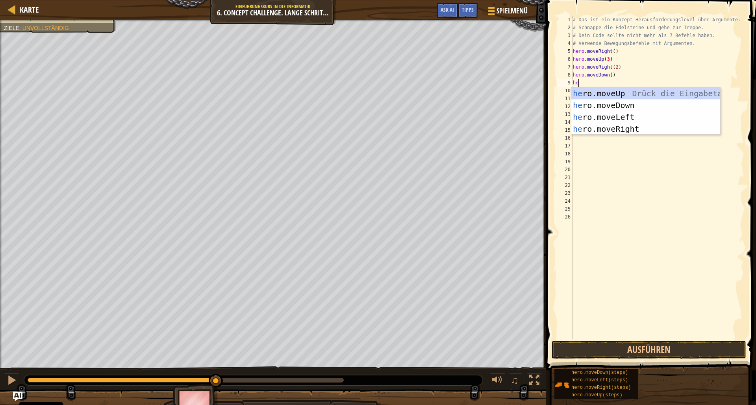
type textarea "hero"
click at [621, 106] on div "hero .moveUp Drück die Eingabetaste hero .moveDown Drück die Eingabetaste hero …" at bounding box center [646, 122] width 149 height 71
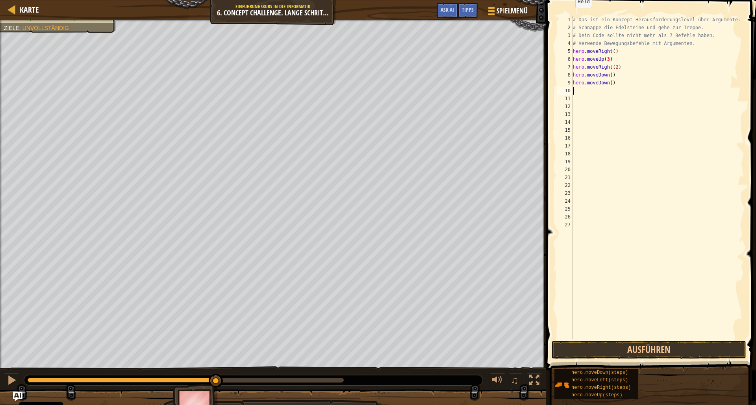
click at [612, 83] on div "# Das ist ein Konzept-Herausforderungslevel über Argumente. # Schnappe die Edel…" at bounding box center [658, 185] width 173 height 339
type textarea "hero.moveDown(2)"
click at [627, 87] on div "# Das ist ein Konzept-Herausforderungslevel über Argumente. # Schnappe die Edel…" at bounding box center [658, 185] width 173 height 339
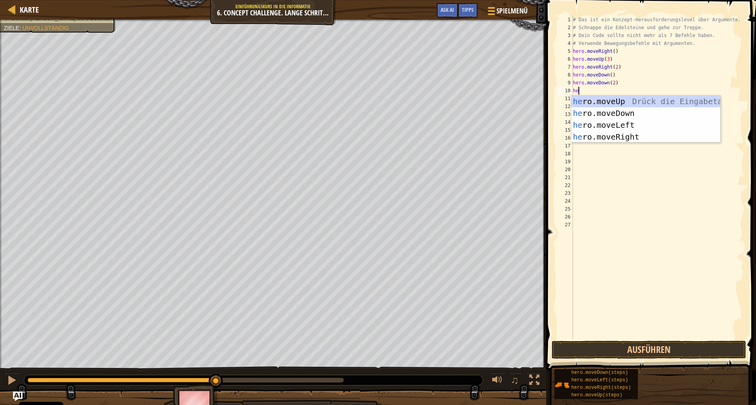
type textarea "hero"
click at [677, 127] on div "hero .moveUp Drück die Eingabetaste hero .moveDown Drück die Eingabetaste hero …" at bounding box center [646, 130] width 149 height 71
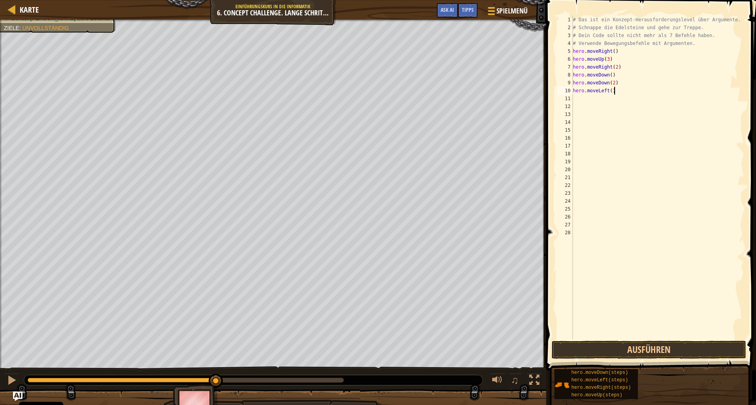
click at [629, 93] on div "# Das ist ein Konzept-Herausforderungslevel über Argumente. # Schnappe die Edel…" at bounding box center [658, 185] width 173 height 339
type textarea "hero.moveLeft()"
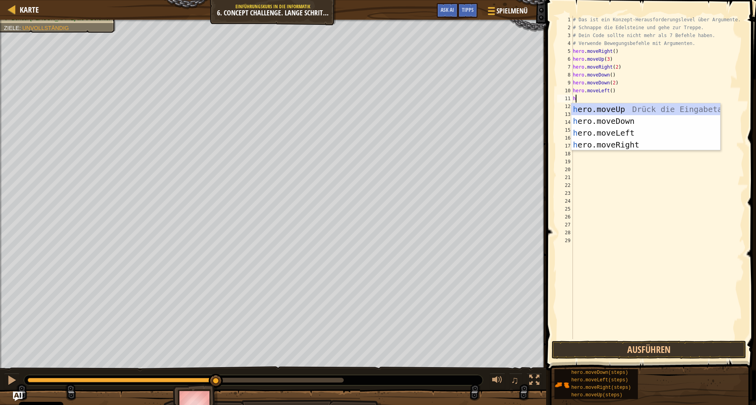
type textarea "hero"
click at [640, 112] on div "hero .moveUp Drück die Eingabetaste hero .moveDown Drück die Eingabetaste hero …" at bounding box center [646, 138] width 149 height 71
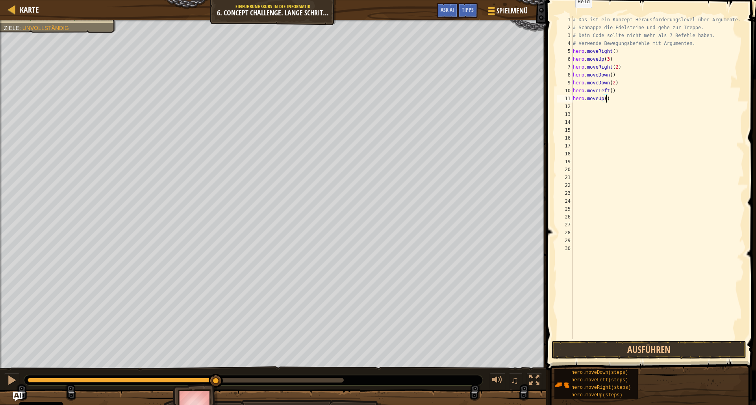
click at [607, 99] on div "# Das ist ein Konzept-Herausforderungslevel über Argumente. # Schnappe die Edel…" at bounding box center [658, 185] width 173 height 339
type textarea "hero.moveUp(2)"
click at [635, 98] on div "# Das ist ein Konzept-Herausforderungslevel über Argumente. # Schnappe die Edel…" at bounding box center [658, 185] width 173 height 339
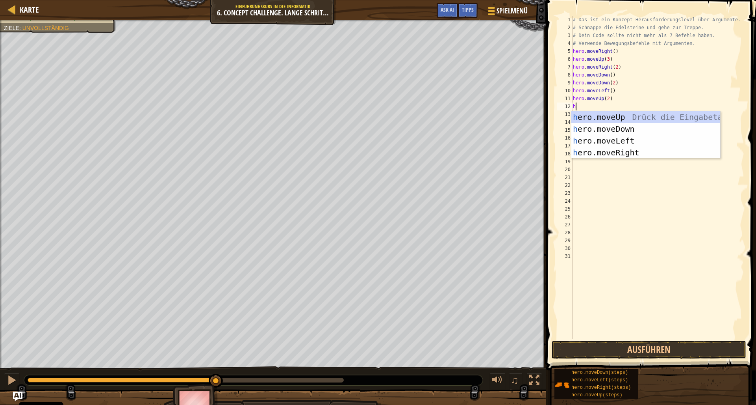
scroll to position [4, 0]
type textarea "hero"
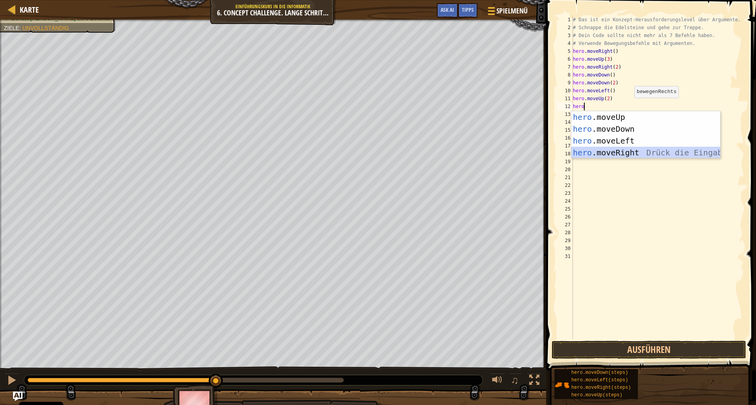
drag, startPoint x: 615, startPoint y: 156, endPoint x: 607, endPoint y: 122, distance: 34.4
click at [615, 155] on div "hero .moveUp Drück die Eingabetaste hero .moveDown Drück die Eingabetaste hero …" at bounding box center [646, 146] width 149 height 71
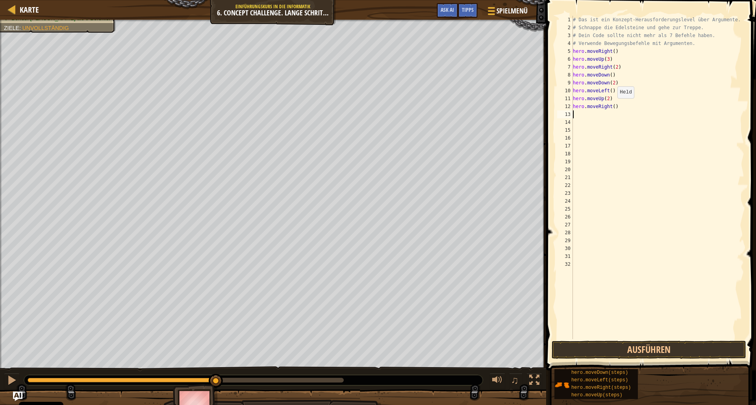
click at [614, 106] on div "# Das ist ein Konzept-Herausforderungslevel über Argumente. # Schnappe die Edel…" at bounding box center [658, 185] width 173 height 339
type textarea "hero.moveRight(5)"
click at [620, 342] on button "Ausführen" at bounding box center [649, 349] width 195 height 18
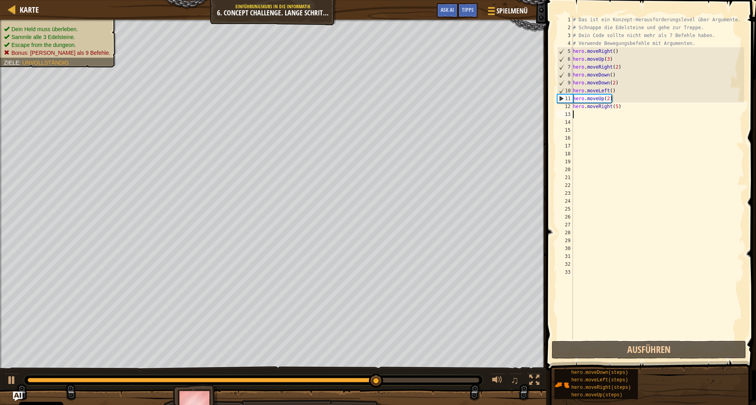
click at [26, 25] on ul "Dein Held muss überleben. Sammle alle 3 Edelsteine. Escape from the dungeon. Bo…" at bounding box center [58, 41] width 108 height 32
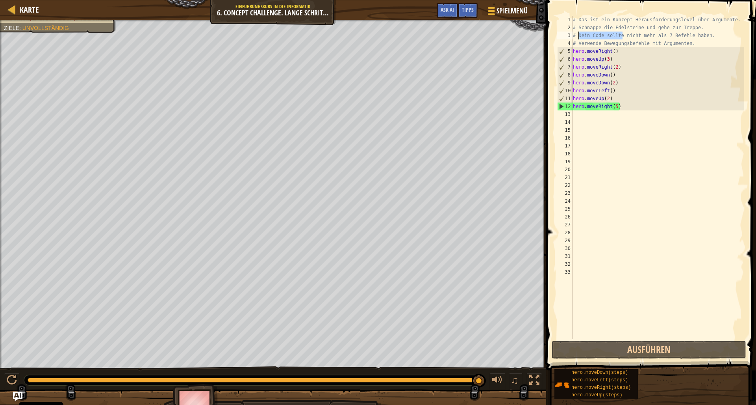
drag, startPoint x: 623, startPoint y: 36, endPoint x: 593, endPoint y: 43, distance: 30.9
click at [588, 43] on div "# Das ist ein Konzept-Herausforderungslevel über Argumente. # Schnappe die Edel…" at bounding box center [658, 185] width 173 height 339
drag, startPoint x: 659, startPoint y: 46, endPoint x: 563, endPoint y: 38, distance: 96.9
click at [572, 38] on div "# Das ist ein Konzept-Herausforderungslevel über Argumente. # Schnappe die Edel…" at bounding box center [658, 177] width 173 height 323
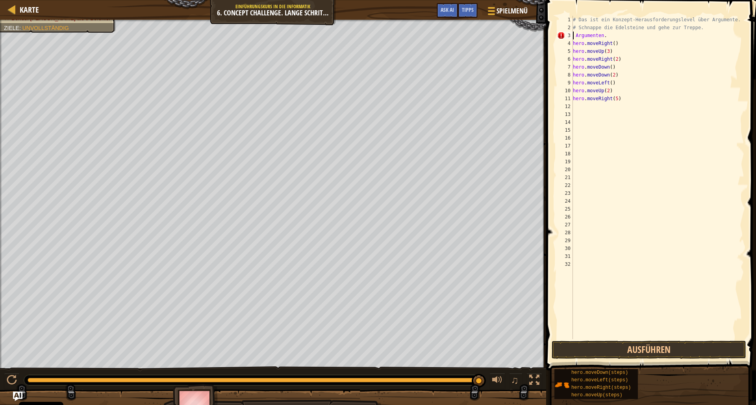
click at [609, 38] on div "# Das ist ein Konzept-Herausforderungslevel über Argumente. # Schnappe die Edel…" at bounding box center [658, 185] width 173 height 339
drag, startPoint x: 695, startPoint y: 31, endPoint x: 568, endPoint y: 17, distance: 127.6
click at [572, 17] on div "# Das ist ein Konzept-Herausforderungslevel über Argumente. # Schnappe die Edel…" at bounding box center [658, 177] width 173 height 323
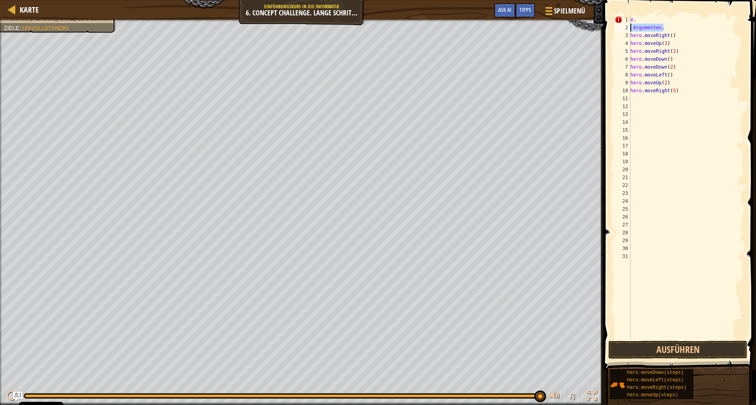
drag, startPoint x: 586, startPoint y: 28, endPoint x: 581, endPoint y: 28, distance: 5.1
click at [629, 28] on div "e . Argumenten . hero . moveRight ( ) hero . moveUp ( 3 ) hero . moveRight ( 2 …" at bounding box center [686, 177] width 115 height 323
type textarea "Argumenten."
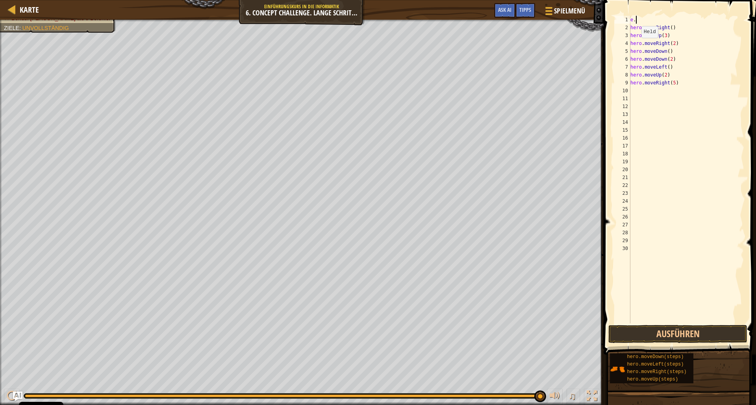
type textarea "e"
click at [685, 324] on span at bounding box center [681, 165] width 159 height 377
click at [681, 333] on button "Ausführen" at bounding box center [678, 334] width 139 height 18
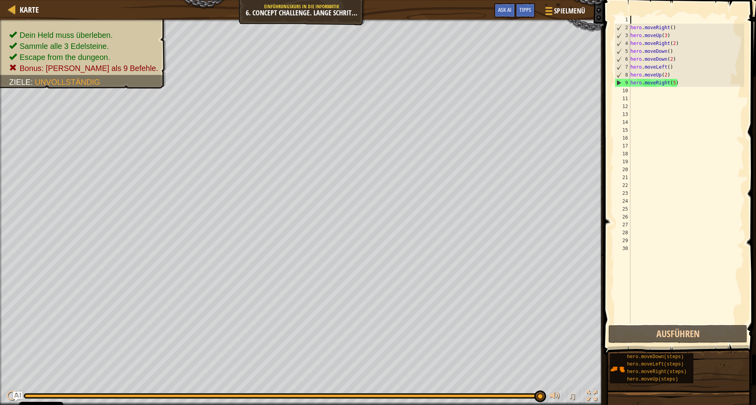
click at [665, 23] on div "hero . moveRight ( ) hero . moveUp ( 3 ) hero . moveRight ( 2 ) hero . moveDown…" at bounding box center [686, 177] width 115 height 323
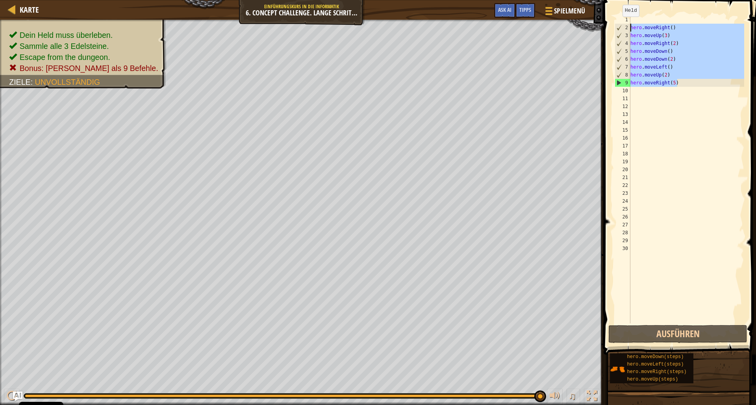
drag, startPoint x: 685, startPoint y: 82, endPoint x: 619, endPoint y: 24, distance: 87.4
click at [629, 24] on div "hero . moveRight ( ) hero . moveUp ( 3 ) hero . moveRight ( 2 ) hero . moveDown…" at bounding box center [686, 169] width 115 height 307
type textarea "hero.moveRight() hero.moveUp(3)"
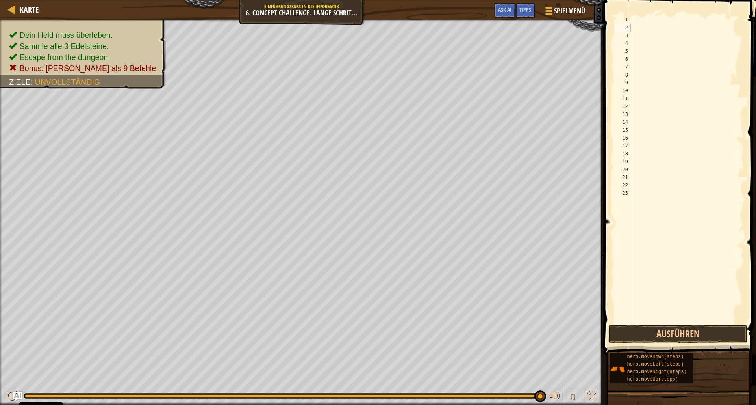
click at [650, 15] on span at bounding box center [681, 165] width 159 height 377
click at [647, 17] on div at bounding box center [686, 177] width 115 height 323
paste textarea "hero.moveRight(5)"
click at [693, 338] on button "Ausführen" at bounding box center [678, 334] width 139 height 18
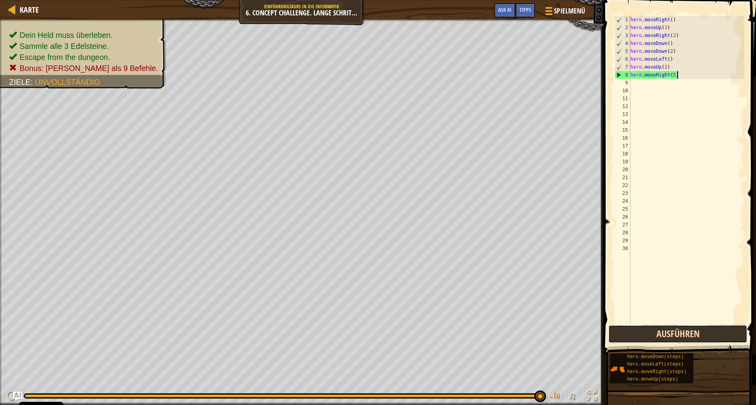
click at [654, 327] on button "Ausführen" at bounding box center [678, 334] width 139 height 18
click at [641, 19] on div "hero . moveRight ( ) hero . moveUp ( 3 ) hero . moveRight ( 2 ) hero . moveDown…" at bounding box center [686, 177] width 115 height 323
click at [620, 19] on div "1" at bounding box center [622, 20] width 15 height 8
type textarea "hero.moveRight()"
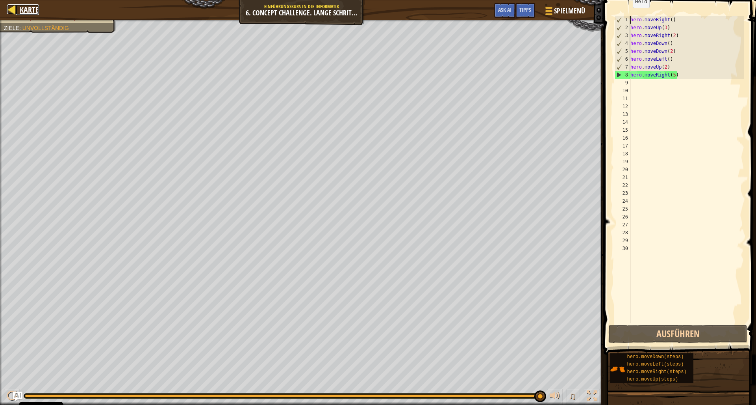
click at [10, 9] on div at bounding box center [12, 9] width 10 height 10
select select "de-DE"
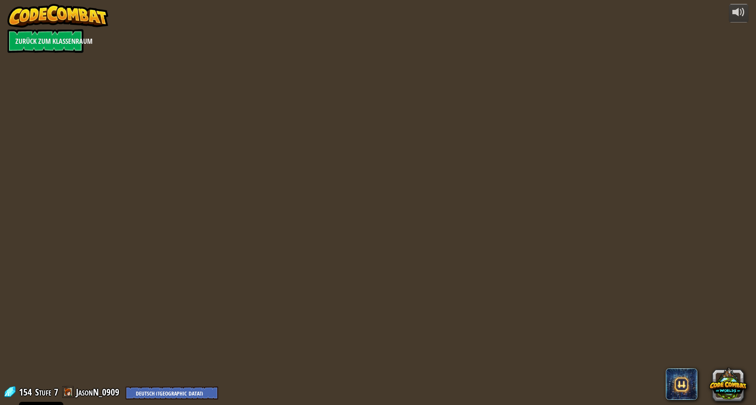
select select "de-DE"
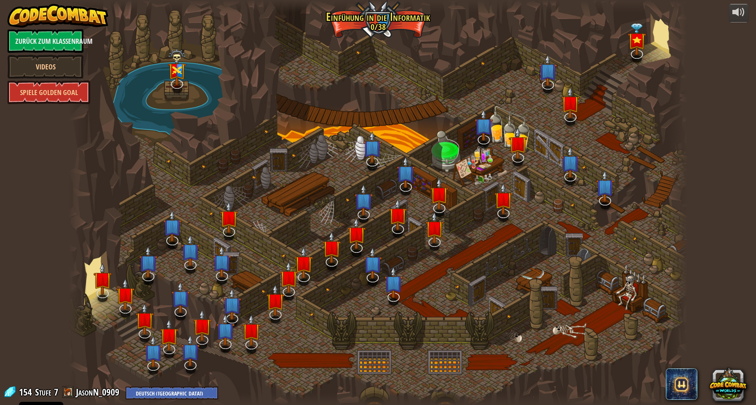
select select "de-DE"
click at [392, 284] on img at bounding box center [393, 275] width 19 height 42
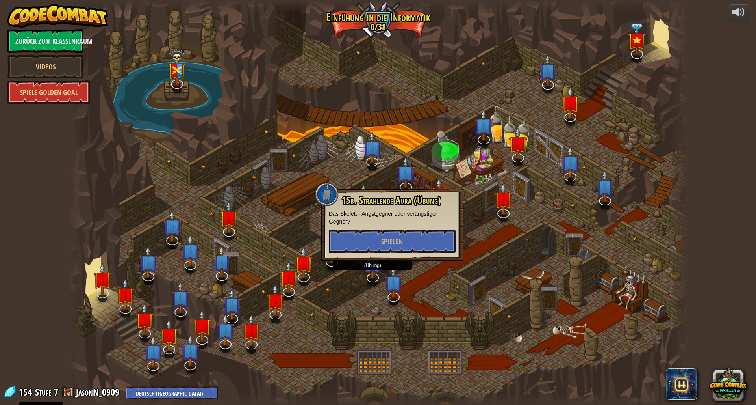
select select "de-DE"
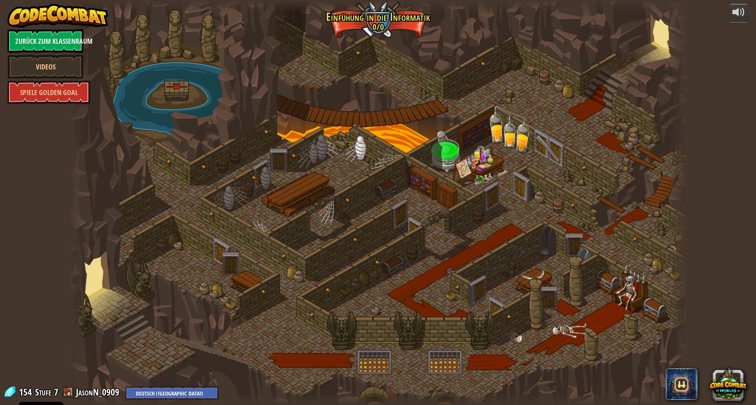
select select "de-DE"
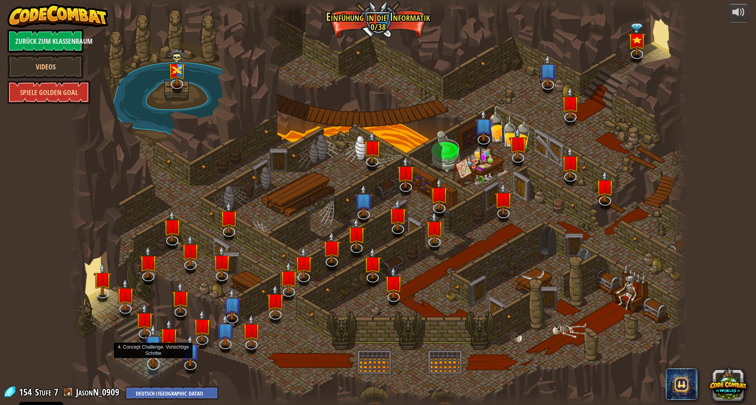
select select "de-DE"
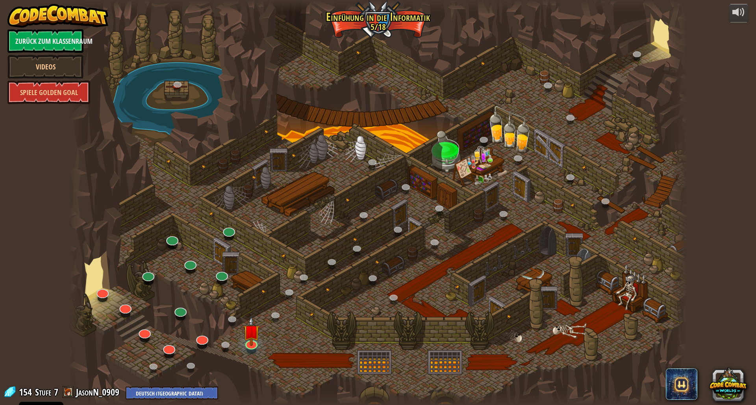
drag, startPoint x: 188, startPoint y: 357, endPoint x: 193, endPoint y: 359, distance: 5.5
click at [190, 357] on div at bounding box center [378, 202] width 619 height 405
click at [191, 362] on link at bounding box center [192, 366] width 16 height 16
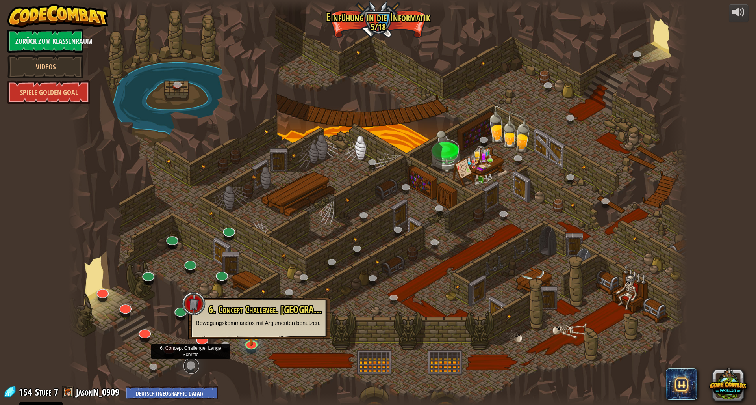
click at [189, 362] on link at bounding box center [192, 366] width 16 height 16
click at [194, 363] on link at bounding box center [192, 366] width 16 height 16
click at [192, 365] on link at bounding box center [192, 366] width 16 height 16
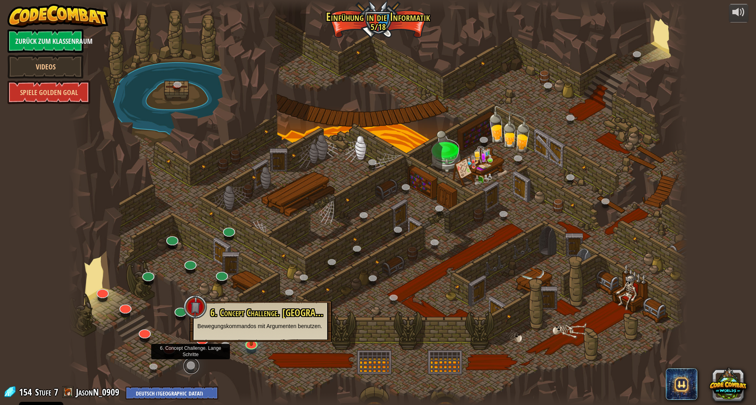
click at [192, 365] on link at bounding box center [192, 366] width 16 height 16
drag, startPoint x: 191, startPoint y: 365, endPoint x: 287, endPoint y: 340, distance: 99.3
click at [191, 363] on link at bounding box center [192, 366] width 16 height 12
click at [442, 291] on div at bounding box center [378, 202] width 619 height 405
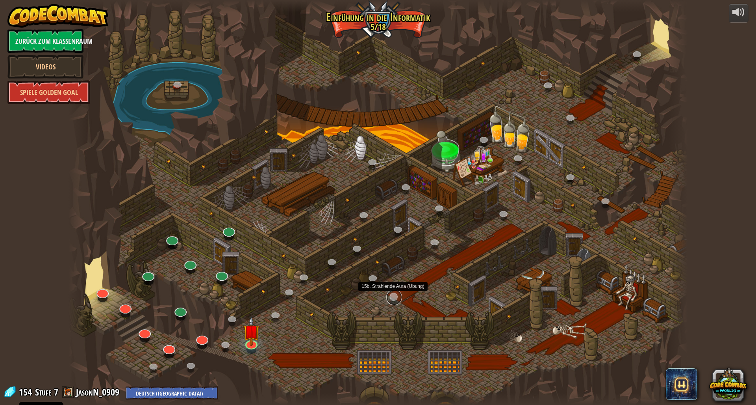
click at [391, 301] on link at bounding box center [394, 297] width 16 height 16
click at [393, 299] on link at bounding box center [394, 297] width 16 height 16
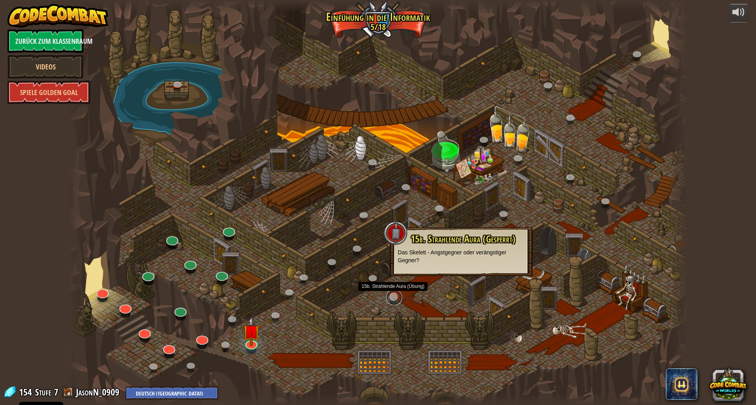
click at [395, 299] on link at bounding box center [394, 297] width 16 height 16
click at [396, 299] on link at bounding box center [394, 297] width 16 height 16
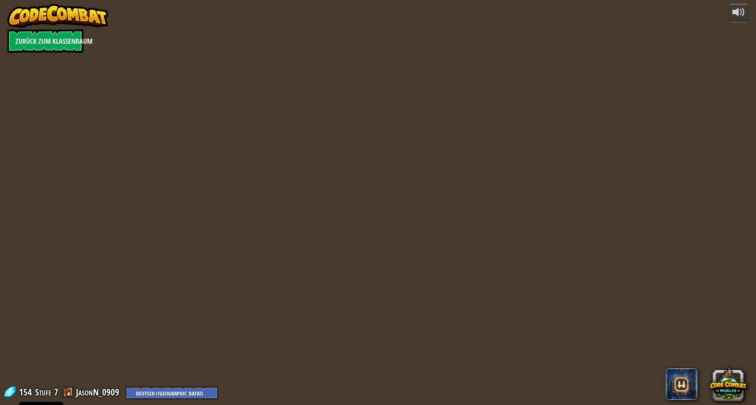
select select "de-DE"
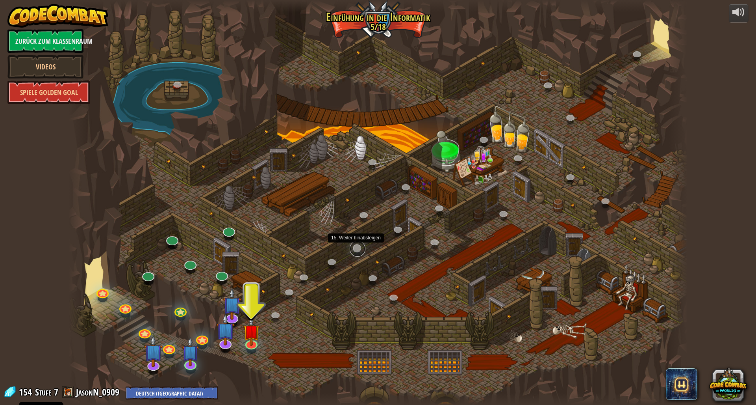
click at [352, 245] on link at bounding box center [358, 249] width 16 height 16
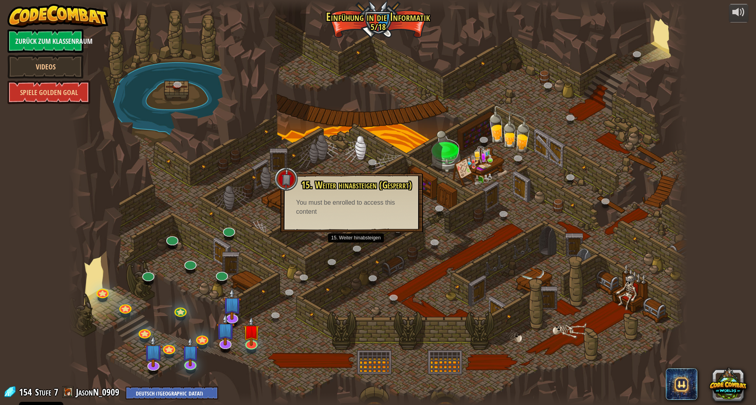
click at [332, 275] on div at bounding box center [378, 202] width 619 height 405
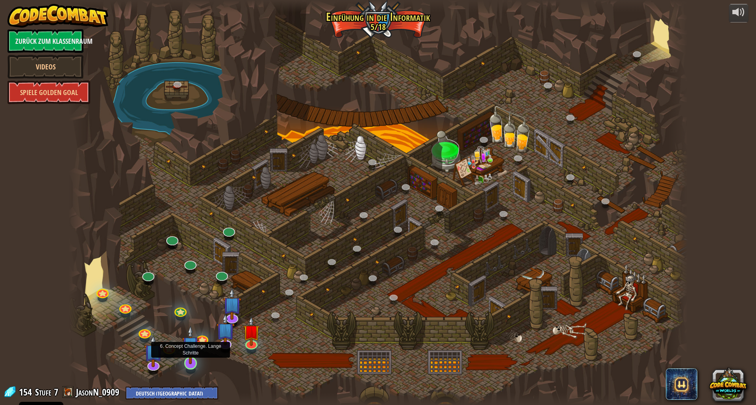
click at [184, 356] on img at bounding box center [190, 344] width 17 height 39
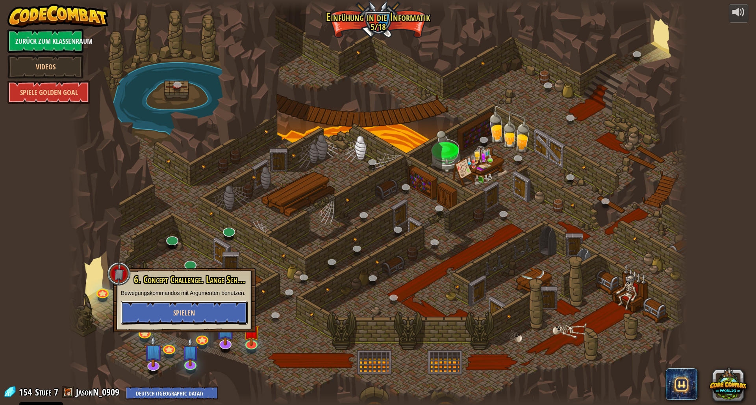
click at [183, 314] on span "Spielen" at bounding box center [184, 313] width 22 height 10
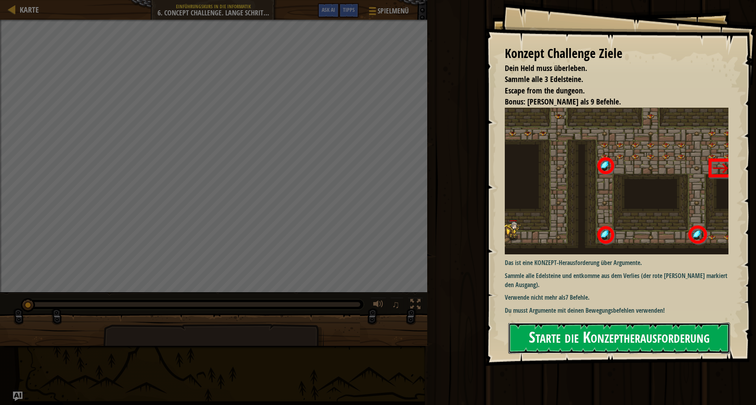
click at [583, 332] on button "Starte die Konzeptherausforderung" at bounding box center [620, 337] width 222 height 31
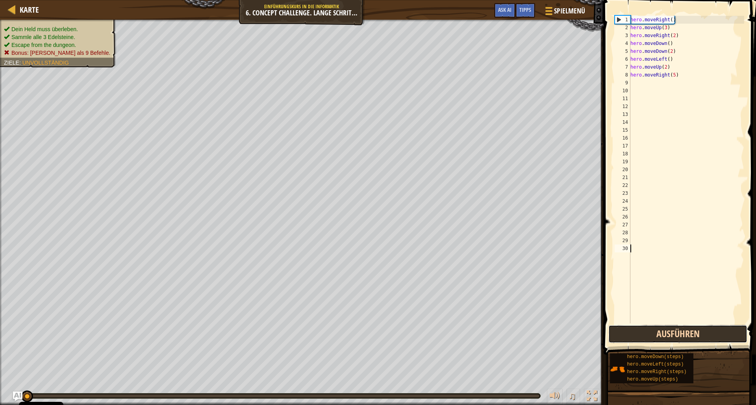
click at [668, 330] on button "Ausführen" at bounding box center [678, 334] width 139 height 18
click at [39, 16] on div "Karte Einführungskurs in die Informatik 6. Concept Challenge. Lange Schritte Sp…" at bounding box center [302, 10] width 604 height 20
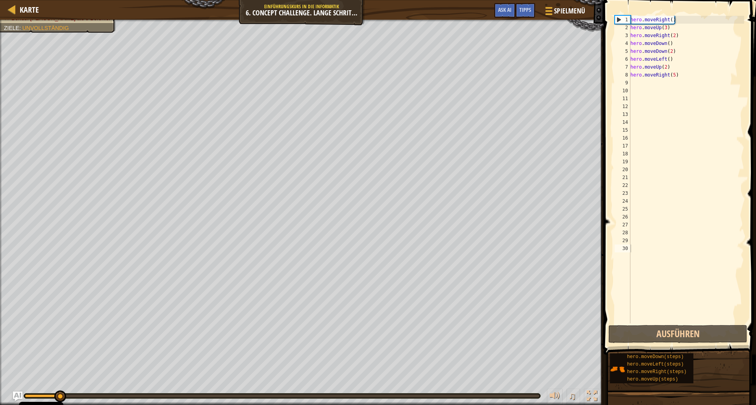
drag, startPoint x: 45, startPoint y: 20, endPoint x: 45, endPoint y: 25, distance: 5.2
click at [45, 20] on div at bounding box center [302, 21] width 604 height 2
drag, startPoint x: 45, startPoint y: 25, endPoint x: 47, endPoint y: 30, distance: 5.5
click at [46, 28] on div "Dein Held muss überleben. Sammle alle 3 Edelsteine. Escape from the dungeon. Bo…" at bounding box center [53, 6] width 125 height 53
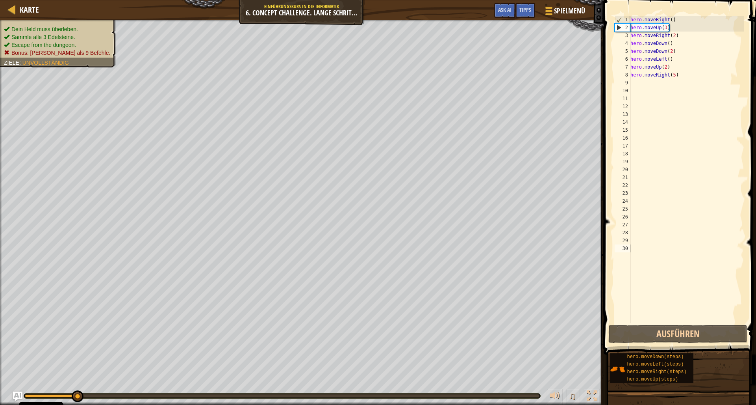
drag, startPoint x: 60, startPoint y: 53, endPoint x: 66, endPoint y: 60, distance: 9.5
click at [68, 55] on span "Bonus: [PERSON_NAME] als 9 Befehle." at bounding box center [60, 53] width 99 height 6
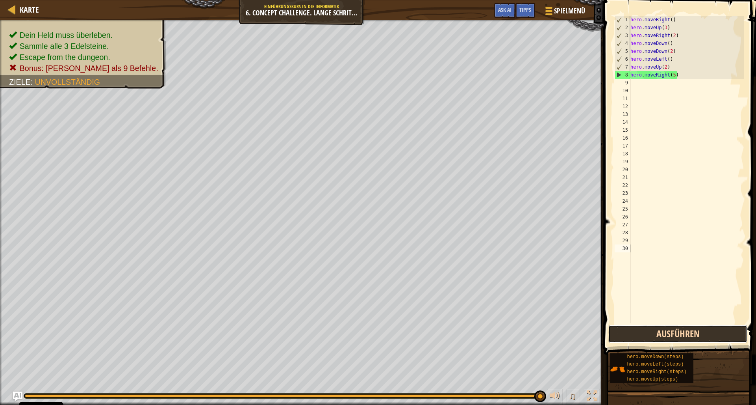
click at [674, 335] on button "Ausführen" at bounding box center [678, 334] width 139 height 18
click at [683, 330] on button "Ausführen" at bounding box center [678, 334] width 139 height 18
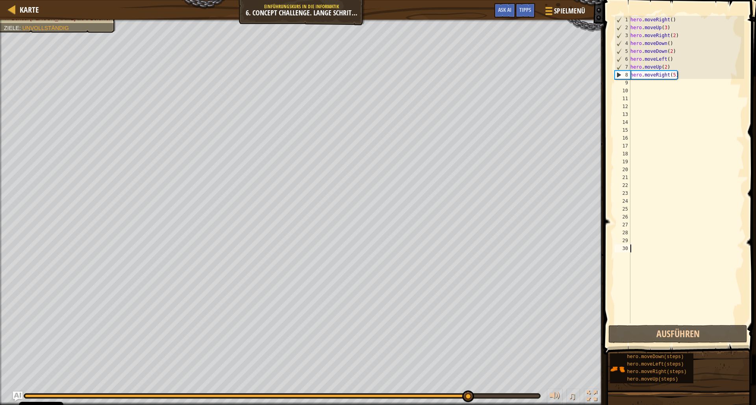
click at [674, 60] on div "hero . moveRight ( ) hero . moveUp ( 3 ) hero . moveRight ( 2 ) hero . moveDown…" at bounding box center [686, 177] width 115 height 323
click at [637, 335] on button "Ausführen" at bounding box center [678, 334] width 139 height 18
drag, startPoint x: 676, startPoint y: 52, endPoint x: 627, endPoint y: 51, distance: 48.9
click at [629, 51] on div "hero . moveRight ( ) hero . moveUp ( 3 ) hero . moveRight ( 2 ) hero . moveDown…" at bounding box center [686, 169] width 115 height 307
type textarea "hero.moveDown(2)"
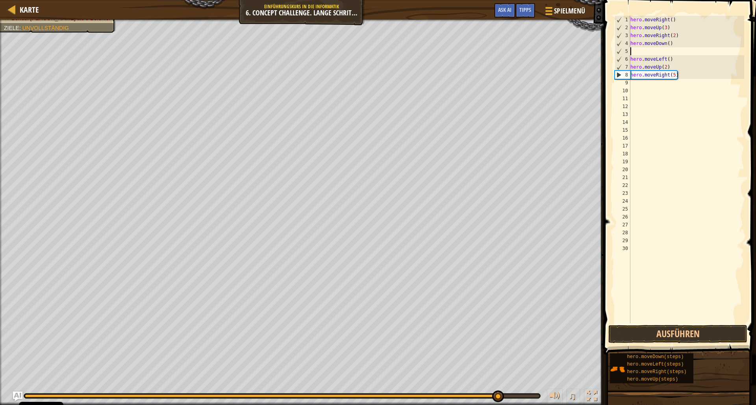
type textarea "hero.moveDown()"
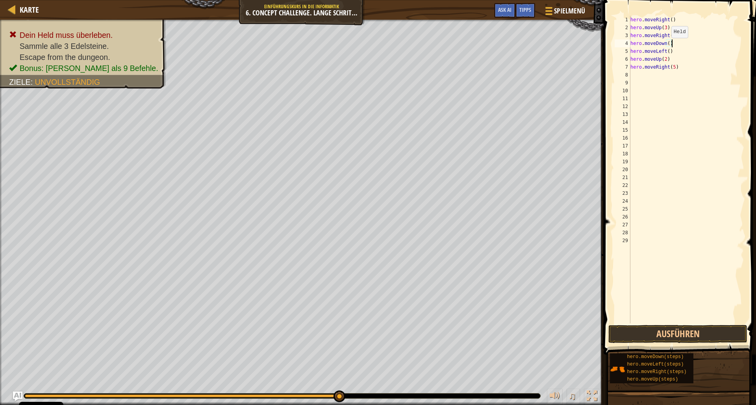
click at [668, 46] on div "hero . moveRight ( ) hero . moveUp ( 3 ) hero . moveRight ( 2 ) hero . moveDown…" at bounding box center [686, 177] width 115 height 323
